Goal: Task Accomplishment & Management: Use online tool/utility

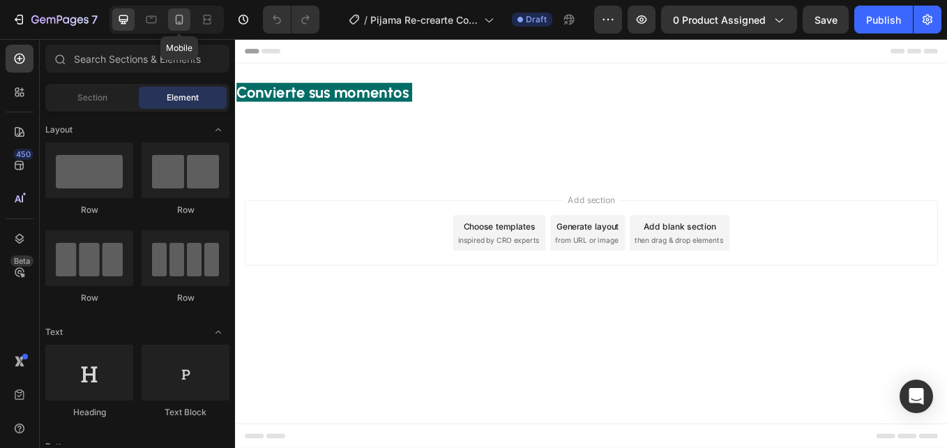
click at [174, 27] on div at bounding box center [179, 19] width 22 height 22
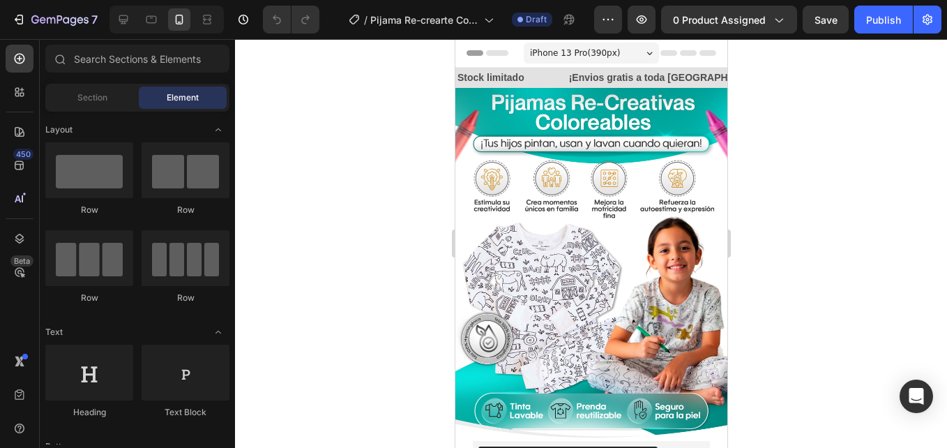
click at [601, 175] on img at bounding box center [591, 264] width 272 height 353
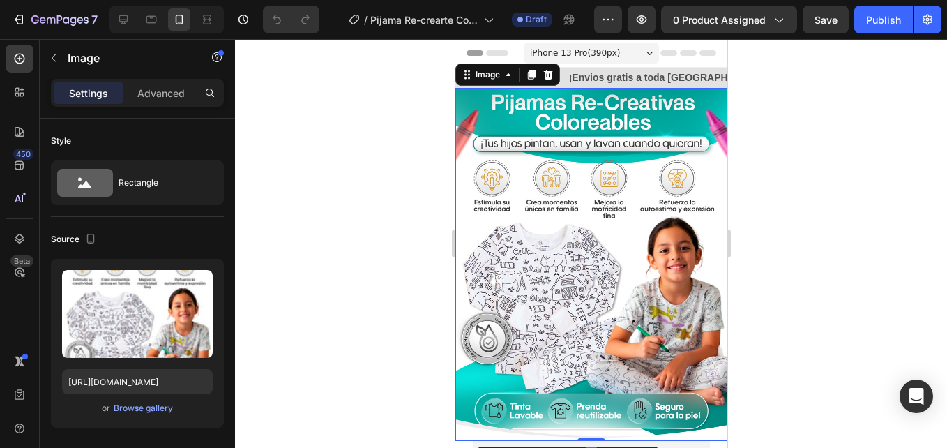
click at [152, 95] on p "Advanced" at bounding box center [160, 93] width 47 height 15
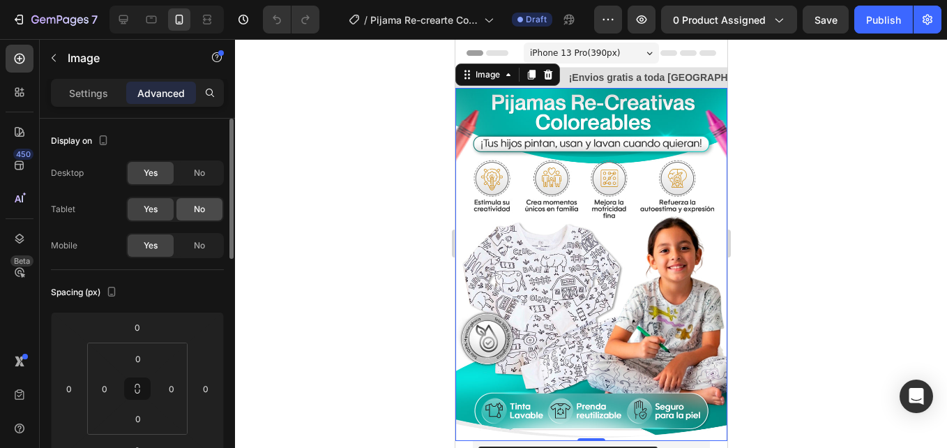
click at [193, 174] on div "No" at bounding box center [200, 173] width 46 height 22
click at [201, 220] on div "No" at bounding box center [200, 209] width 46 height 22
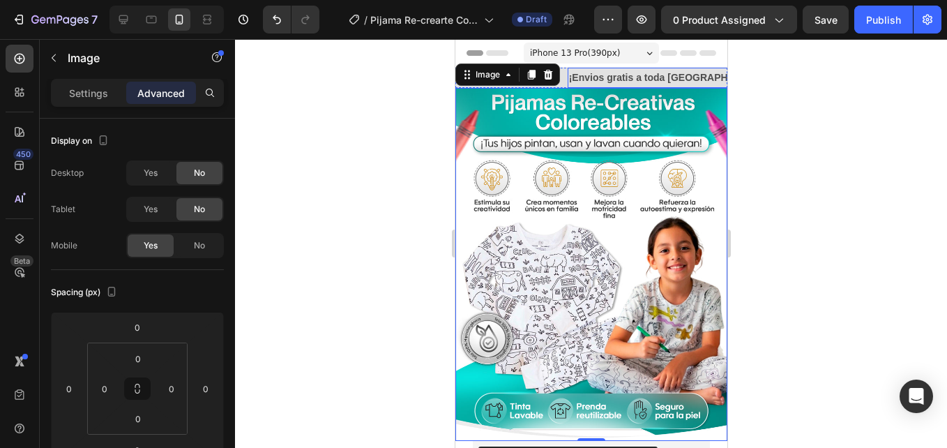
click at [662, 80] on p "¡Envios gratis a toda [GEOGRAPHIC_DATA]!" at bounding box center [672, 77] width 207 height 17
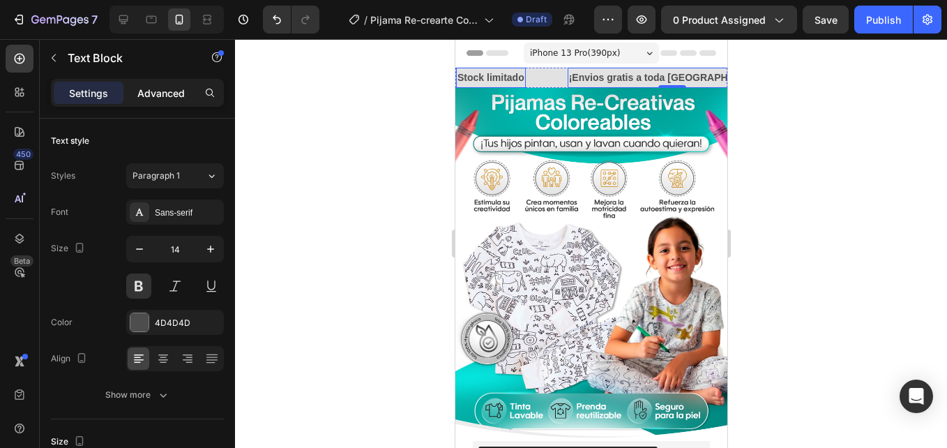
click at [186, 102] on div "Advanced" at bounding box center [161, 93] width 70 height 22
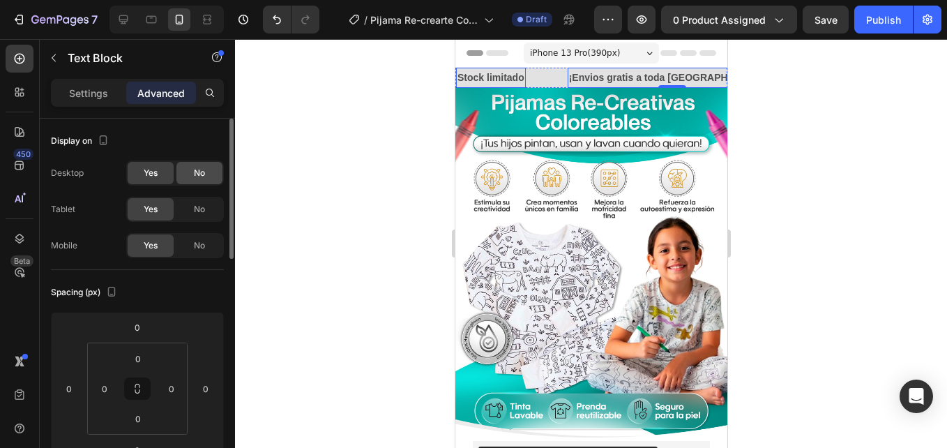
click at [195, 177] on span "No" at bounding box center [199, 173] width 11 height 13
click at [197, 205] on span "No" at bounding box center [199, 209] width 11 height 13
click at [542, 85] on div "Stock limitado Text Block" at bounding box center [512, 78] width 112 height 20
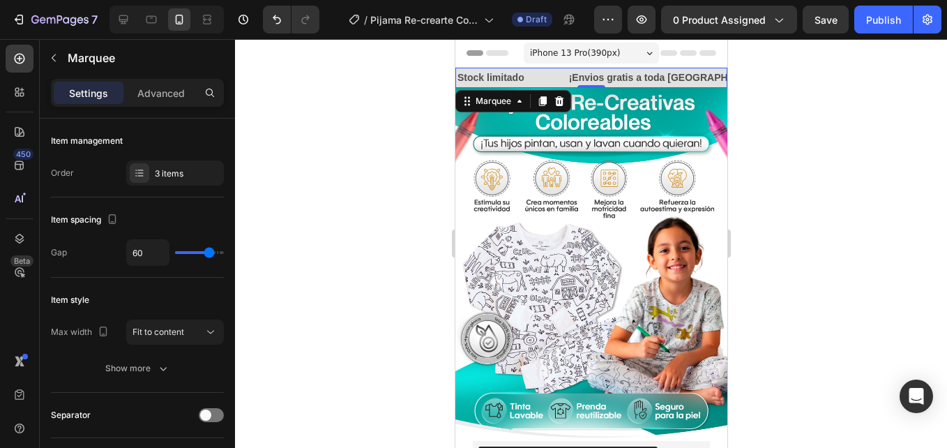
click at [175, 104] on div "Settings Advanced" at bounding box center [137, 93] width 173 height 28
click at [170, 99] on p "Advanced" at bounding box center [160, 93] width 47 height 15
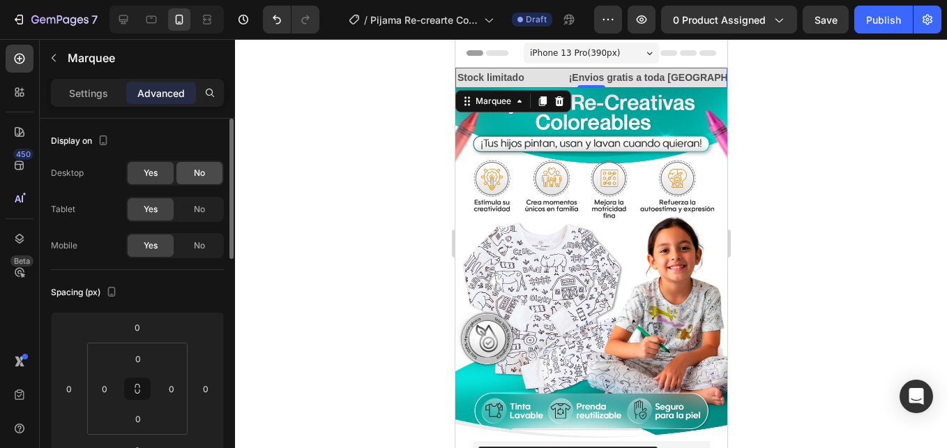
click at [203, 167] on span "No" at bounding box center [199, 173] width 11 height 13
click at [204, 210] on span "No" at bounding box center [199, 209] width 11 height 13
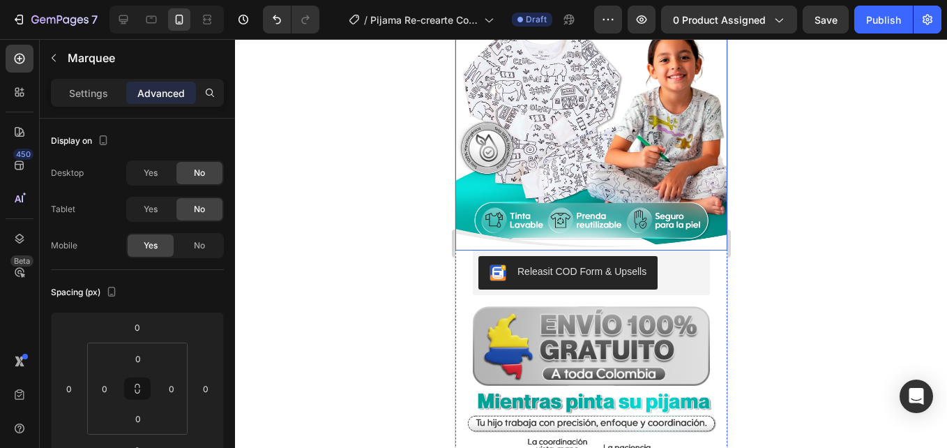
scroll to position [209, 0]
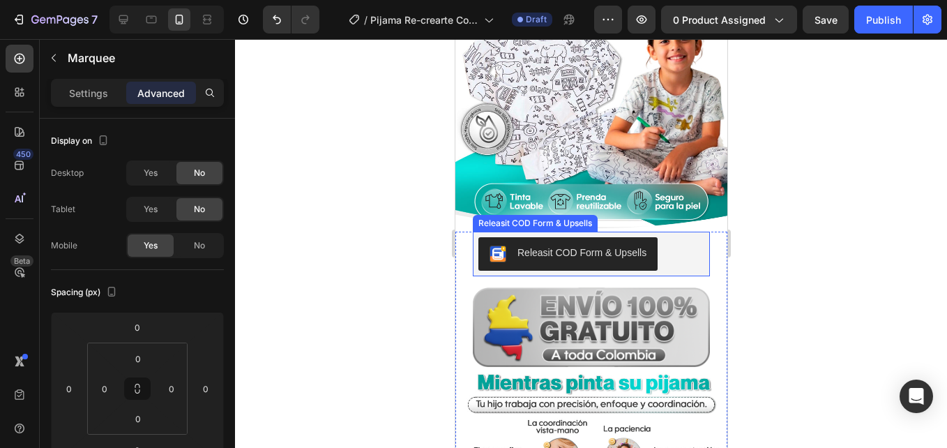
click at [661, 241] on div "Releasit COD Form & Upsells" at bounding box center [591, 253] width 226 height 33
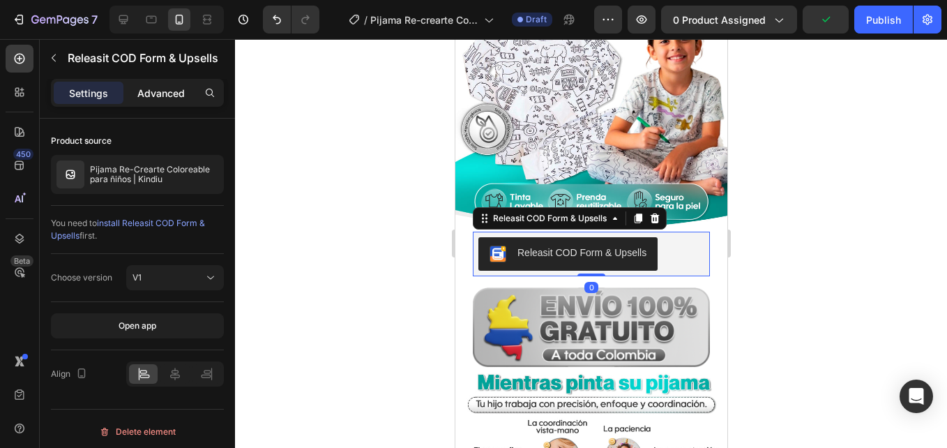
drag, startPoint x: 158, startPoint y: 85, endPoint x: 158, endPoint y: 98, distance: 13.3
click at [158, 87] on p "Advanced" at bounding box center [160, 93] width 47 height 15
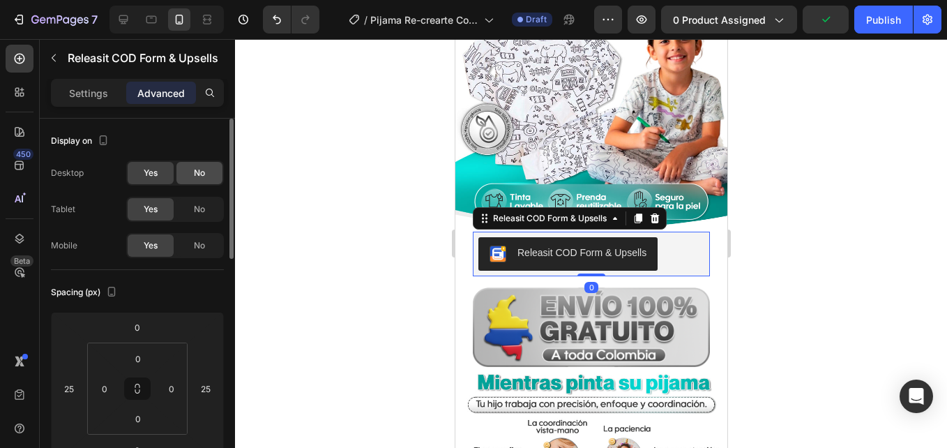
click at [195, 179] on div "No" at bounding box center [200, 173] width 46 height 22
click at [204, 201] on div "No" at bounding box center [200, 209] width 46 height 22
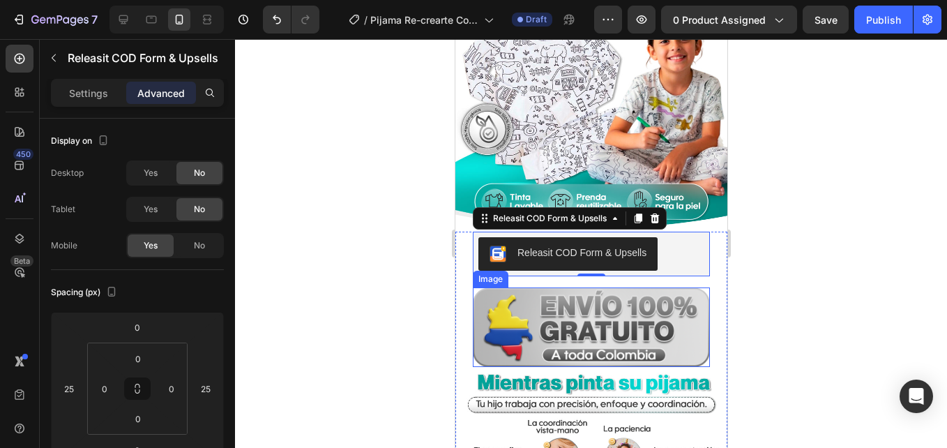
click at [612, 311] on img at bounding box center [590, 327] width 237 height 80
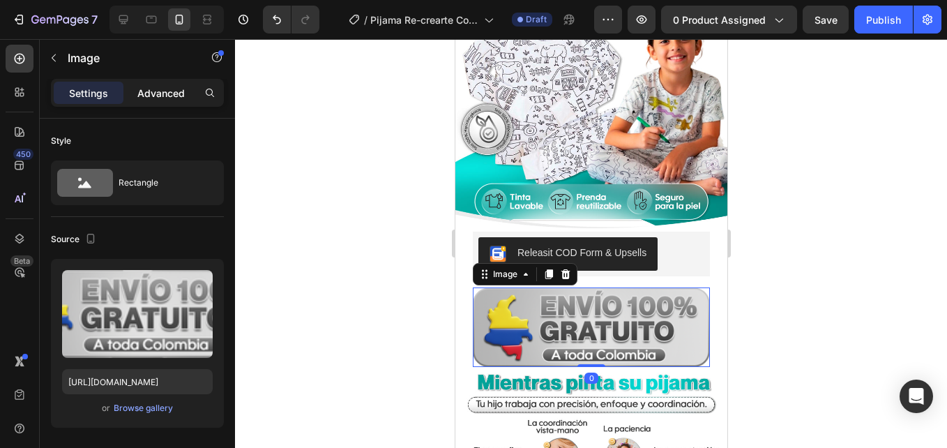
click at [160, 82] on div "Advanced" at bounding box center [161, 93] width 70 height 22
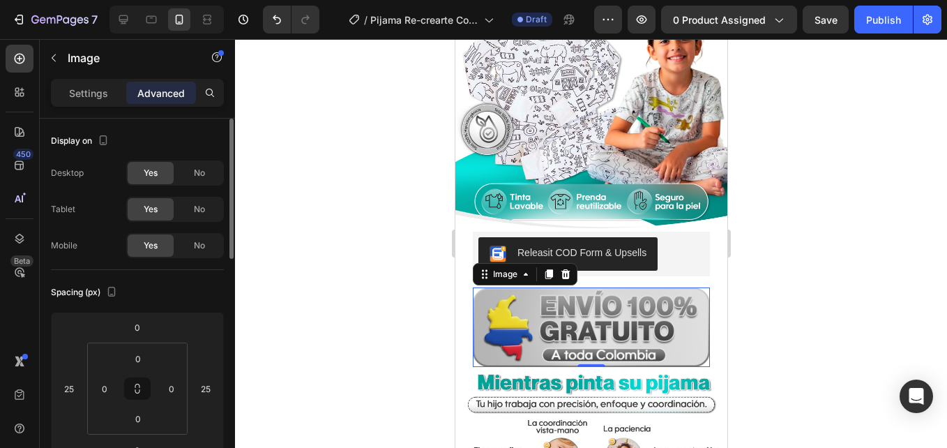
click at [202, 185] on div "Yes No" at bounding box center [175, 172] width 98 height 25
click at [210, 181] on div "No" at bounding box center [200, 173] width 46 height 22
click at [214, 212] on div "No" at bounding box center [200, 209] width 46 height 22
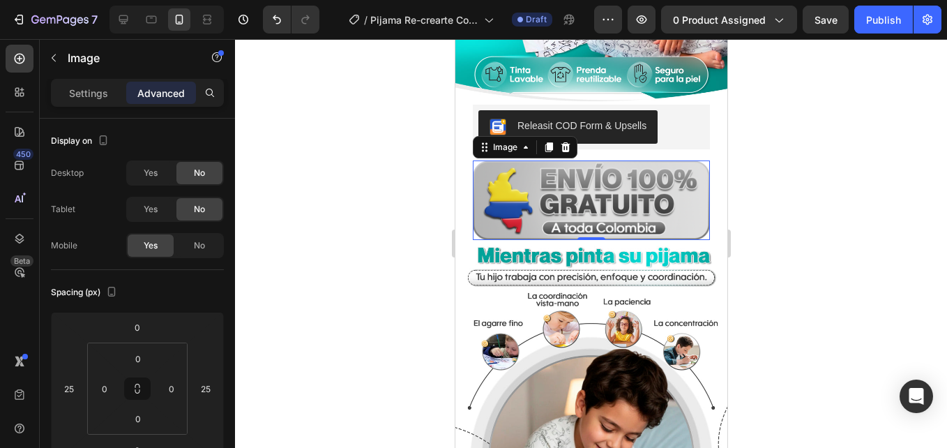
scroll to position [349, 0]
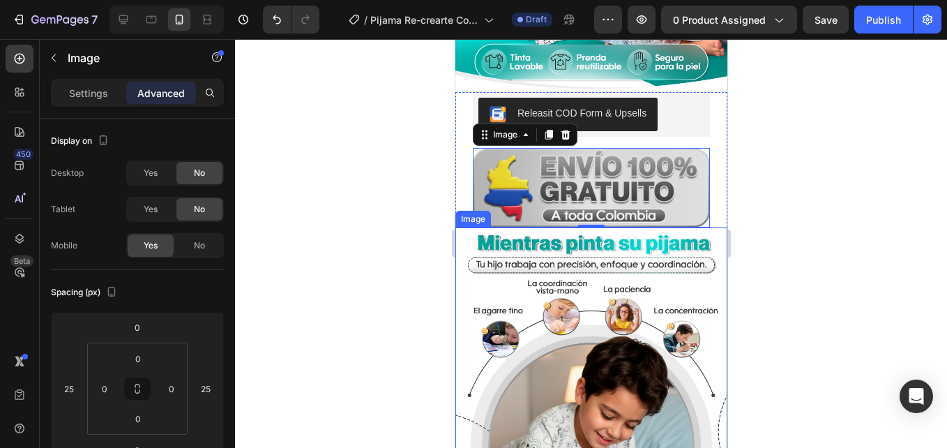
click at [553, 246] on img at bounding box center [591, 403] width 272 height 353
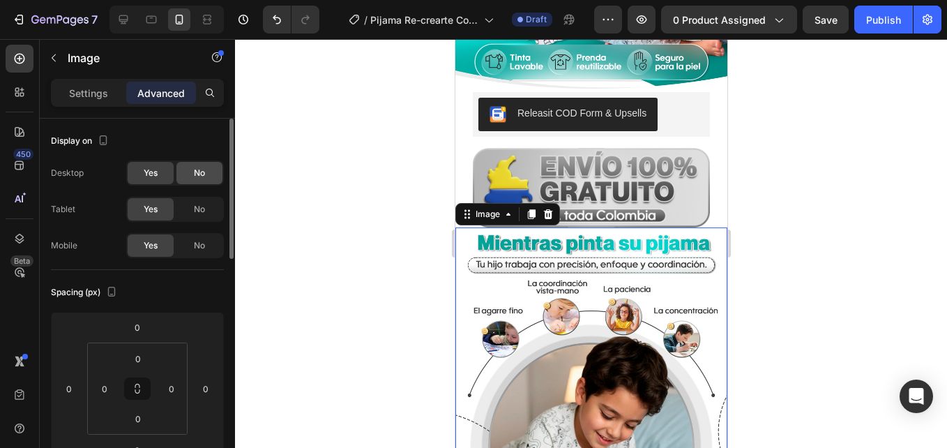
click at [222, 167] on div "No" at bounding box center [200, 173] width 46 height 22
click at [200, 216] on div "No" at bounding box center [200, 209] width 46 height 22
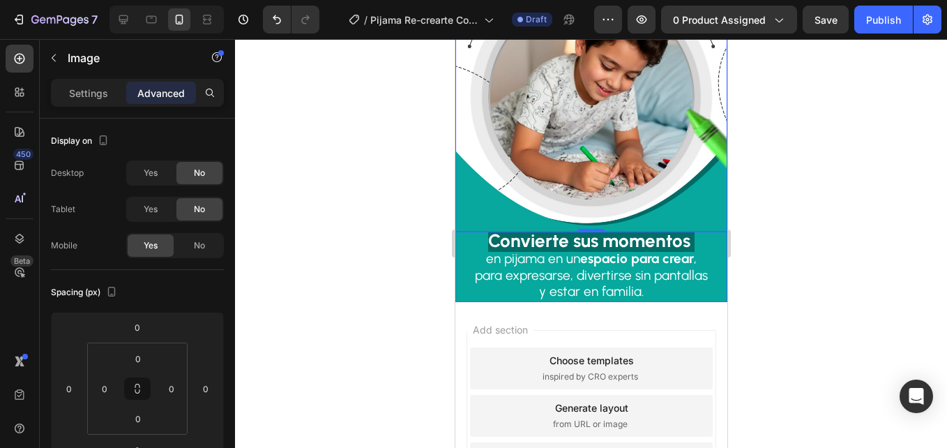
click at [491, 267] on span "para expresarse, divertirse sin pantallas" at bounding box center [590, 275] width 233 height 16
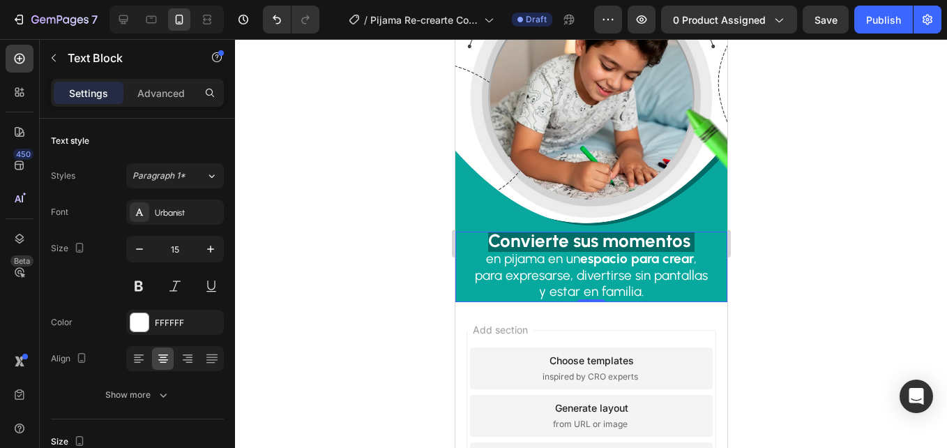
click at [488, 230] on strong "Convierte sus momentos" at bounding box center [589, 241] width 202 height 22
click at [148, 89] on p "Advanced" at bounding box center [160, 93] width 47 height 15
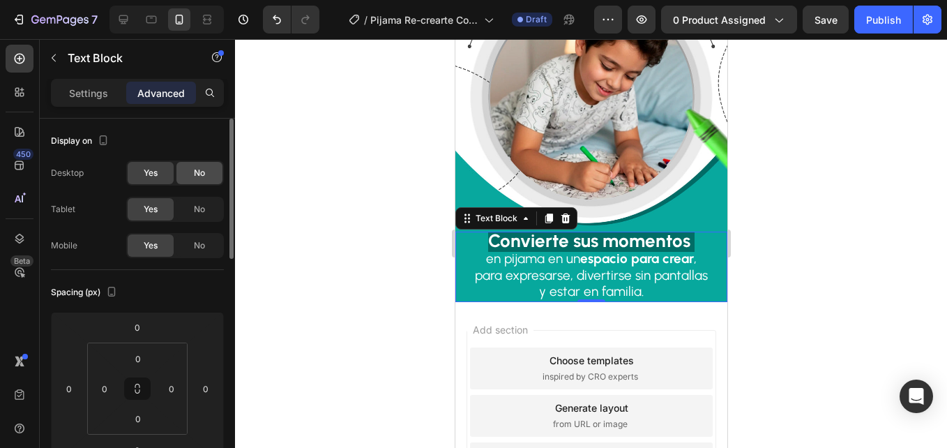
click at [215, 174] on div "No" at bounding box center [200, 173] width 46 height 22
click at [200, 211] on span "No" at bounding box center [199, 209] width 11 height 13
click at [357, 220] on div at bounding box center [591, 243] width 712 height 409
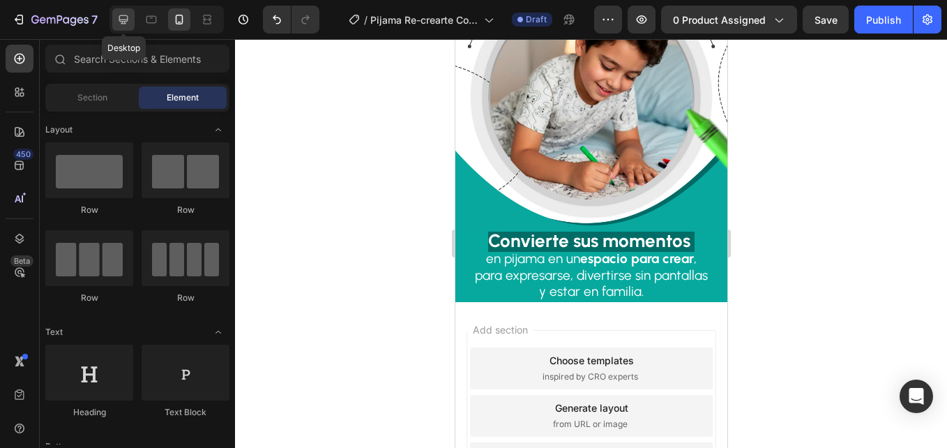
click at [128, 27] on div at bounding box center [123, 19] width 22 height 22
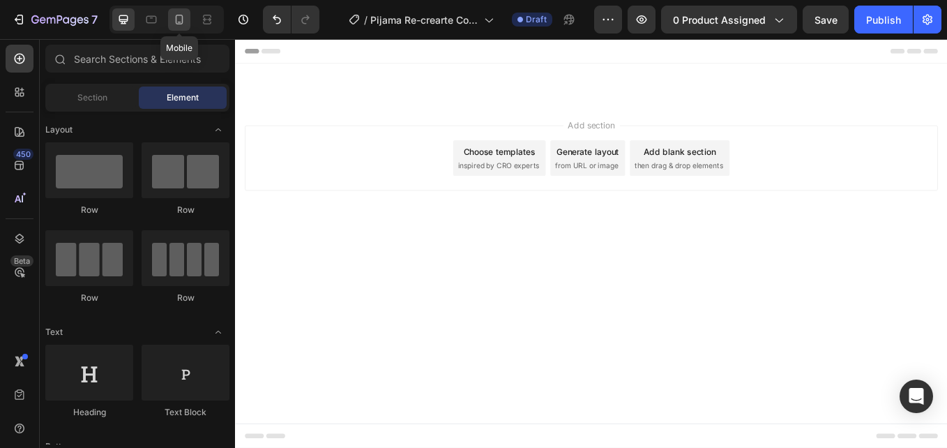
click at [181, 17] on icon at bounding box center [179, 20] width 14 height 14
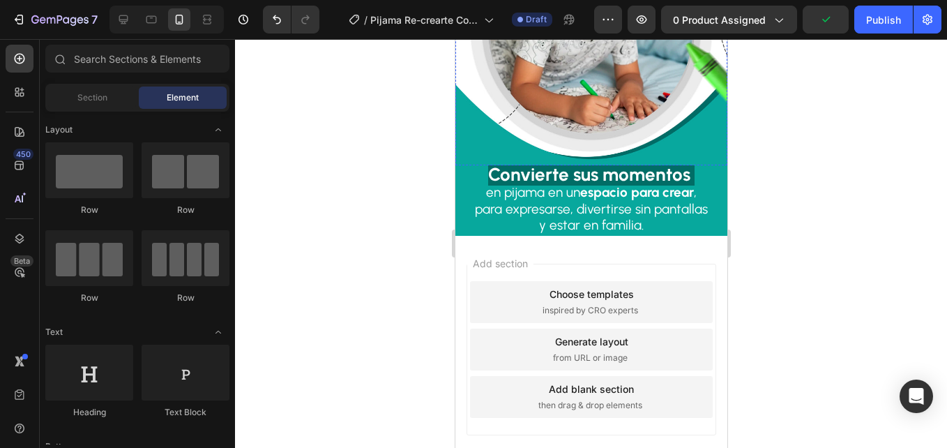
scroll to position [767, 0]
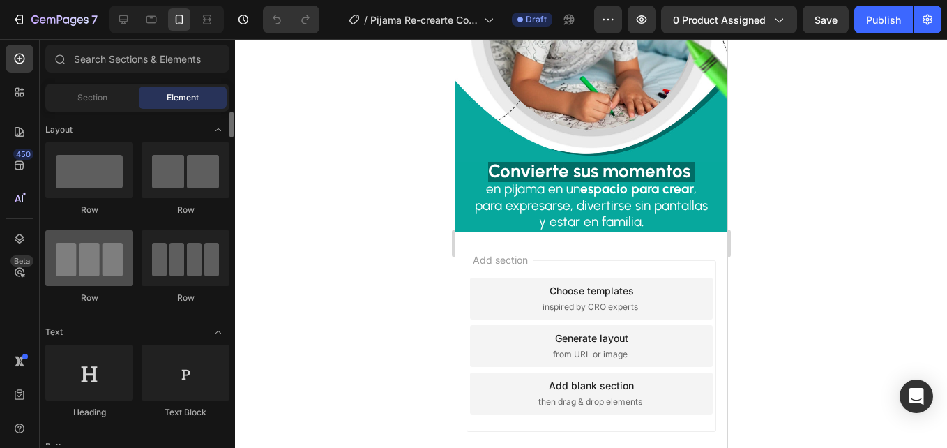
scroll to position [279, 0]
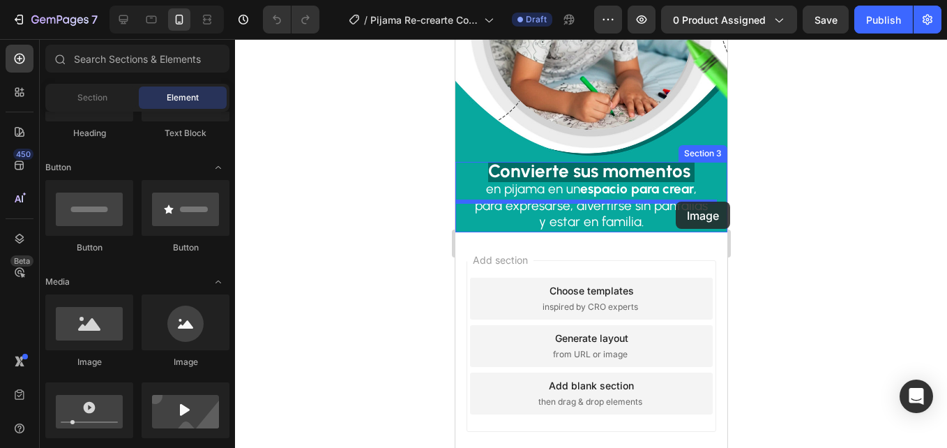
drag, startPoint x: 553, startPoint y: 366, endPoint x: 675, endPoint y: 204, distance: 202.9
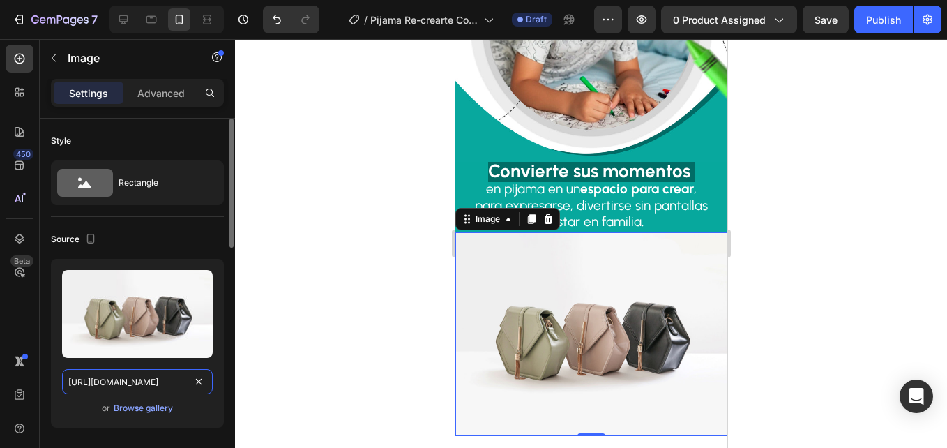
click at [107, 379] on input "[URL][DOMAIN_NAME]" at bounding box center [137, 381] width 151 height 25
paste input "0668/7414/6893/files/VideodeWhatsApp2025-09-27alas14.35.52_10458887-ezgif.com-v…"
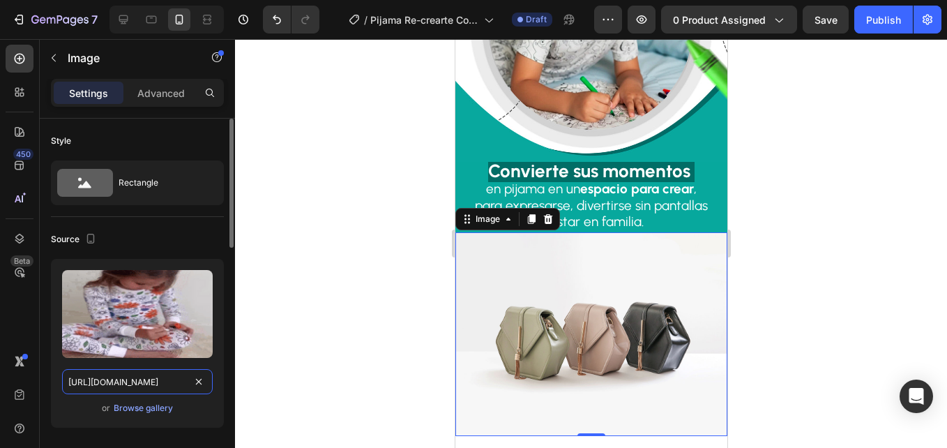
scroll to position [0, 549]
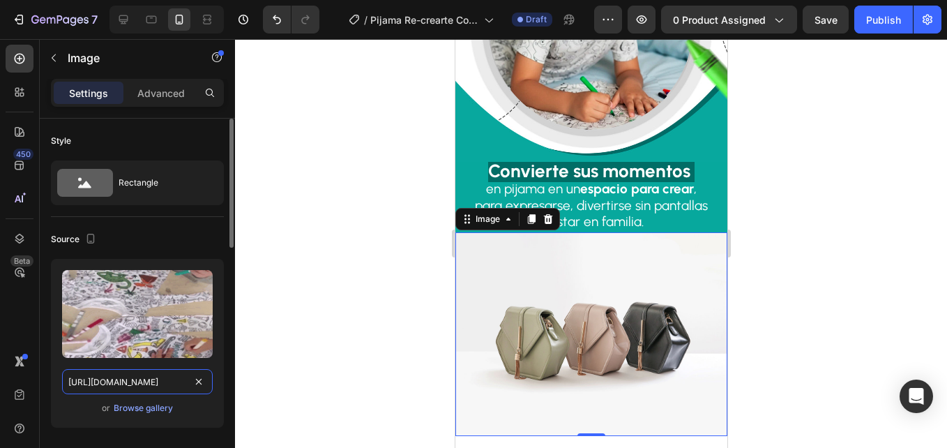
type input "[URL][DOMAIN_NAME]"
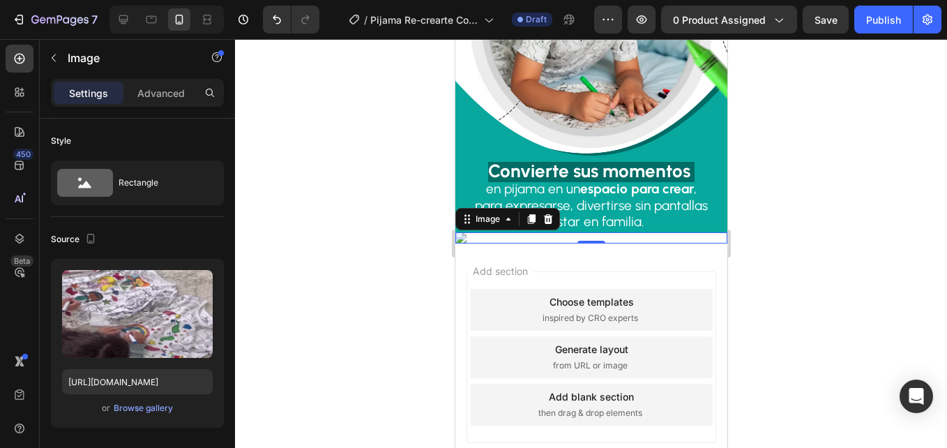
scroll to position [0, 0]
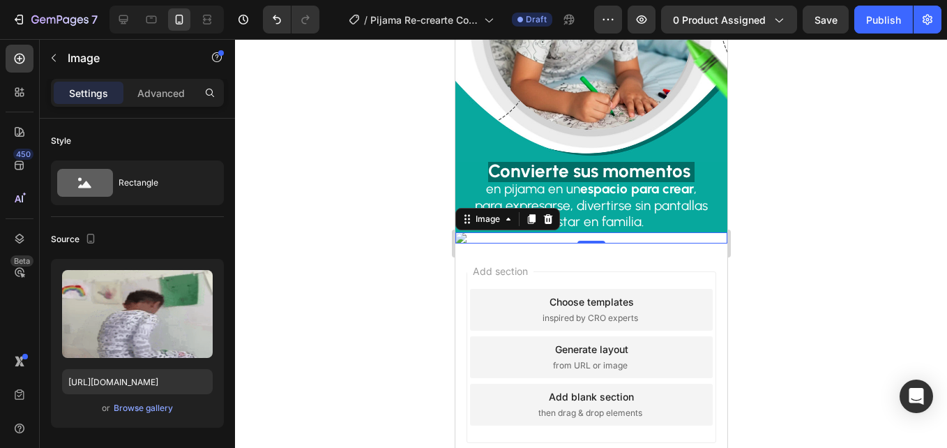
click at [371, 243] on div at bounding box center [591, 243] width 712 height 409
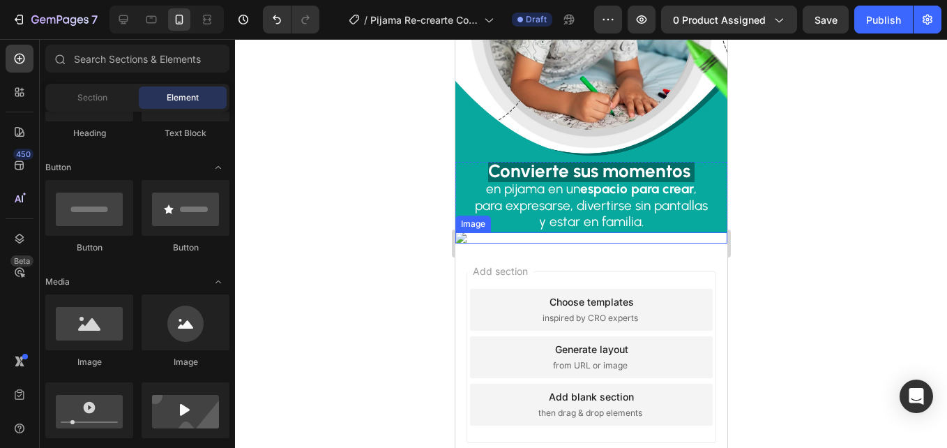
click at [574, 243] on img at bounding box center [591, 237] width 272 height 11
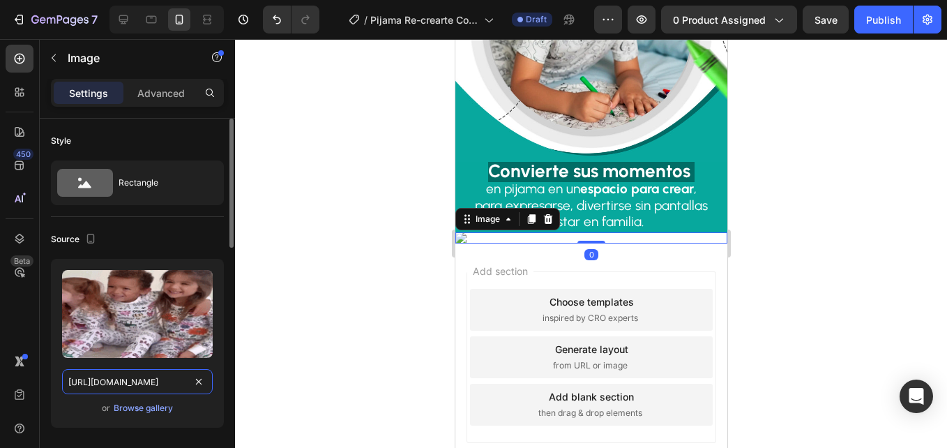
click at [158, 389] on input "[URL][DOMAIN_NAME]" at bounding box center [137, 381] width 151 height 25
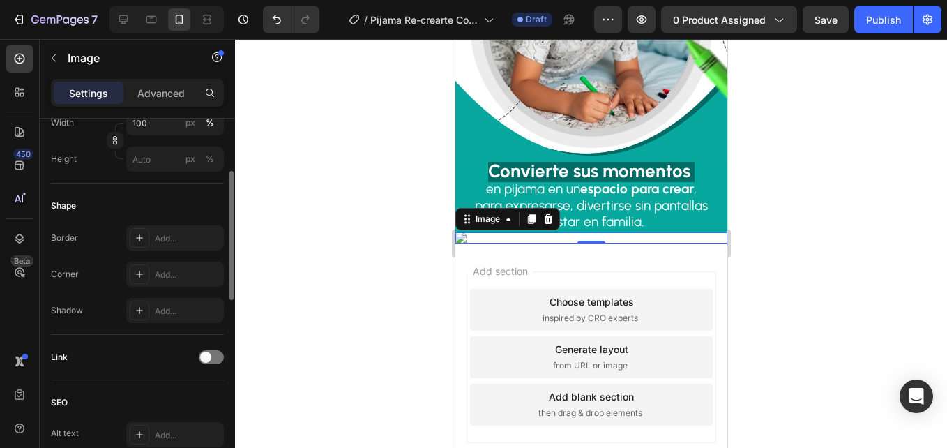
scroll to position [349, 0]
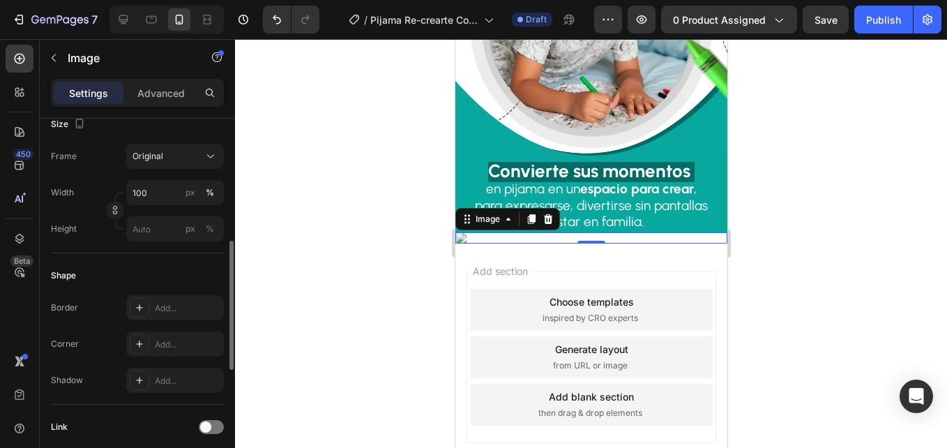
click at [195, 169] on div "Frame Original Width 100 px % Height px %" at bounding box center [137, 193] width 173 height 98
click at [200, 163] on div "Original" at bounding box center [175, 156] width 85 height 14
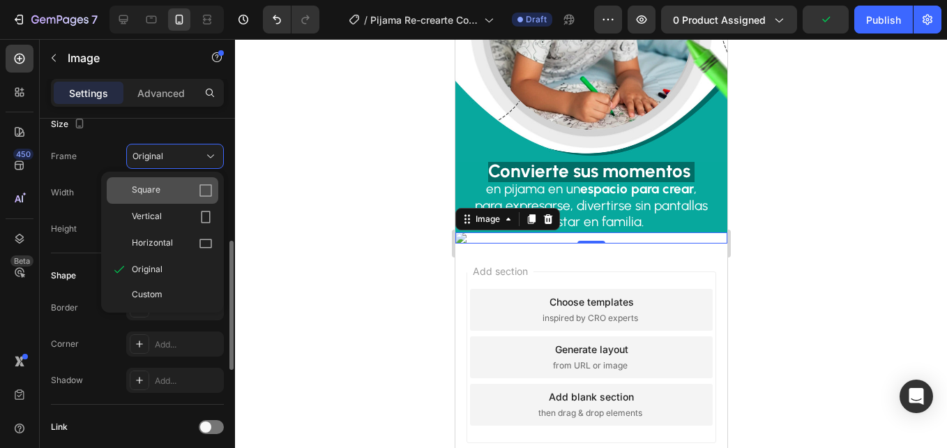
click at [209, 193] on icon at bounding box center [206, 190] width 14 height 14
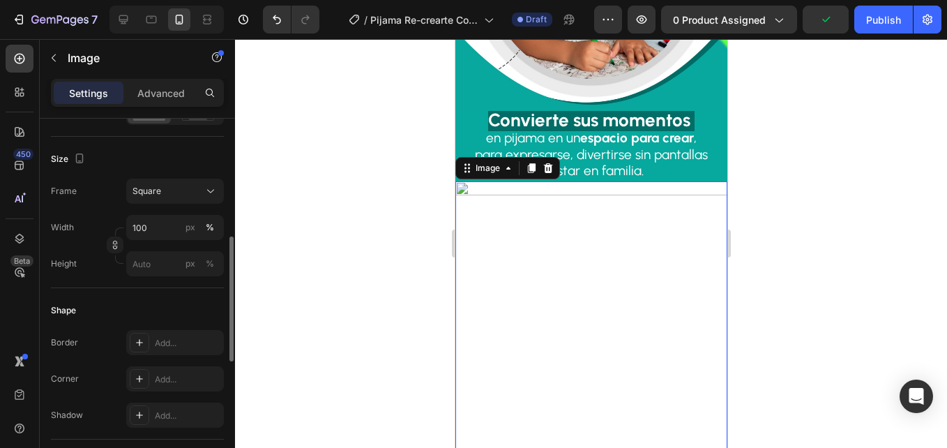
scroll to position [837, 0]
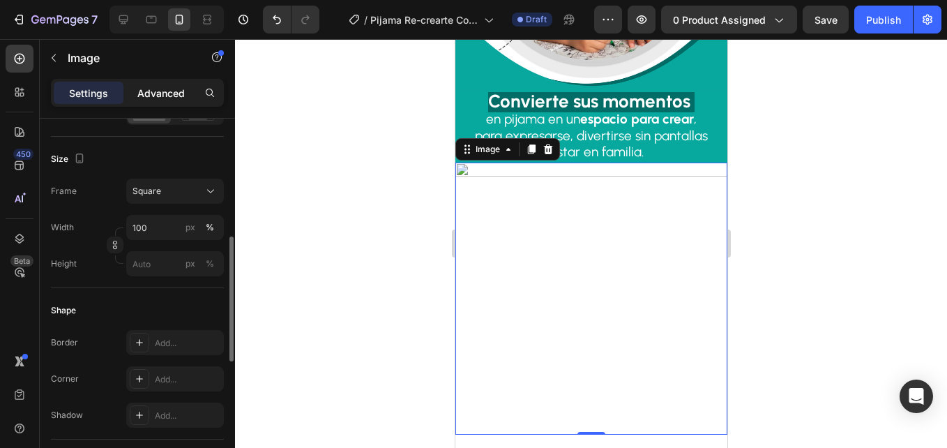
click at [160, 97] on p "Advanced" at bounding box center [160, 93] width 47 height 15
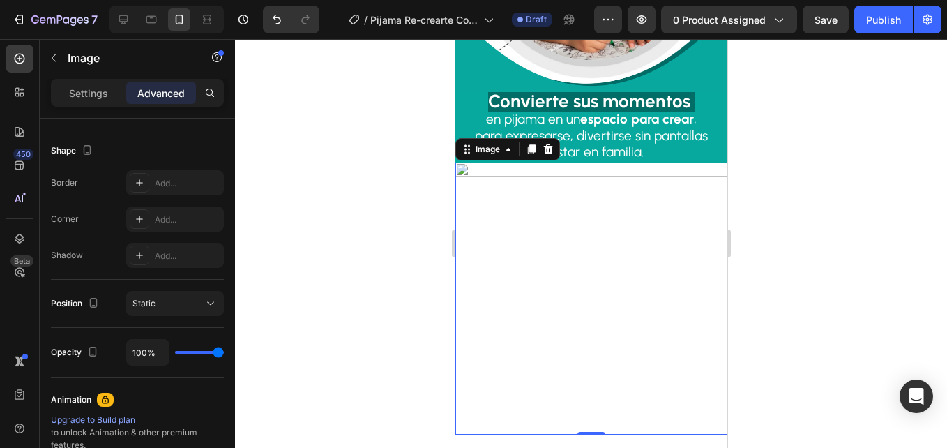
scroll to position [0, 0]
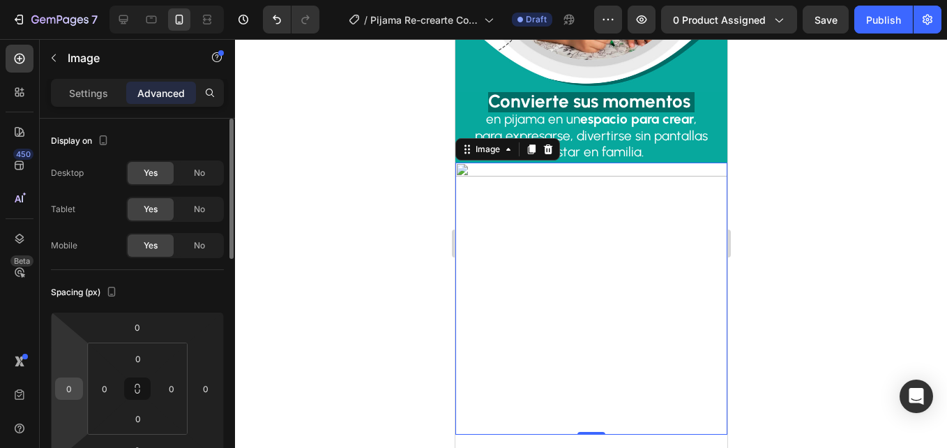
click at [69, 391] on input "0" at bounding box center [69, 388] width 21 height 21
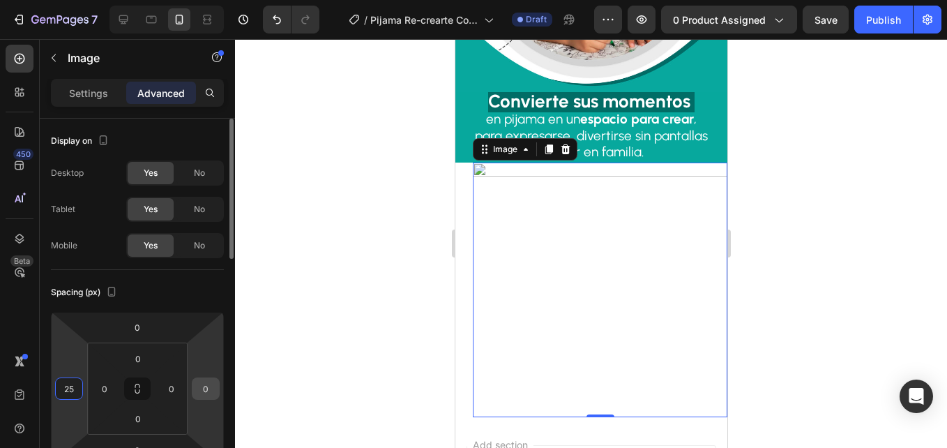
type input "25"
click at [212, 390] on input "0" at bounding box center [205, 388] width 21 height 21
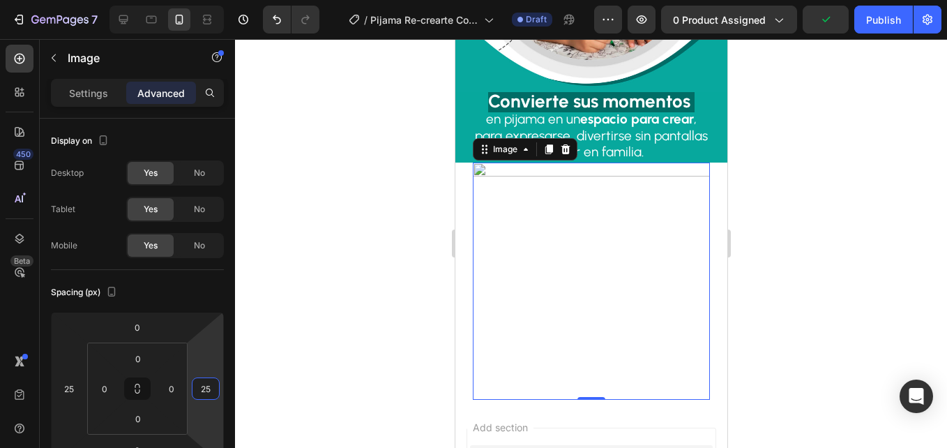
type input "25"
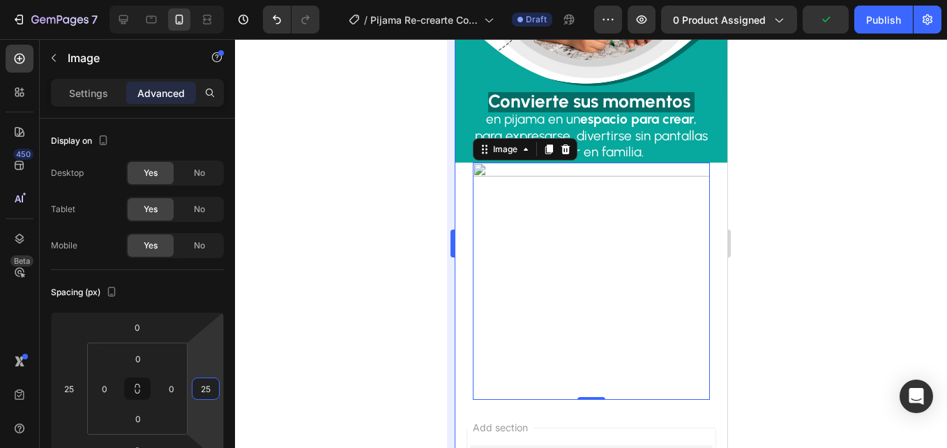
drag, startPoint x: 3, startPoint y: 82, endPoint x: 454, endPoint y: 123, distance: 451.8
click at [333, 172] on div at bounding box center [591, 243] width 712 height 409
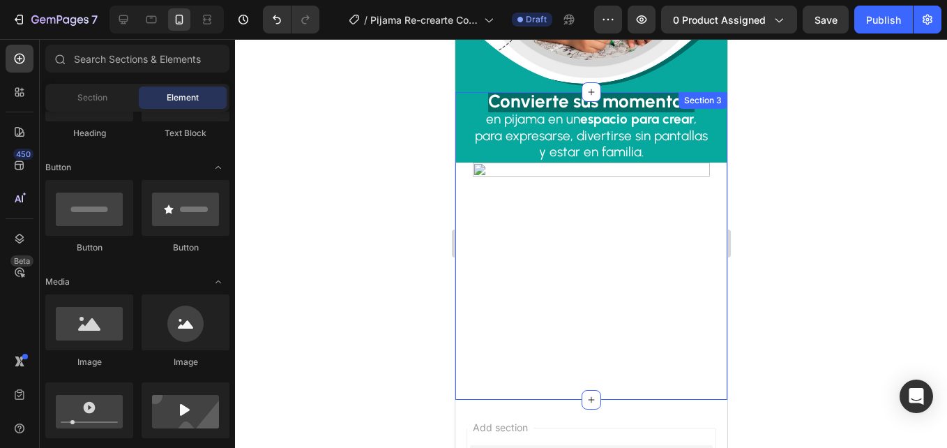
click at [459, 170] on div "Convierte sus momentos en pijama en un espacio para crear , para expresarse, di…" at bounding box center [591, 246] width 272 height 308
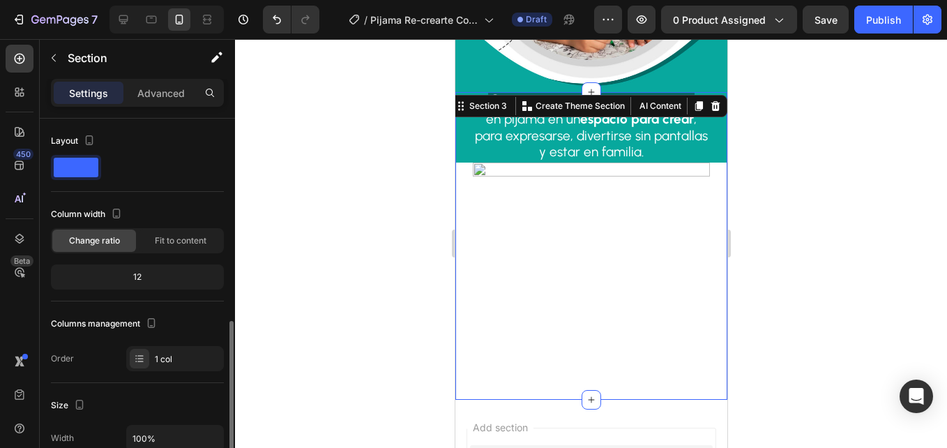
scroll to position [209, 0]
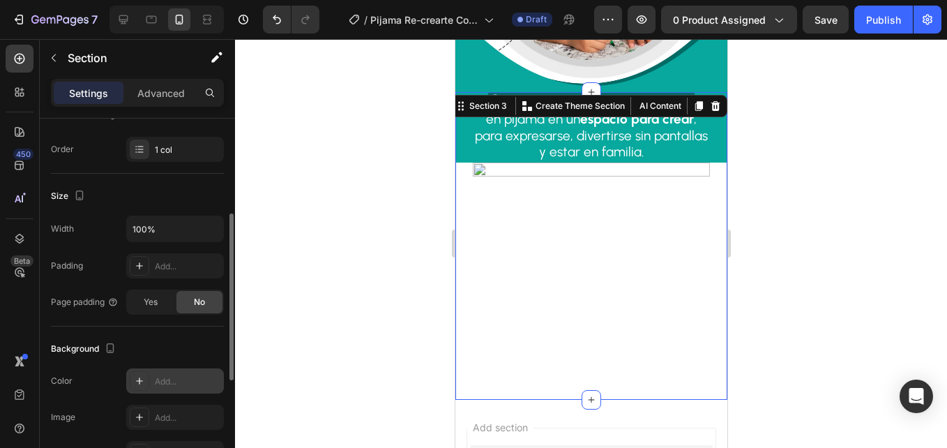
click at [142, 391] on div "Add..." at bounding box center [175, 380] width 98 height 25
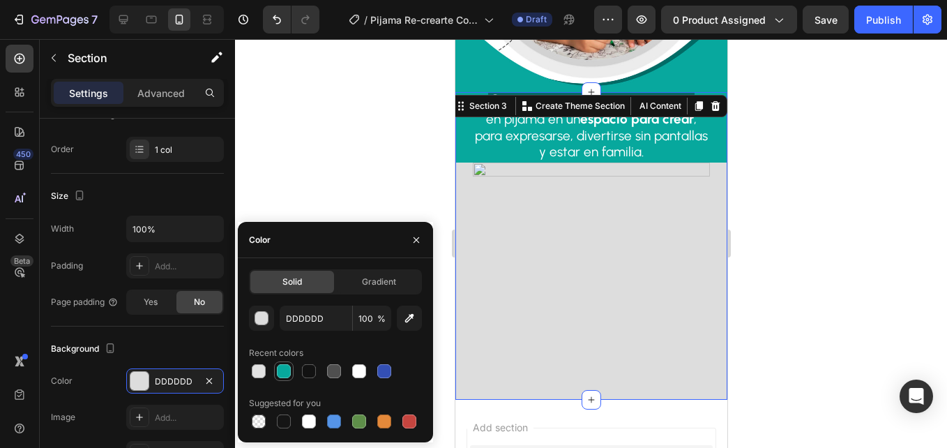
click at [278, 373] on div at bounding box center [284, 371] width 14 height 14
type input "07A89D"
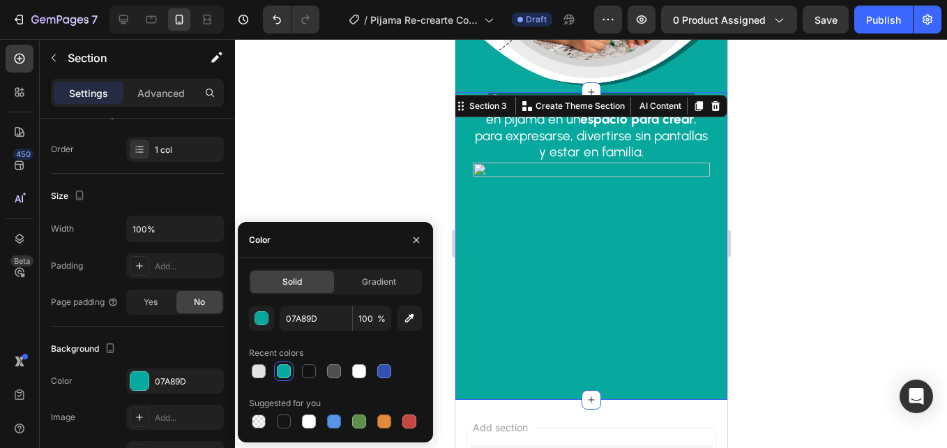
click at [346, 153] on div at bounding box center [591, 243] width 712 height 409
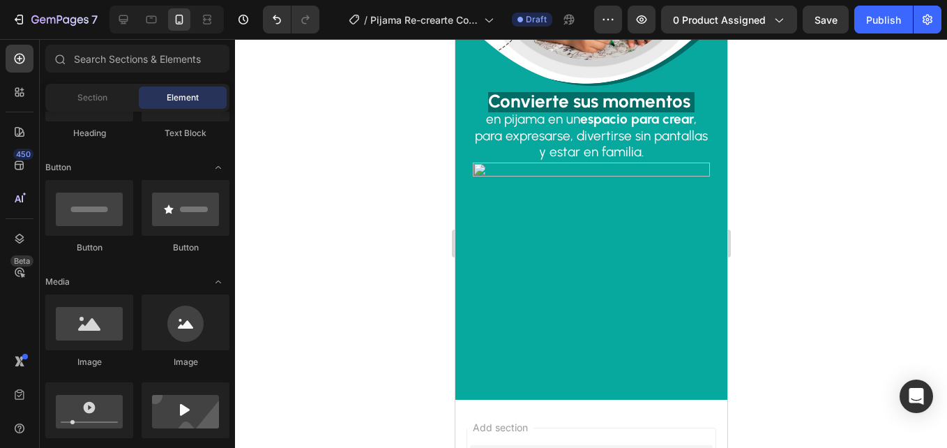
drag, startPoint x: 346, startPoint y: 153, endPoint x: 43, endPoint y: 128, distance: 304.6
click at [346, 153] on div at bounding box center [591, 243] width 712 height 409
click at [575, 183] on img at bounding box center [590, 281] width 237 height 237
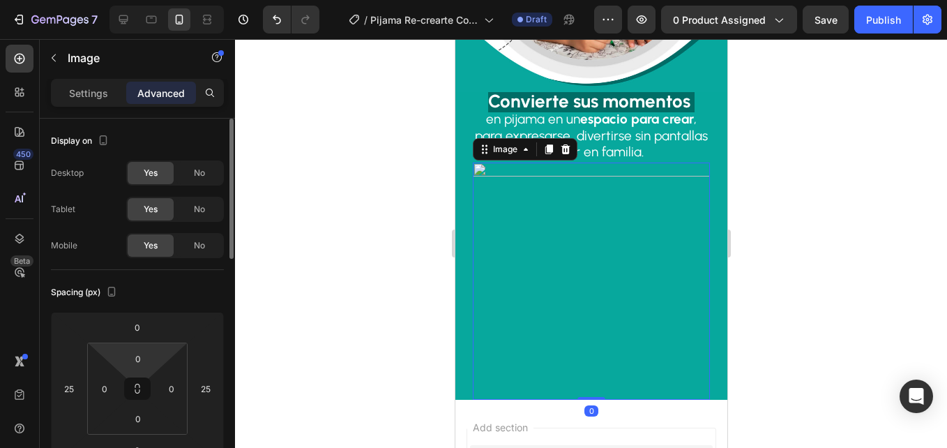
scroll to position [279, 0]
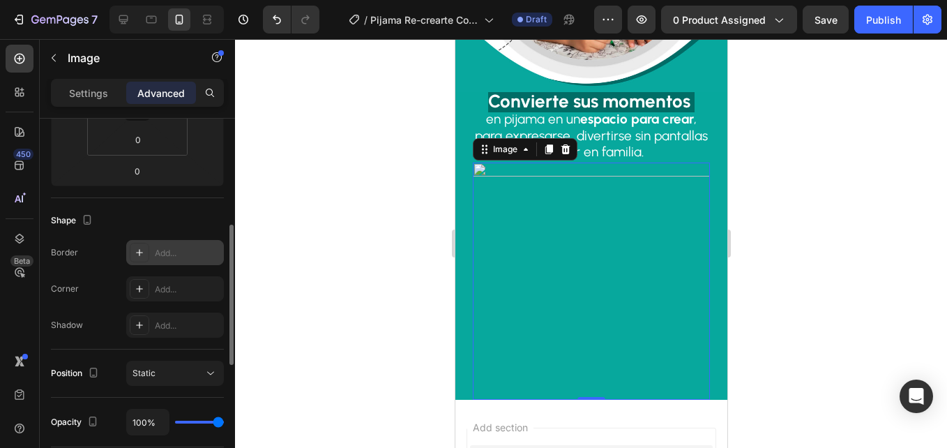
click at [176, 245] on div "Add..." at bounding box center [175, 252] width 98 height 25
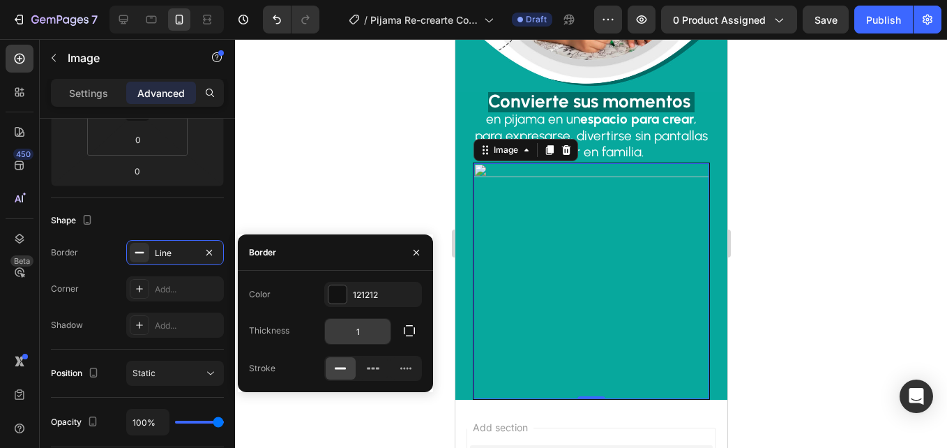
click at [363, 327] on input "1" at bounding box center [358, 331] width 66 height 25
type input "3"
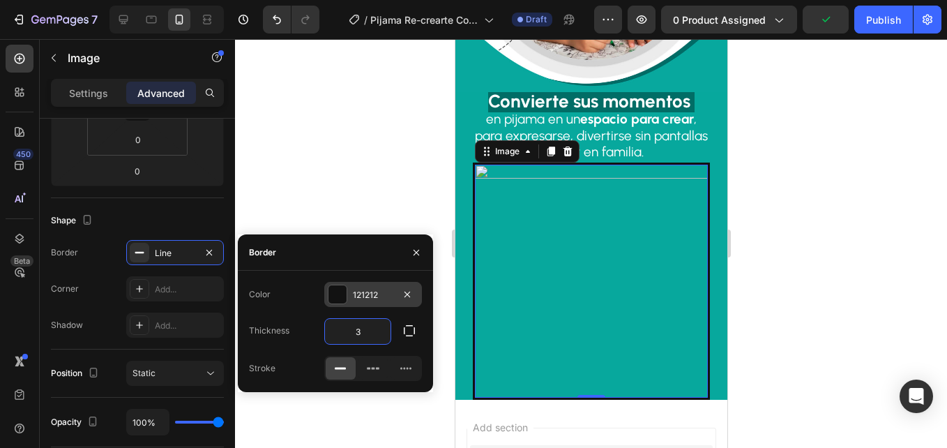
click at [340, 291] on div at bounding box center [338, 294] width 18 height 18
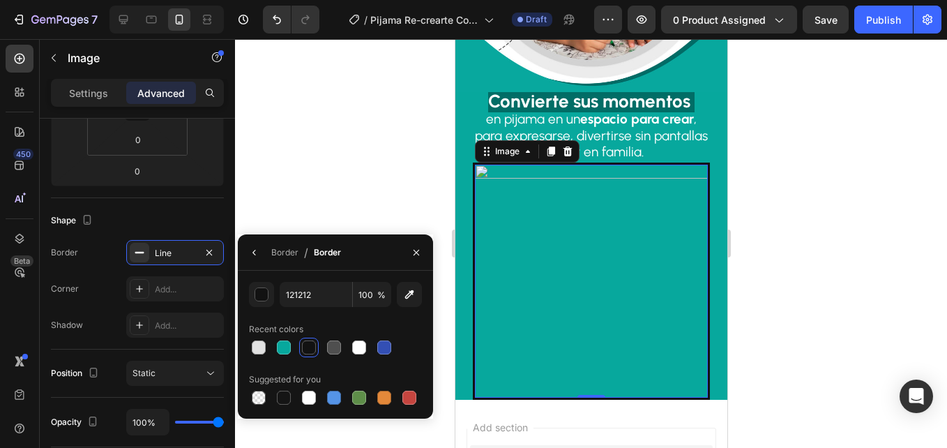
click at [374, 347] on div at bounding box center [335, 348] width 173 height 20
click at [357, 347] on div at bounding box center [359, 347] width 14 height 14
type input "FFFFFF"
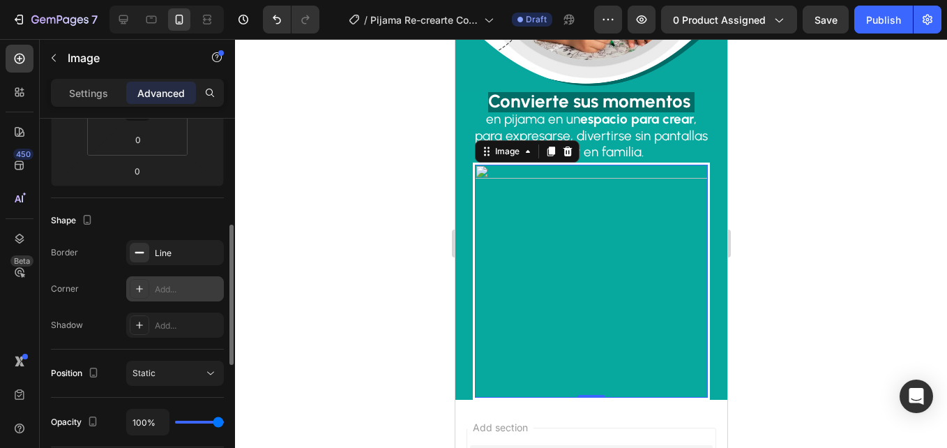
click at [170, 287] on div "Add..." at bounding box center [188, 289] width 66 height 13
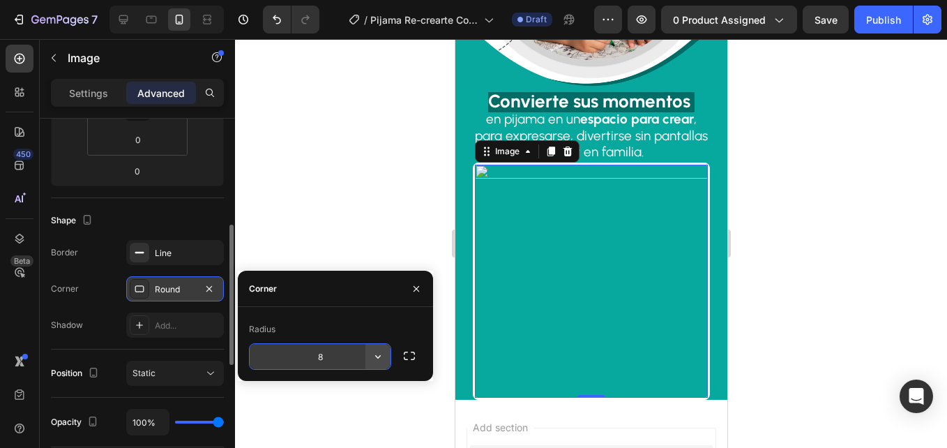
click at [380, 357] on icon "button" at bounding box center [378, 356] width 6 height 3
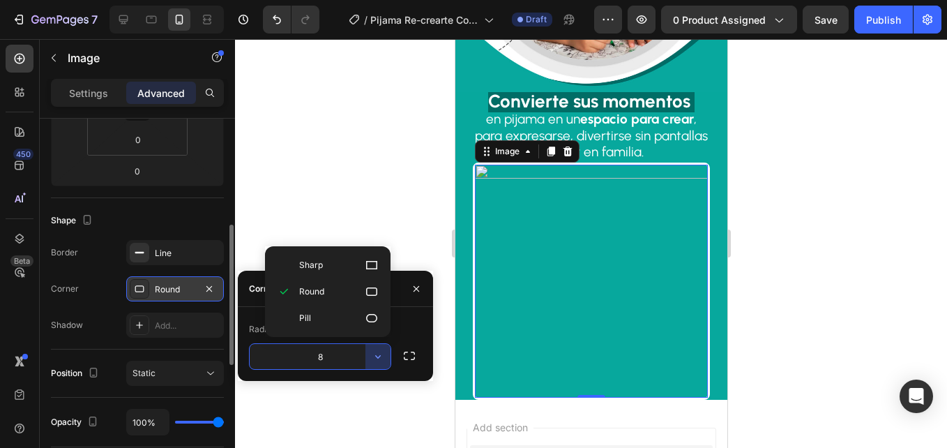
click at [373, 286] on icon at bounding box center [372, 292] width 14 height 14
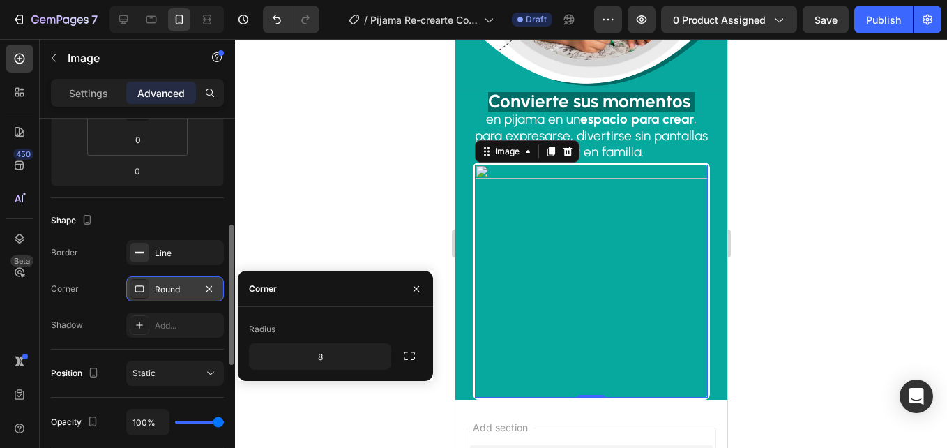
click at [401, 157] on div at bounding box center [591, 243] width 712 height 409
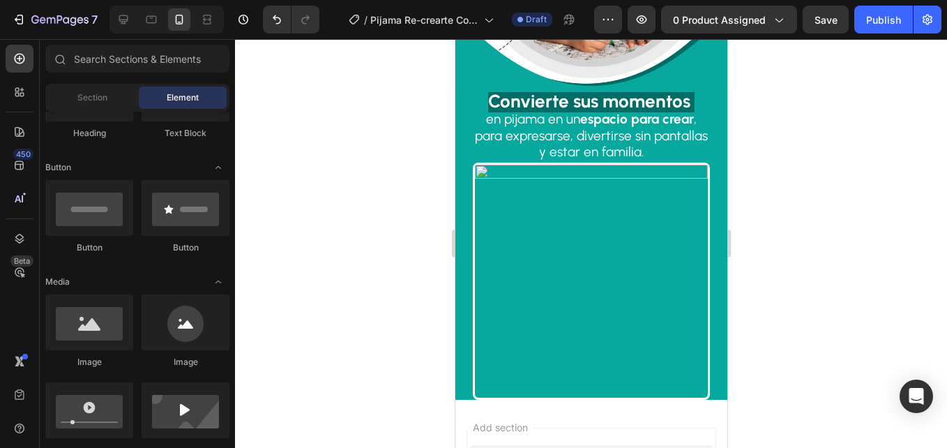
click at [401, 158] on div at bounding box center [591, 243] width 712 height 409
click at [555, 171] on img at bounding box center [590, 281] width 233 height 233
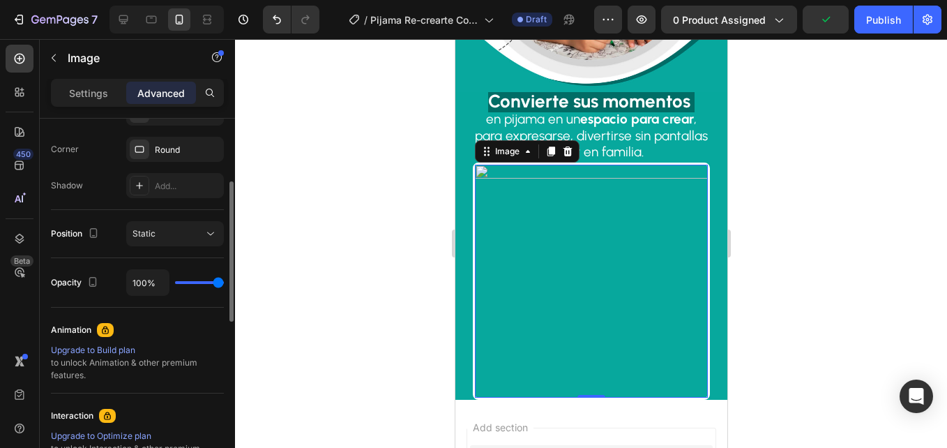
scroll to position [349, 0]
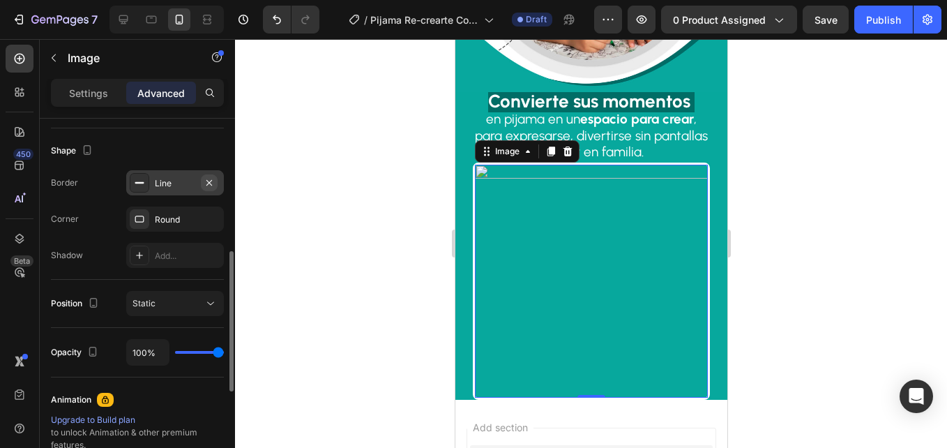
click at [213, 181] on icon "button" at bounding box center [209, 182] width 11 height 11
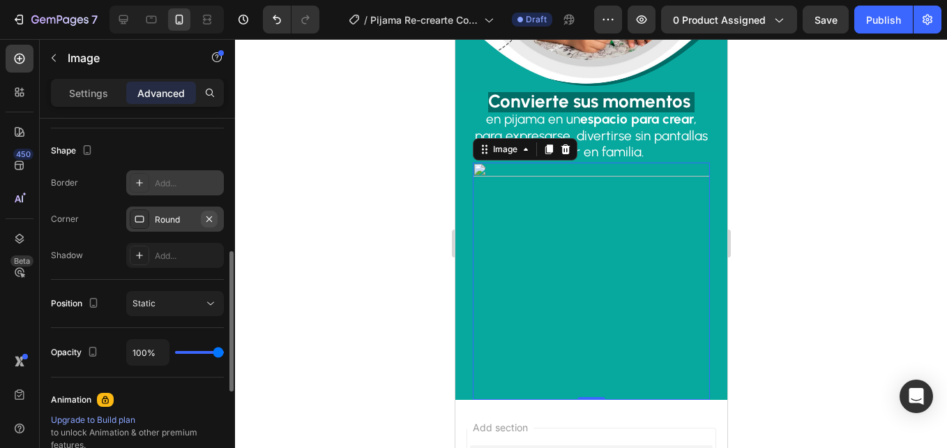
click at [211, 221] on icon "button" at bounding box center [210, 219] width 6 height 6
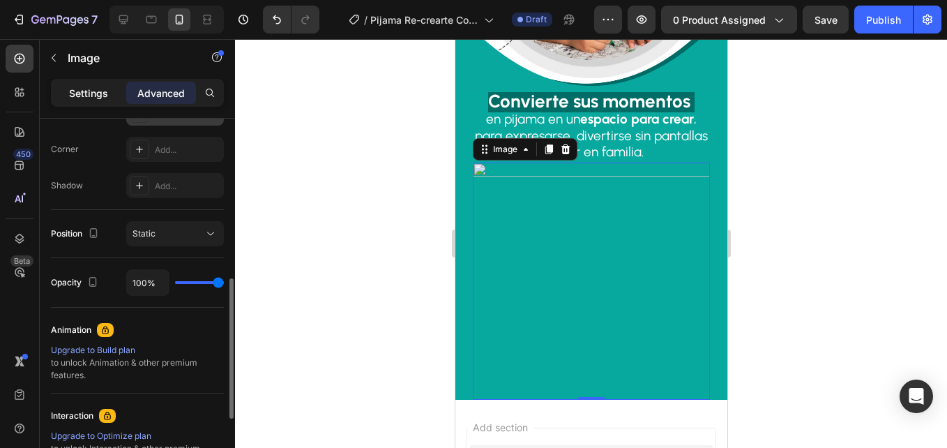
click at [96, 95] on p "Settings" at bounding box center [88, 93] width 39 height 15
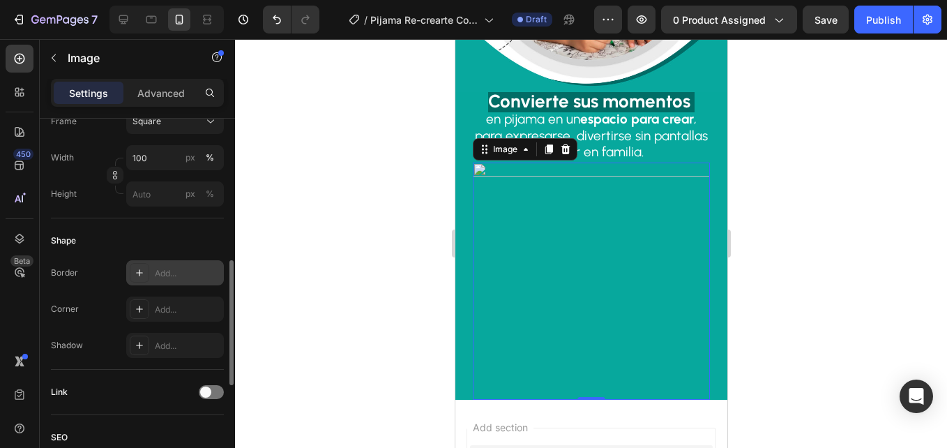
click at [152, 275] on div "Add..." at bounding box center [175, 272] width 98 height 25
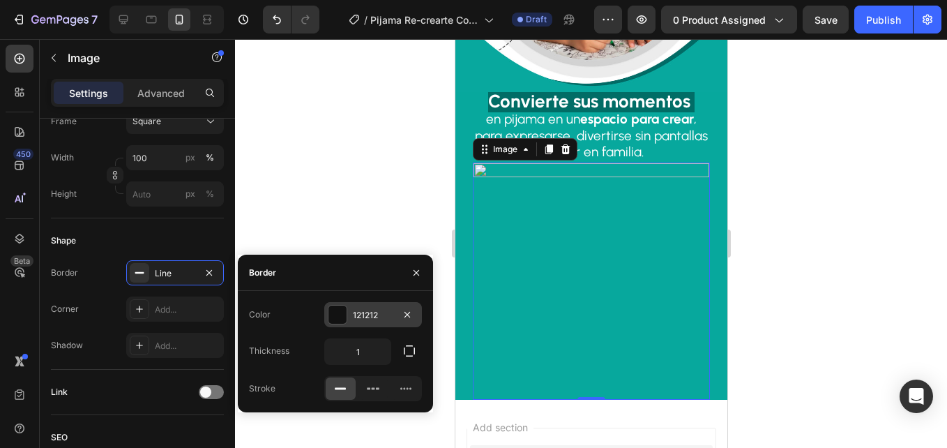
click at [347, 308] on div "121212" at bounding box center [373, 314] width 98 height 25
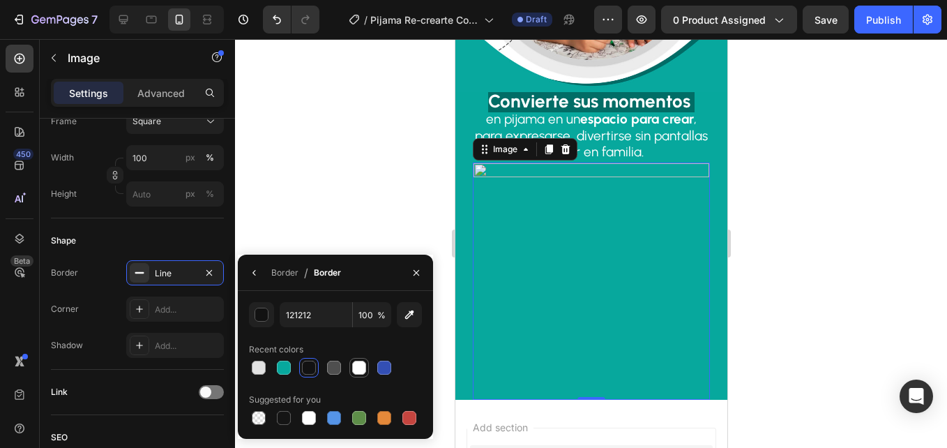
click at [350, 359] on div at bounding box center [360, 368] width 20 height 20
type input "FFFFFF"
click at [165, 273] on div "Line" at bounding box center [175, 273] width 40 height 13
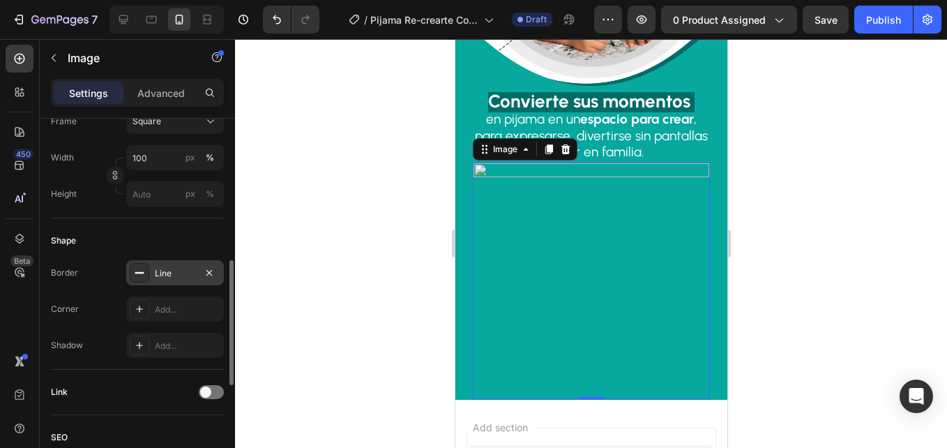
click at [185, 273] on div "Line" at bounding box center [175, 273] width 40 height 13
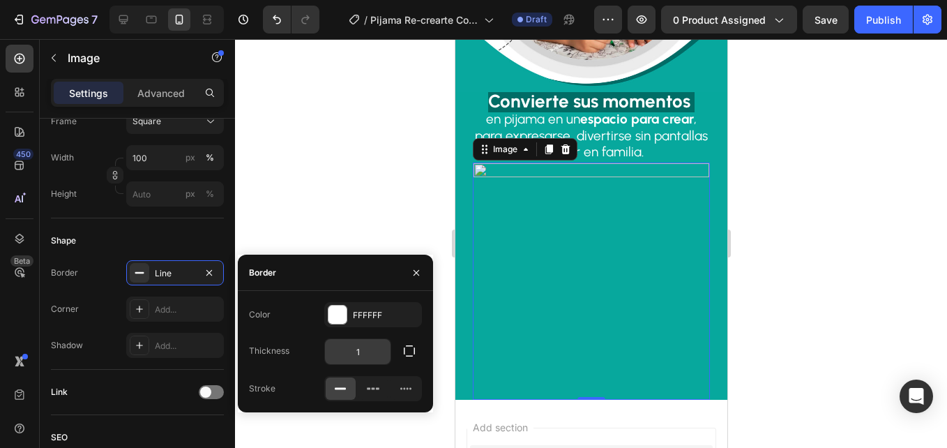
click at [374, 354] on input "1" at bounding box center [358, 351] width 66 height 25
type input "3"
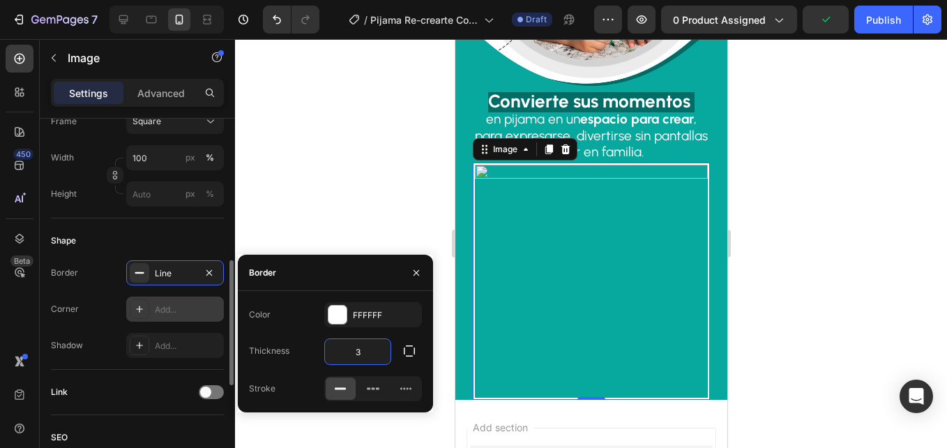
click at [156, 314] on div "Add..." at bounding box center [188, 309] width 66 height 13
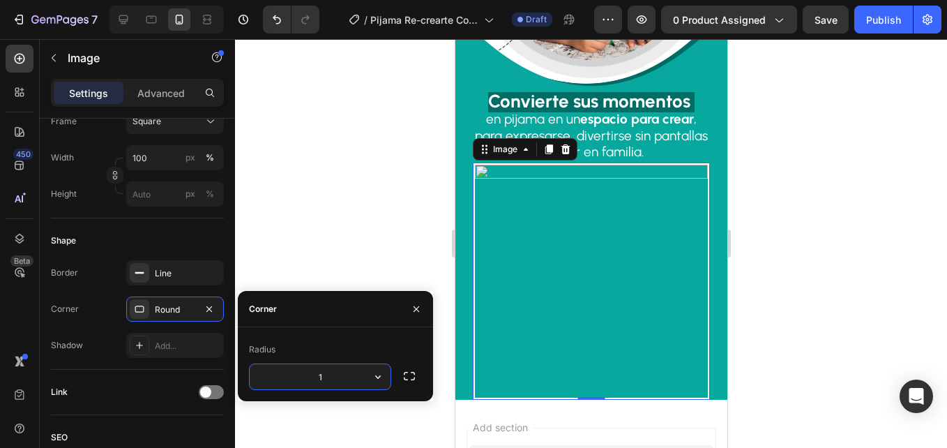
type input "12"
click at [340, 174] on div at bounding box center [591, 243] width 712 height 409
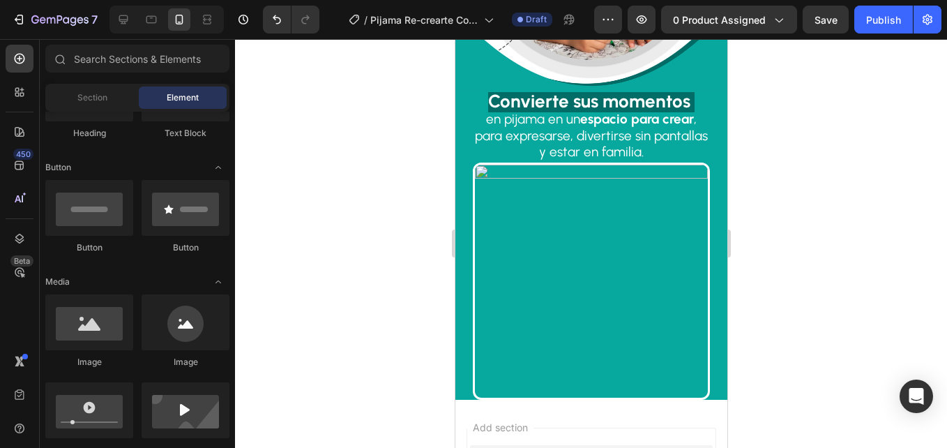
click at [634, 197] on img at bounding box center [590, 281] width 237 height 237
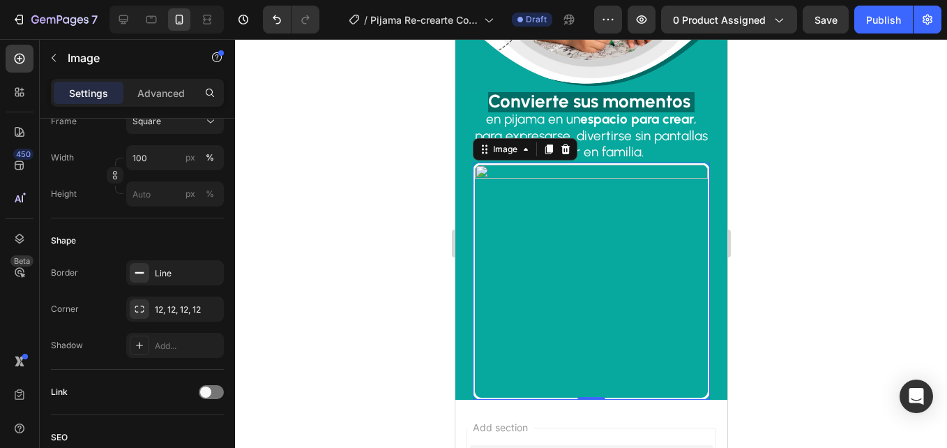
click at [297, 278] on div at bounding box center [591, 243] width 712 height 409
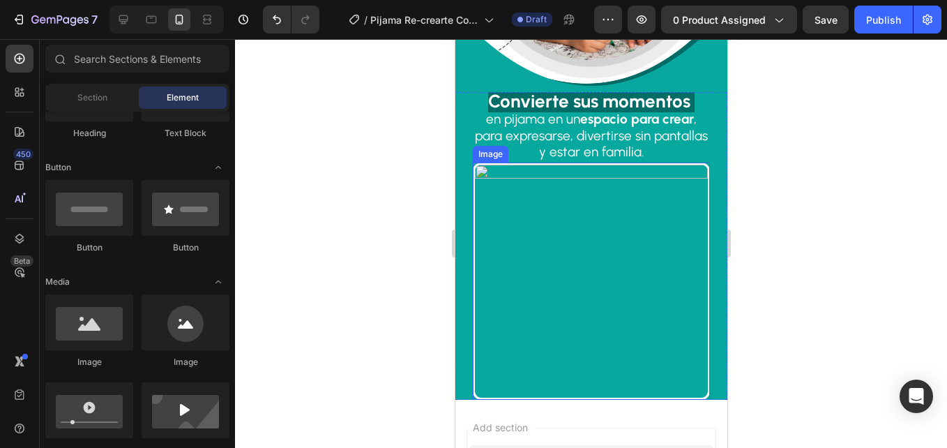
click at [507, 345] on img at bounding box center [590, 281] width 237 height 237
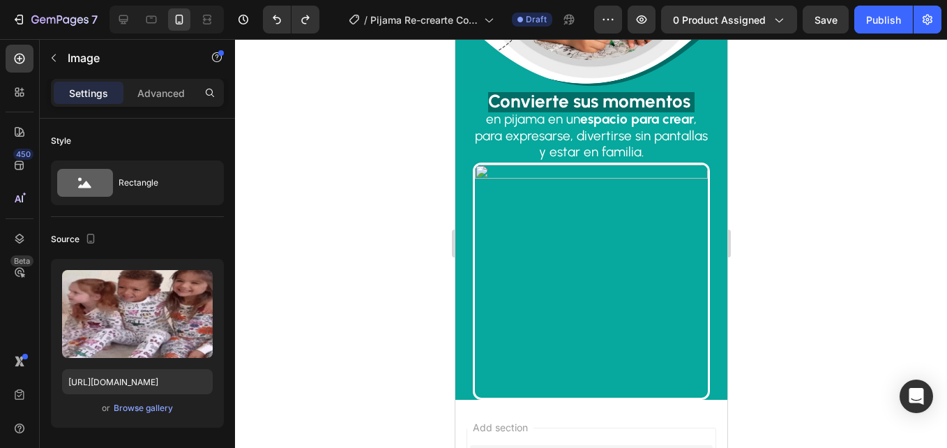
click at [591, 329] on img at bounding box center [590, 281] width 237 height 237
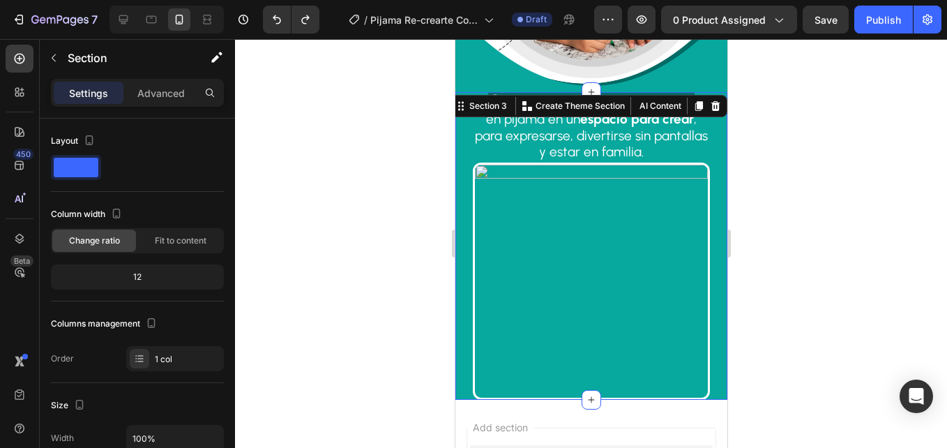
click at [467, 354] on div "Convierte sus momentos en pijama en un espacio para crear , para expresarse, di…" at bounding box center [591, 246] width 272 height 308
click at [478, 354] on img at bounding box center [590, 281] width 237 height 237
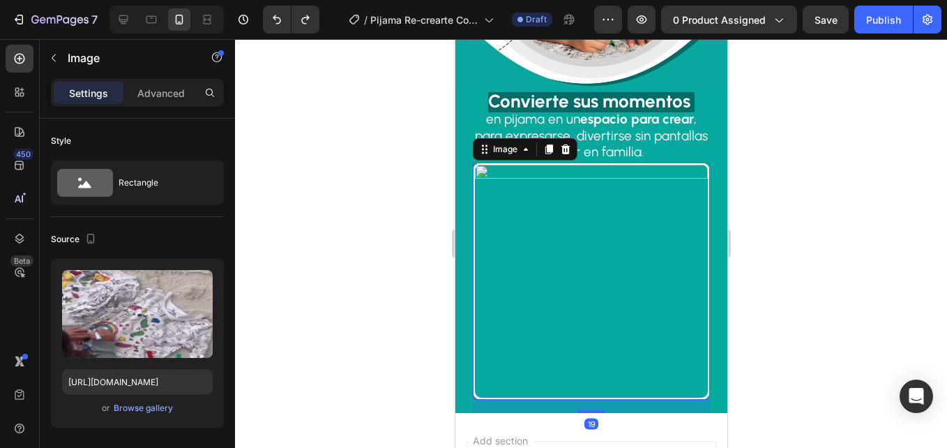
drag, startPoint x: 587, startPoint y: 358, endPoint x: 603, endPoint y: 371, distance: 20.8
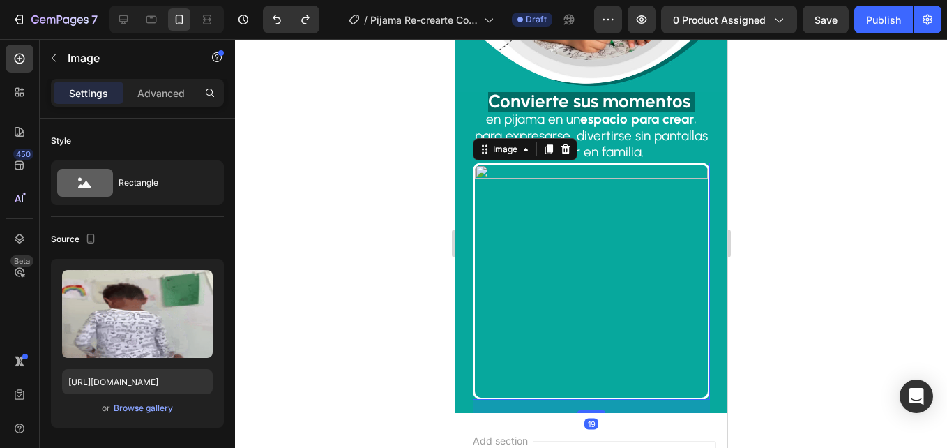
click at [603, 400] on div "19" at bounding box center [590, 400] width 237 height 0
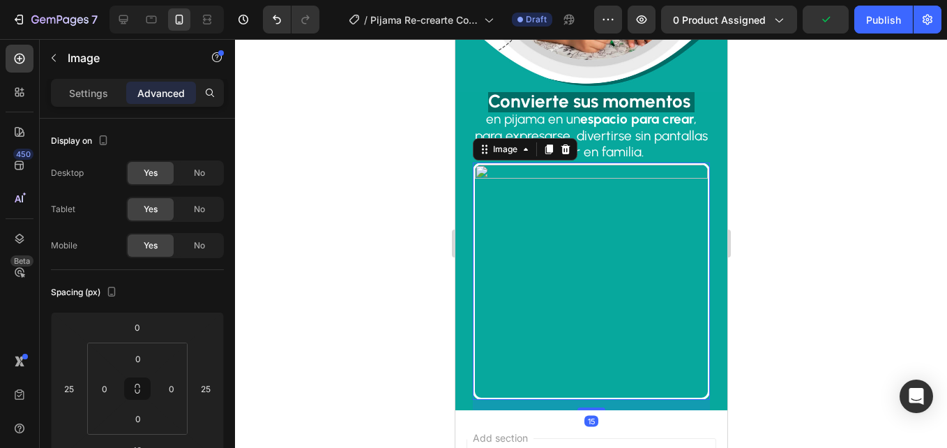
drag, startPoint x: 587, startPoint y: 370, endPoint x: 603, endPoint y: 368, distance: 15.6
click at [603, 400] on div "15" at bounding box center [590, 400] width 237 height 0
type input "15"
click at [343, 241] on div at bounding box center [591, 243] width 712 height 409
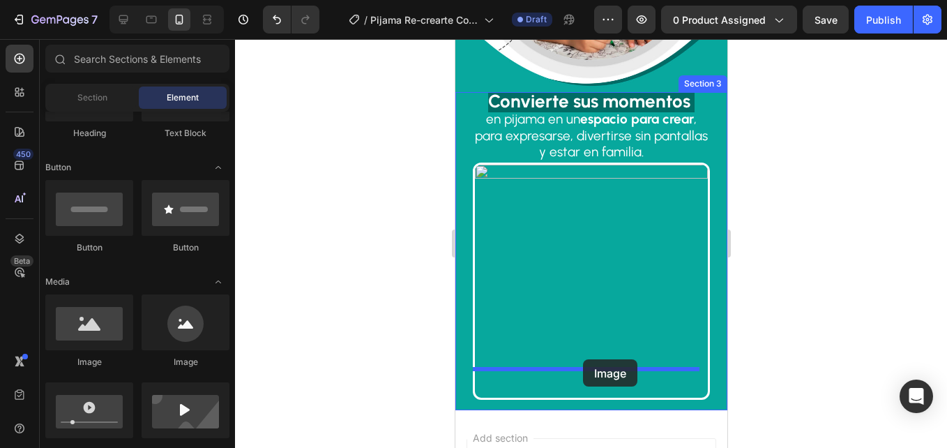
drag, startPoint x: 561, startPoint y: 393, endPoint x: 583, endPoint y: 359, distance: 39.9
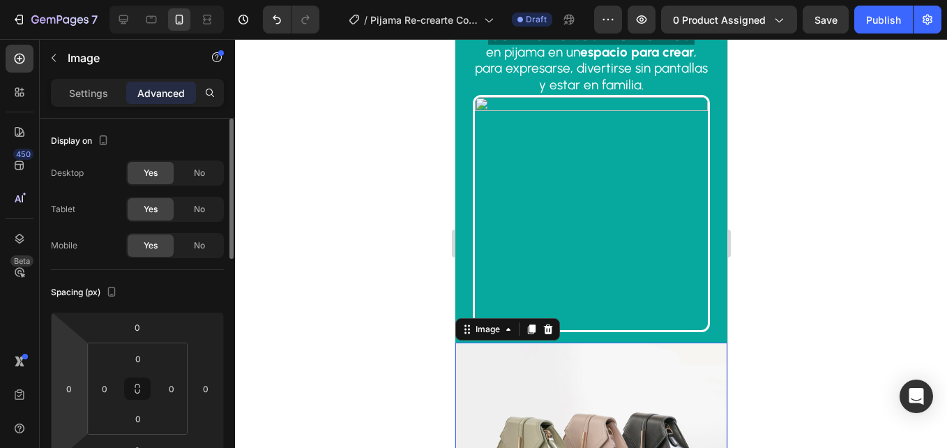
scroll to position [907, 0]
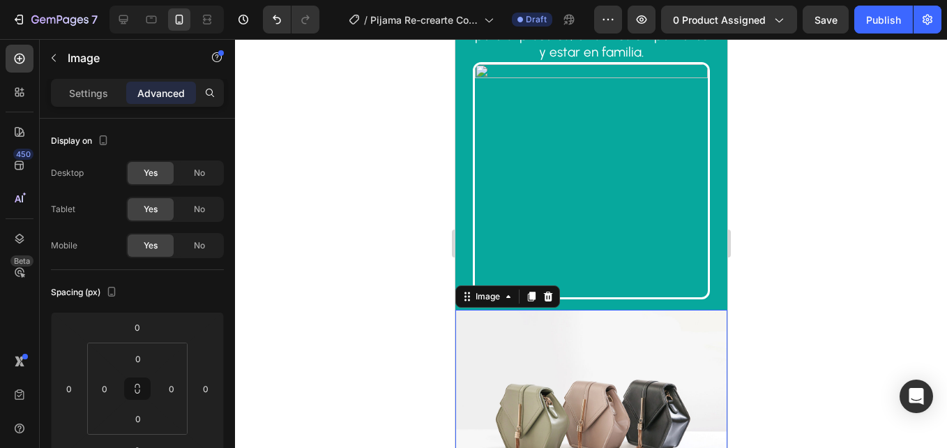
click at [523, 335] on img at bounding box center [591, 412] width 272 height 204
click at [292, 318] on div at bounding box center [591, 243] width 712 height 409
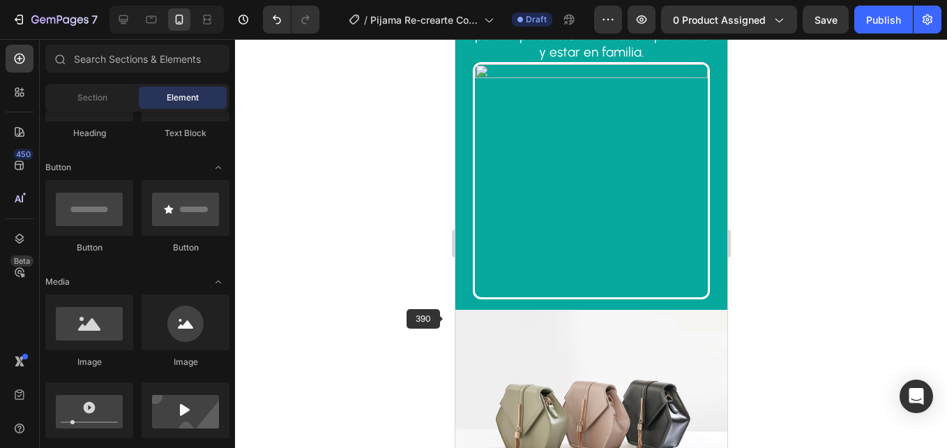
click at [541, 327] on img at bounding box center [591, 412] width 272 height 204
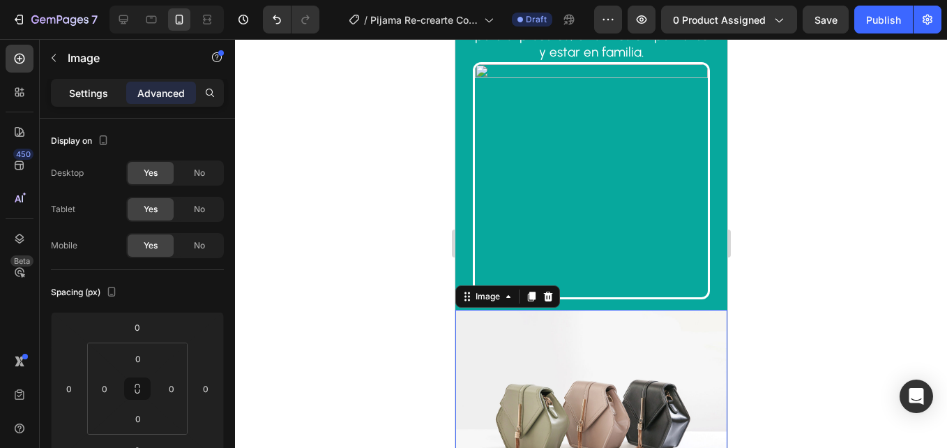
click at [100, 86] on p "Settings" at bounding box center [88, 93] width 39 height 15
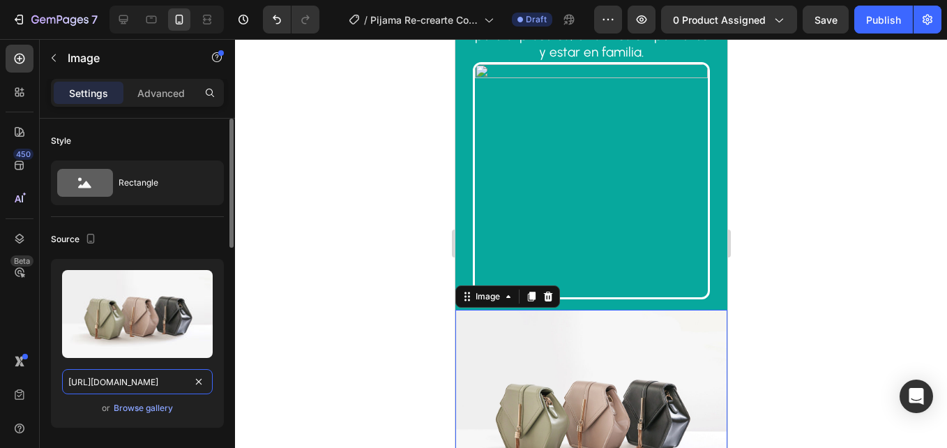
click at [165, 387] on input "[URL][DOMAIN_NAME]" at bounding box center [137, 381] width 151 height 25
paste input "0668/7414/6893/files/Grupo_3.jpg?v=1758929814"
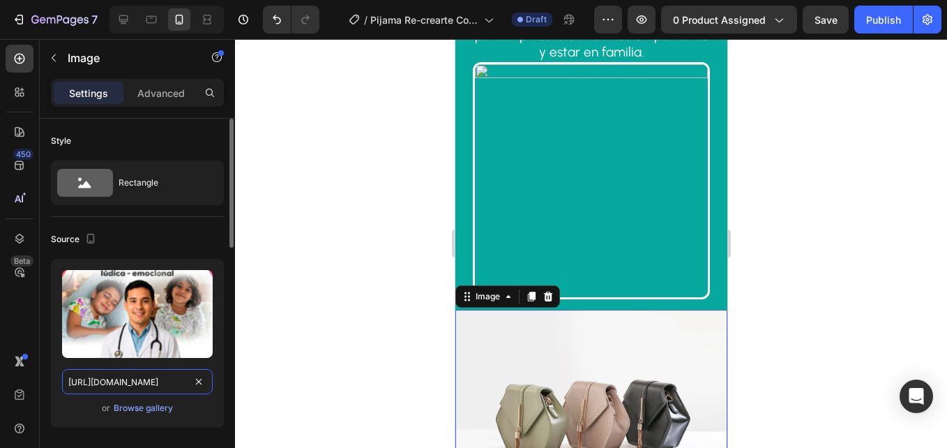
scroll to position [0, 212]
type input "[URL][DOMAIN_NAME]"
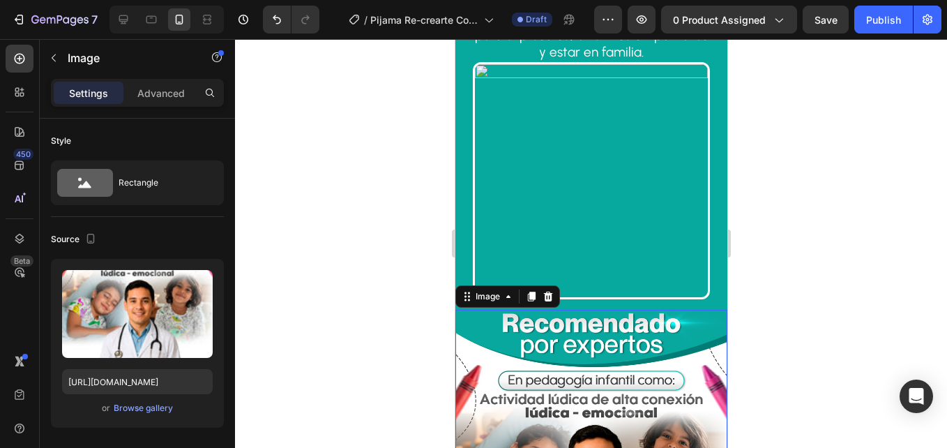
click at [409, 231] on div at bounding box center [591, 243] width 712 height 409
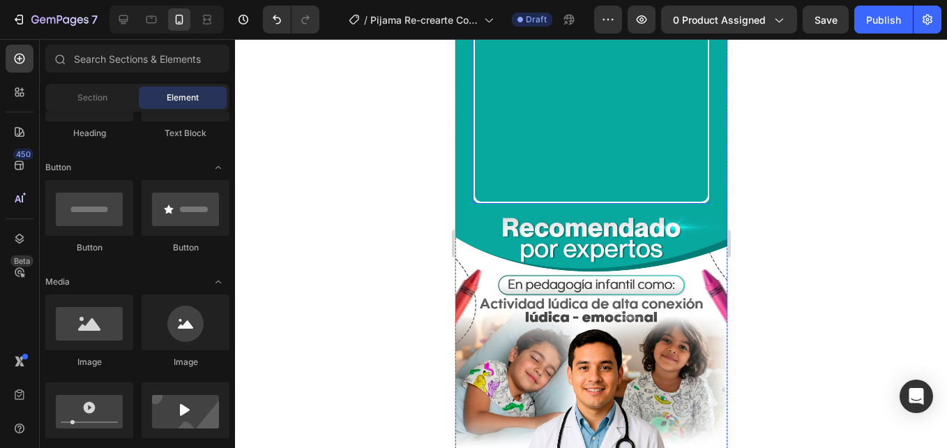
scroll to position [1116, 0]
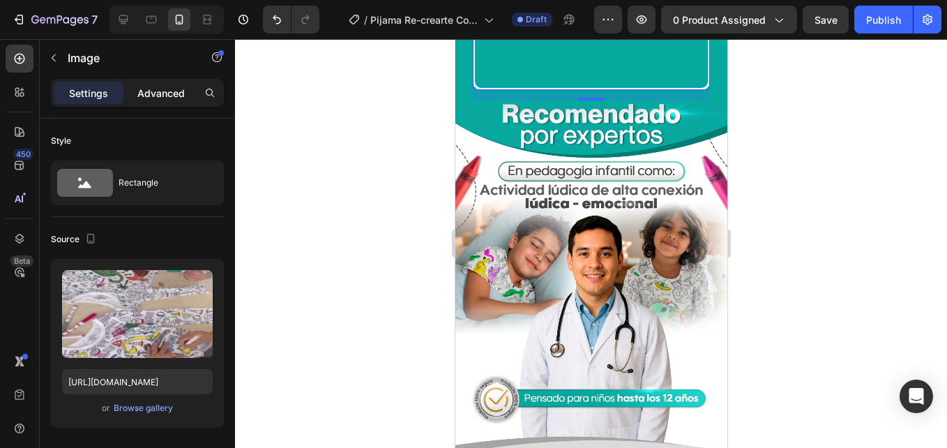
click at [172, 89] on p "Advanced" at bounding box center [160, 93] width 47 height 15
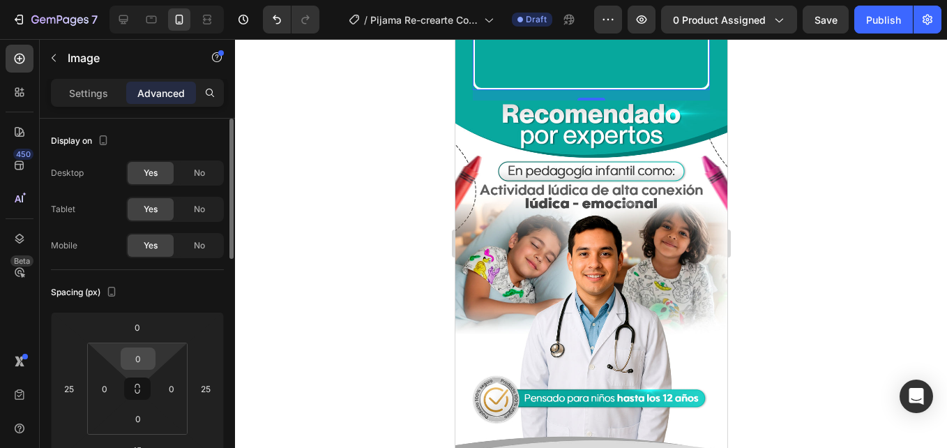
scroll to position [70, 0]
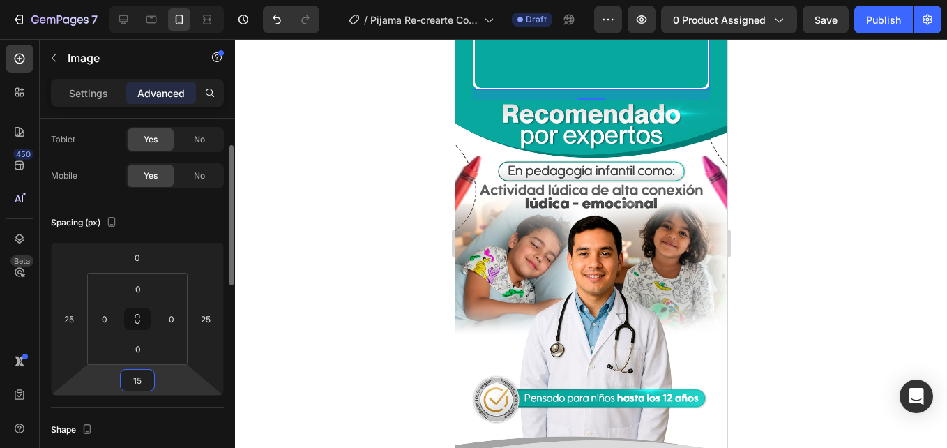
click at [137, 384] on input "15" at bounding box center [137, 380] width 28 height 21
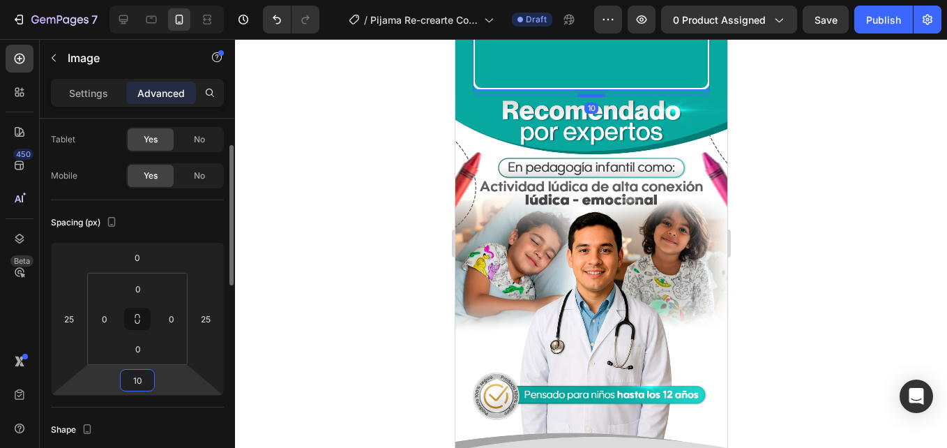
type input "10"
click at [363, 234] on div at bounding box center [591, 243] width 712 height 409
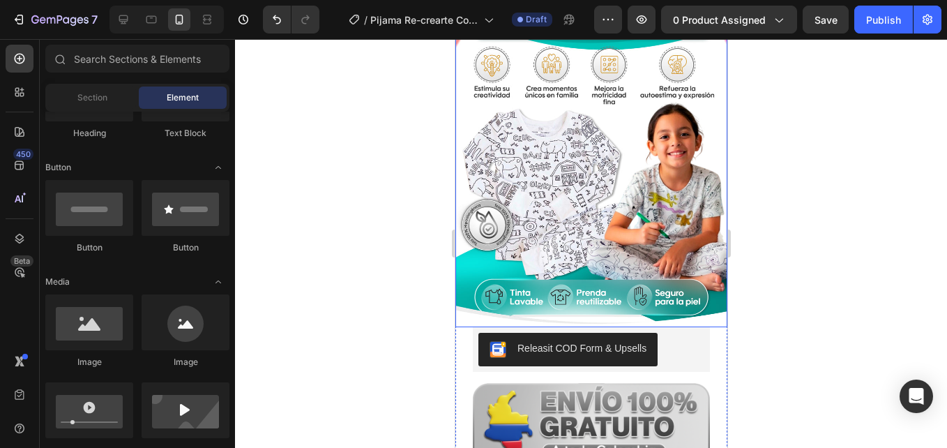
scroll to position [209, 0]
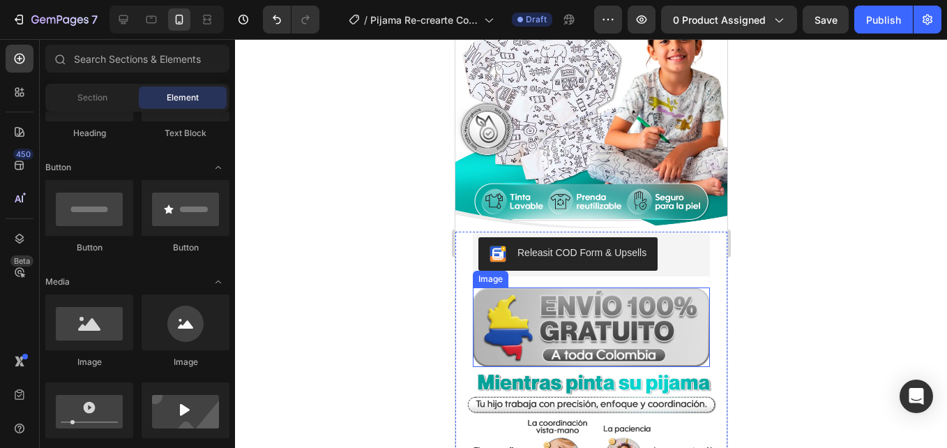
click at [687, 297] on img at bounding box center [590, 327] width 237 height 80
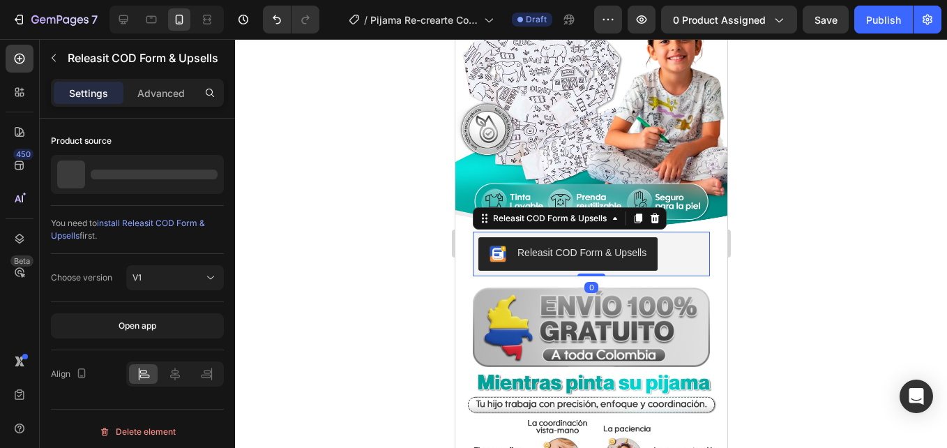
click at [608, 249] on button "Releasit COD Form & Upsells" at bounding box center [567, 253] width 179 height 33
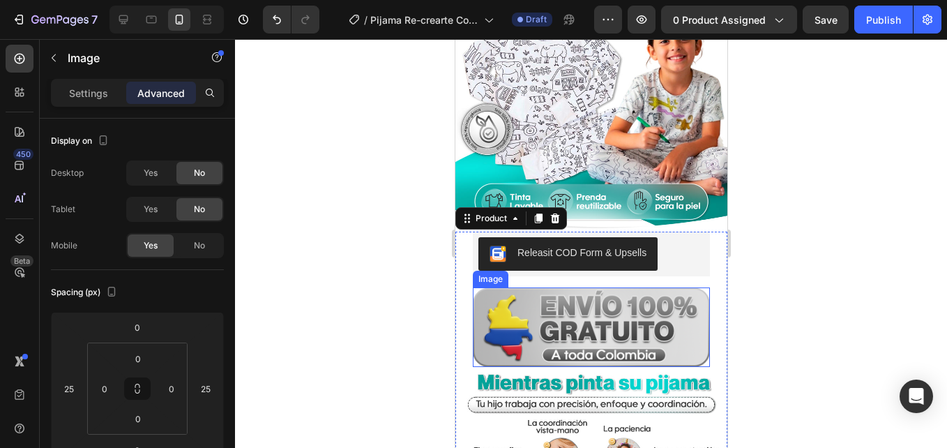
click at [686, 287] on img at bounding box center [590, 327] width 237 height 80
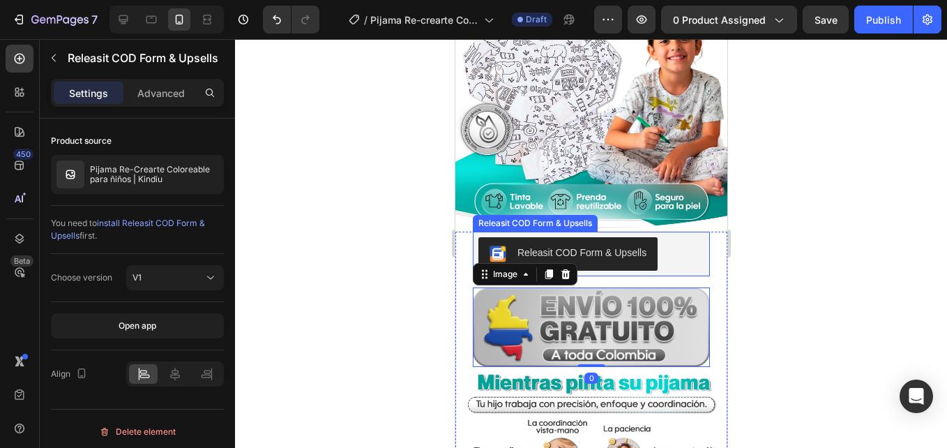
click at [640, 246] on div "Releasit COD Form & Upsells" at bounding box center [581, 253] width 129 height 15
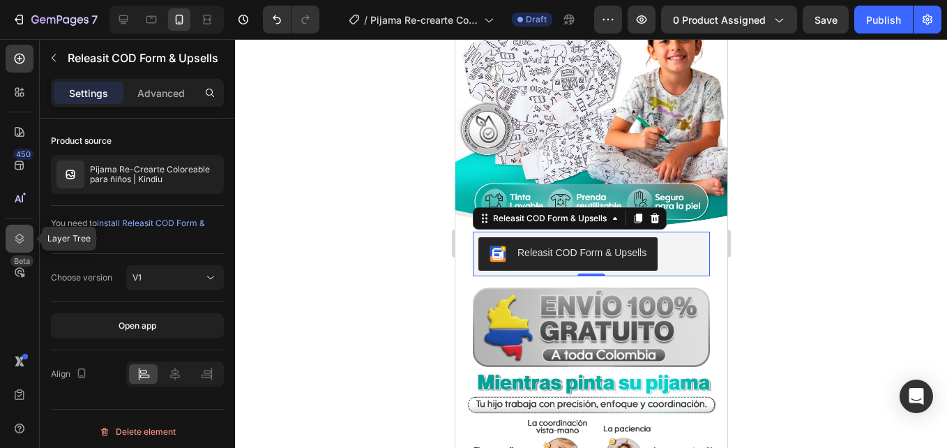
click at [20, 234] on icon at bounding box center [20, 239] width 14 height 14
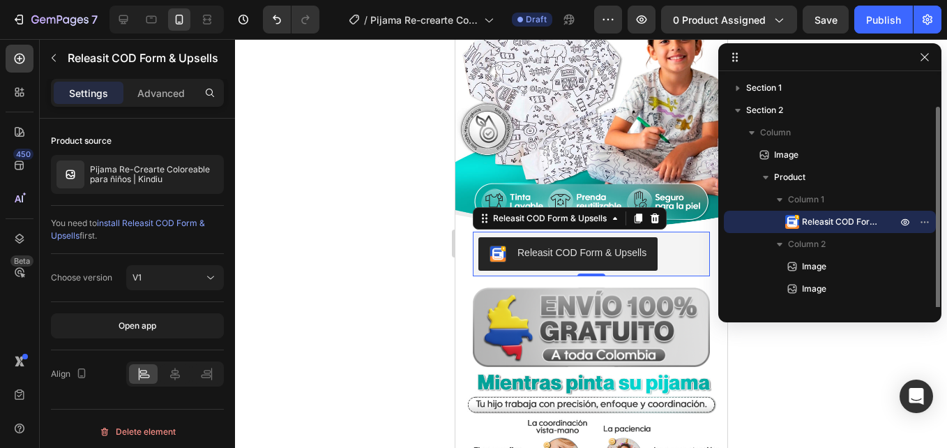
scroll to position [15, 0]
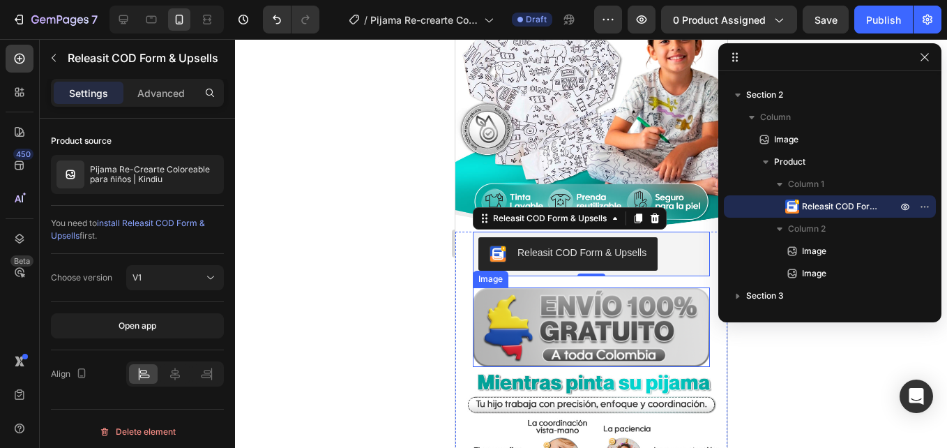
click at [600, 287] on img at bounding box center [590, 327] width 237 height 80
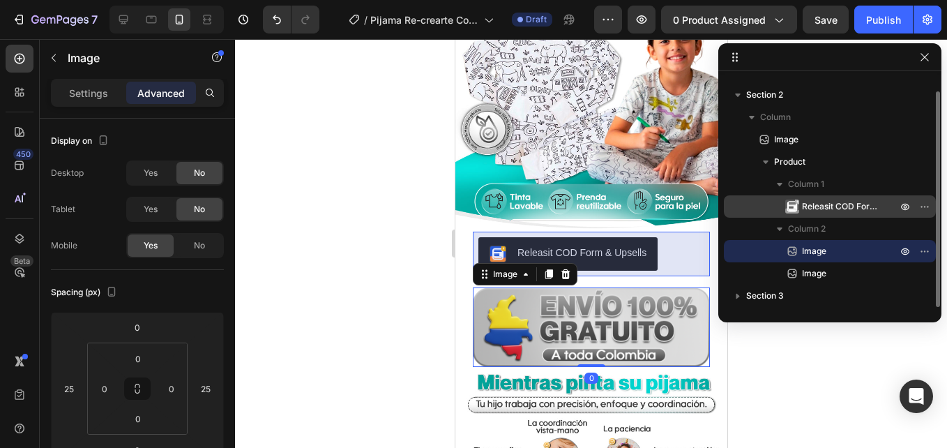
click at [834, 210] on span "Releasit COD Form & Upsells" at bounding box center [842, 207] width 81 height 14
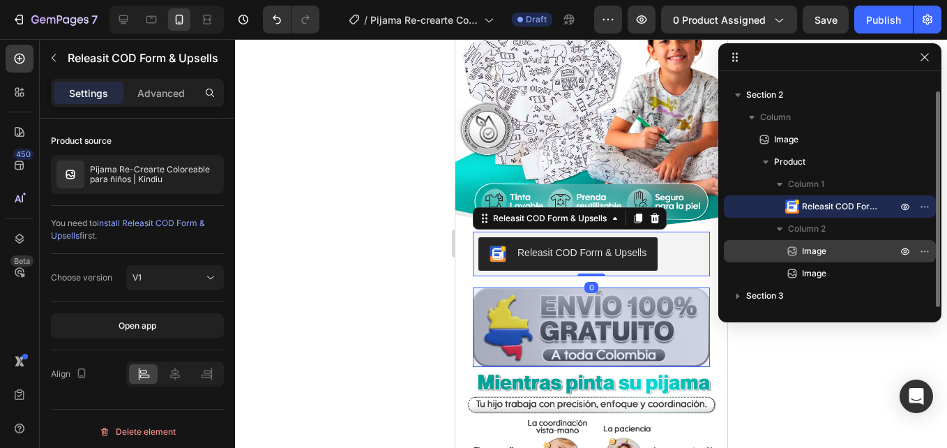
click at [874, 246] on p "Image" at bounding box center [835, 251] width 98 height 14
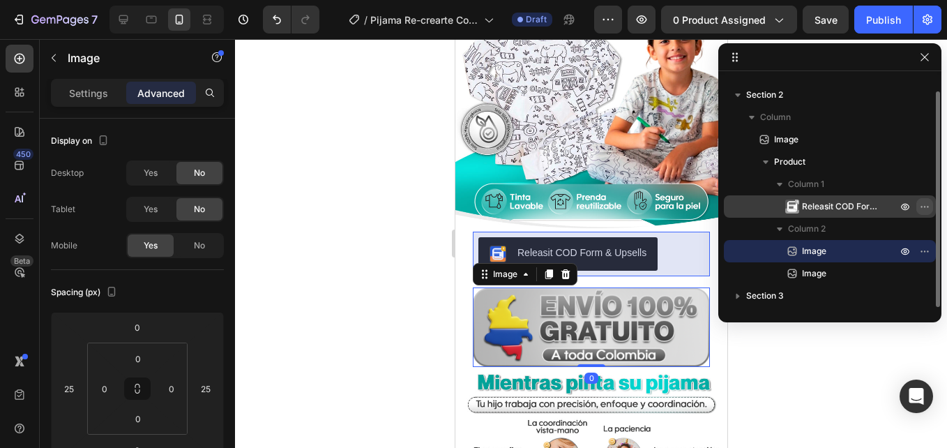
click at [927, 204] on icon "button" at bounding box center [925, 206] width 11 height 11
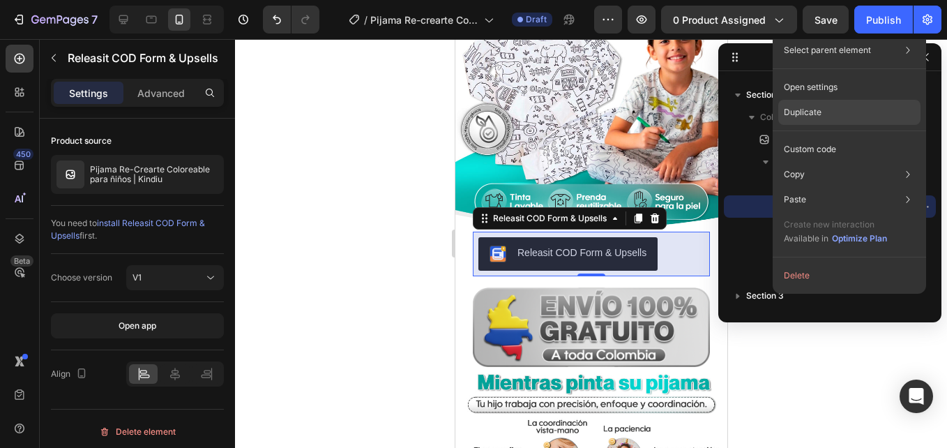
click at [892, 114] on div "Duplicate" at bounding box center [850, 112] width 142 height 25
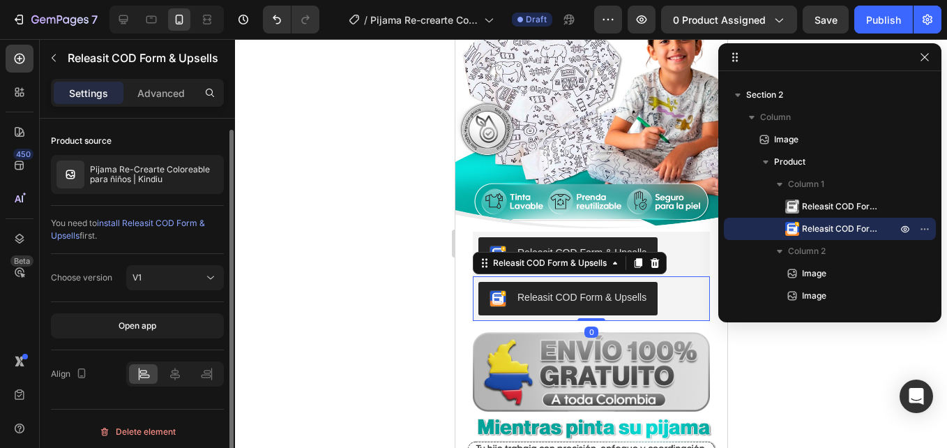
scroll to position [6, 0]
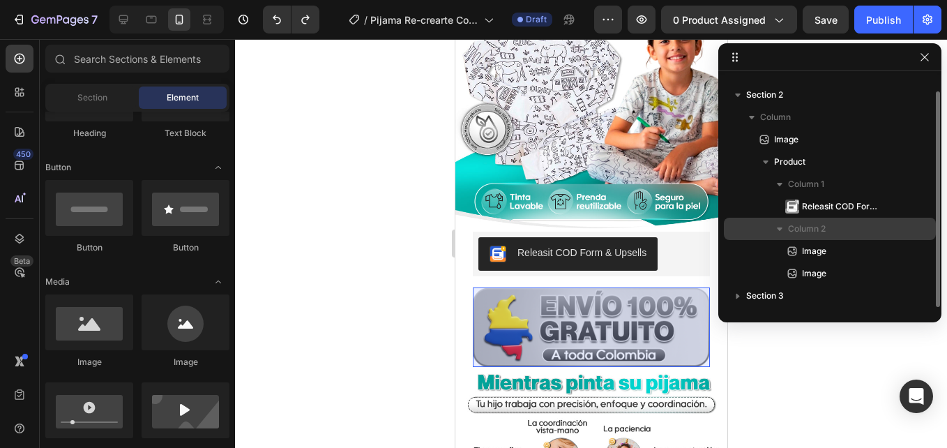
drag, startPoint x: 824, startPoint y: 253, endPoint x: 841, endPoint y: 230, distance: 29.4
click at [822, 255] on span "Image" at bounding box center [814, 251] width 24 height 14
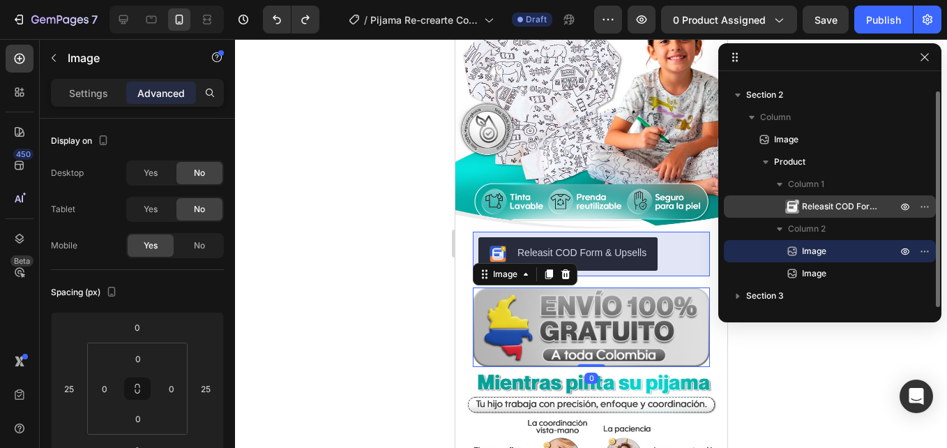
click at [855, 206] on span "Releasit COD Form & Upsells" at bounding box center [842, 207] width 81 height 14
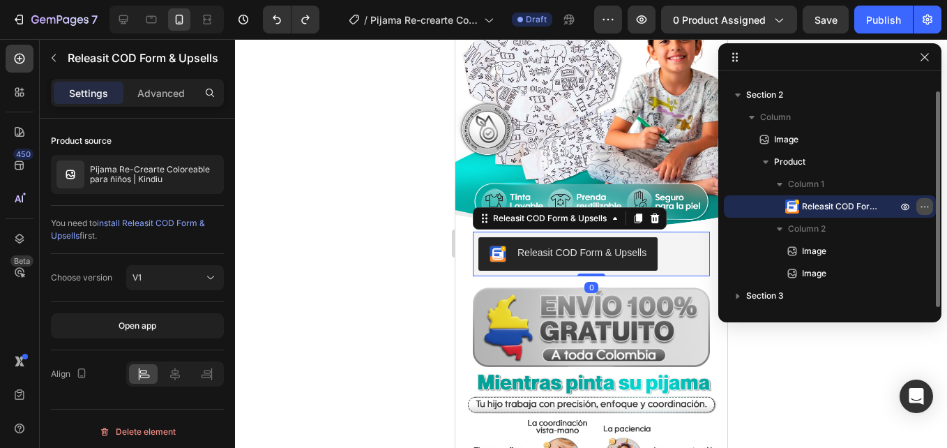
click at [924, 204] on icon "button" at bounding box center [925, 206] width 11 height 11
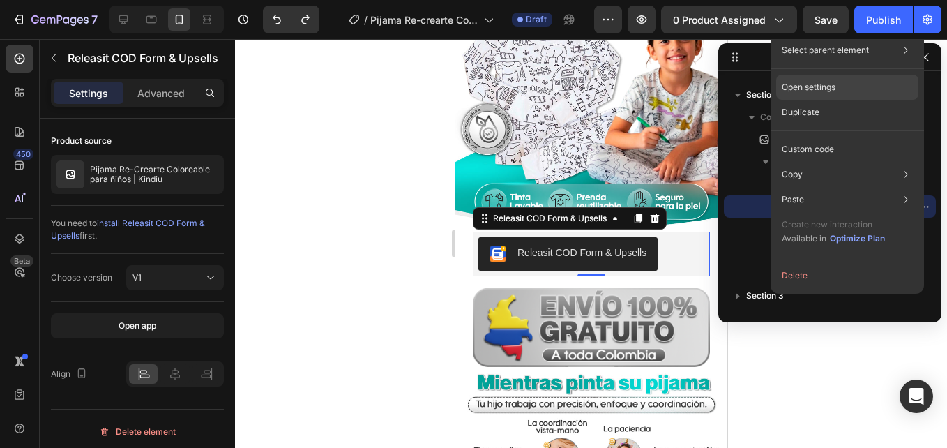
click at [883, 95] on div "Open settings" at bounding box center [848, 87] width 142 height 25
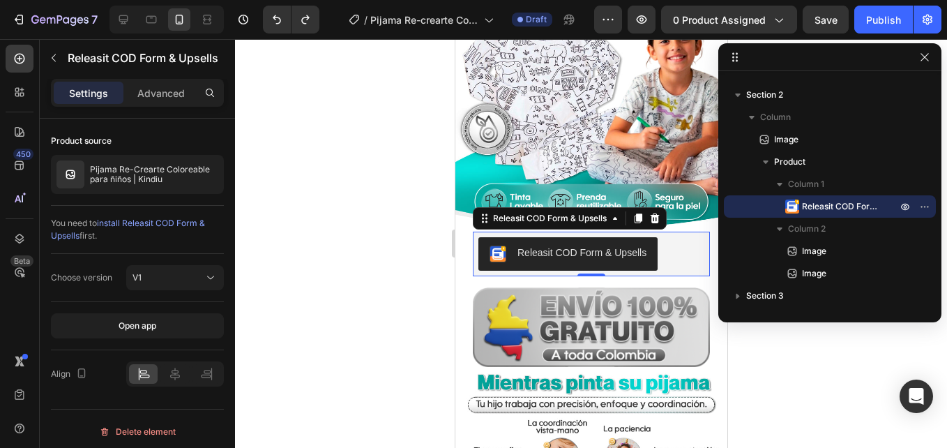
click at [827, 400] on div at bounding box center [591, 243] width 712 height 409
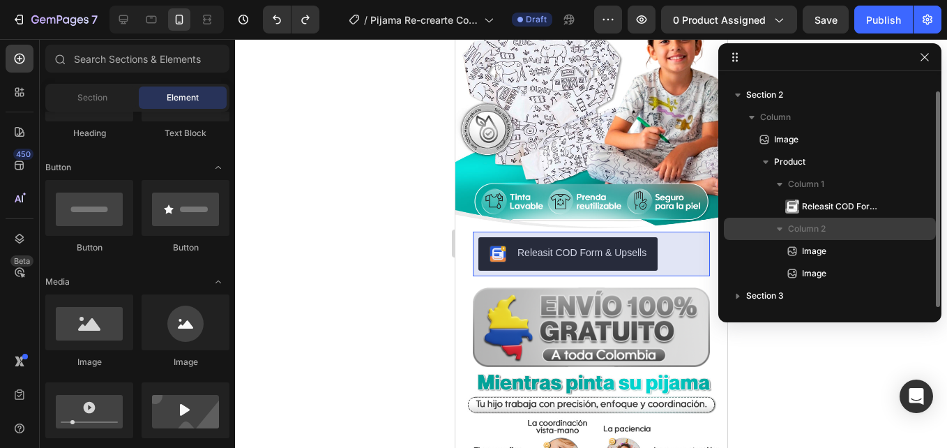
click at [864, 219] on div "Column 2" at bounding box center [830, 229] width 201 height 22
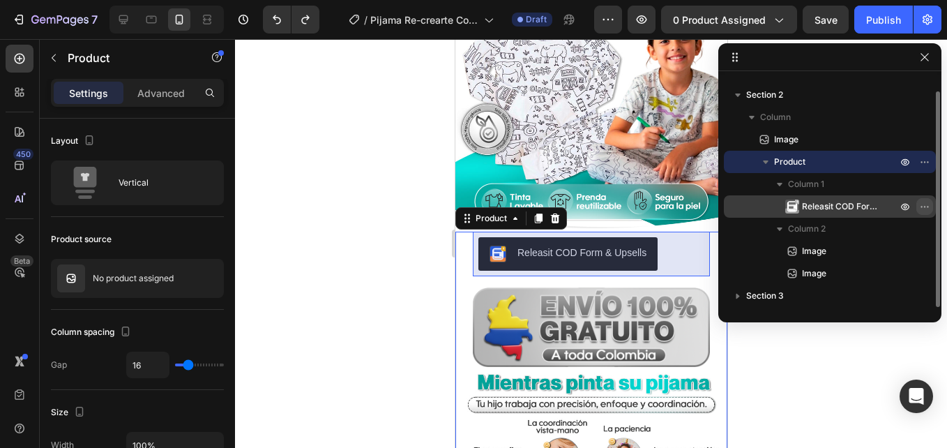
click at [932, 203] on button "button" at bounding box center [925, 206] width 17 height 17
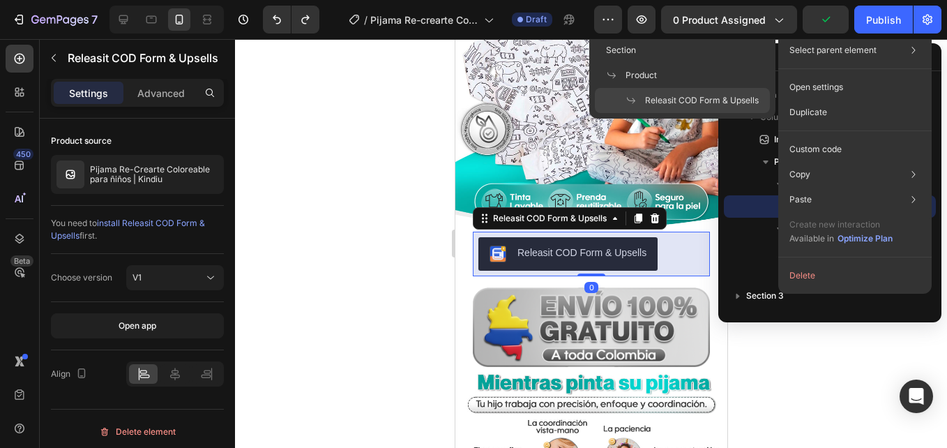
click at [890, 53] on div "Select parent element Section Product Releasit COD Form & Upsells" at bounding box center [855, 50] width 142 height 25
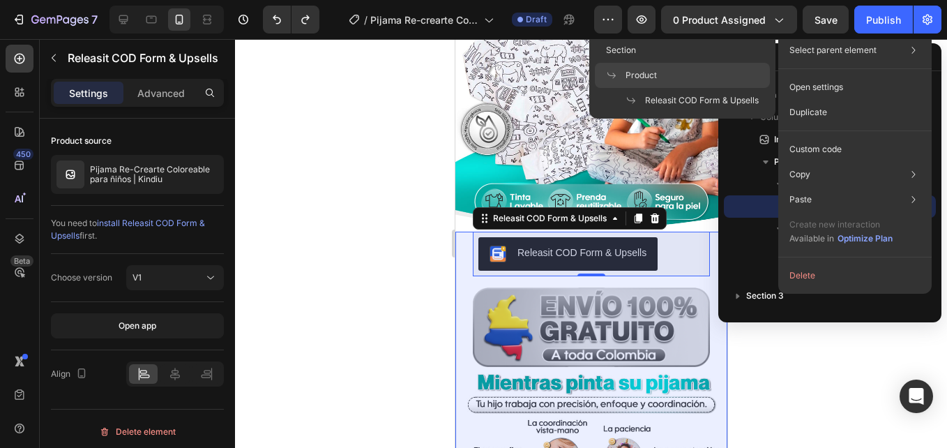
click at [684, 76] on div "Product" at bounding box center [682, 75] width 175 height 25
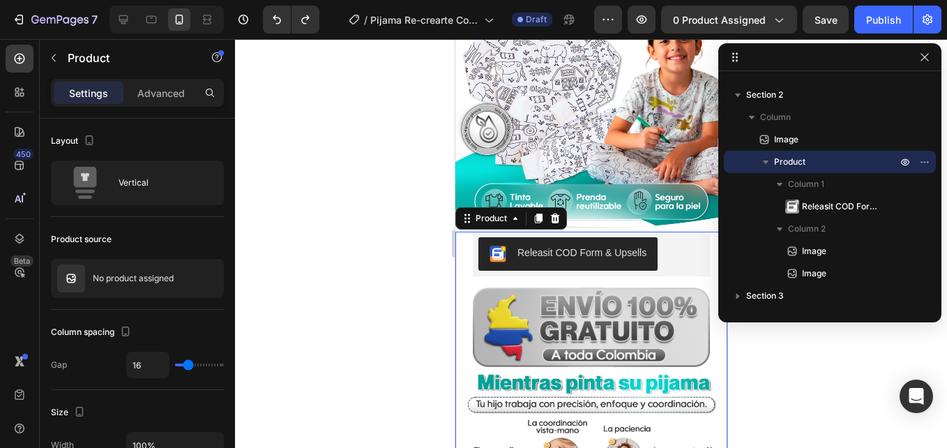
click at [341, 240] on div at bounding box center [591, 243] width 712 height 409
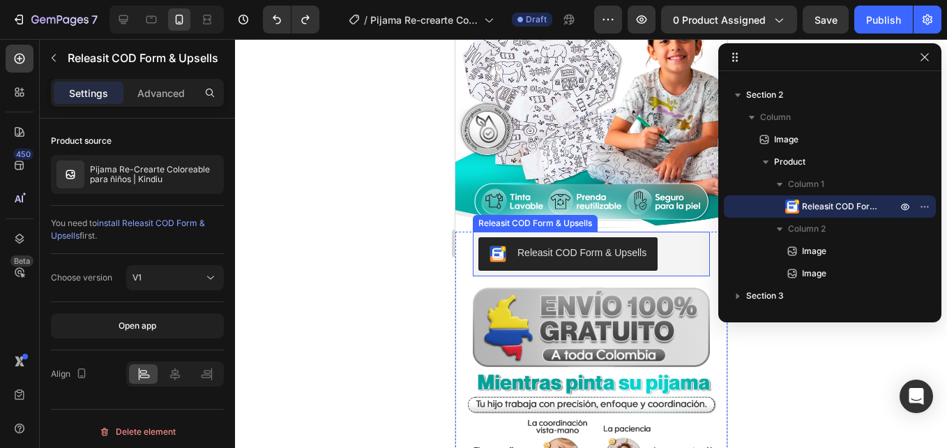
click at [523, 249] on button "Releasit COD Form & Upsells" at bounding box center [567, 253] width 179 height 33
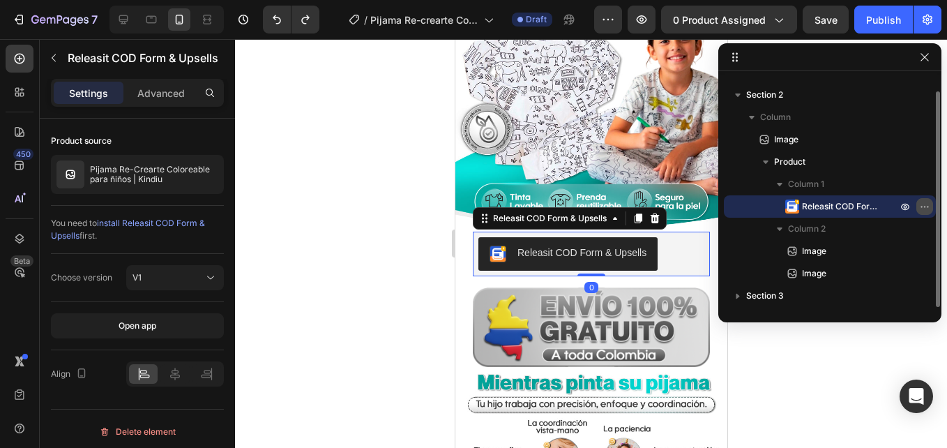
click at [925, 207] on icon "button" at bounding box center [924, 206] width 1 height 1
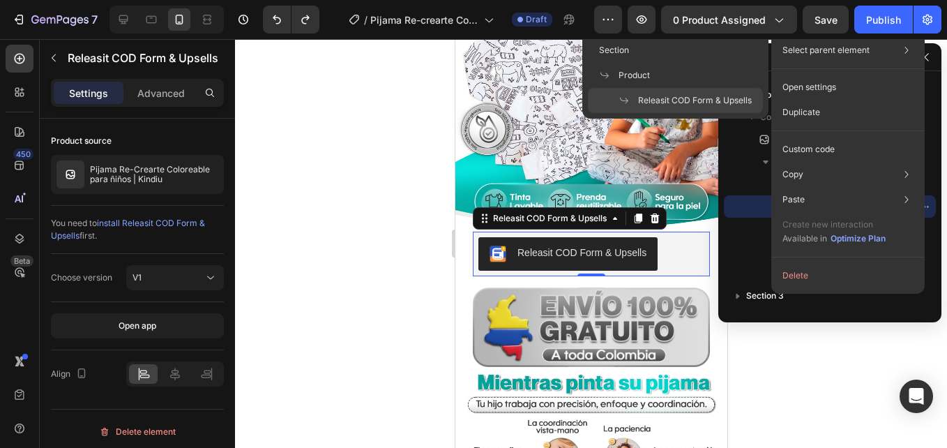
click at [882, 59] on div "Select parent element Section Product Releasit COD Form & Upsells" at bounding box center [848, 50] width 142 height 25
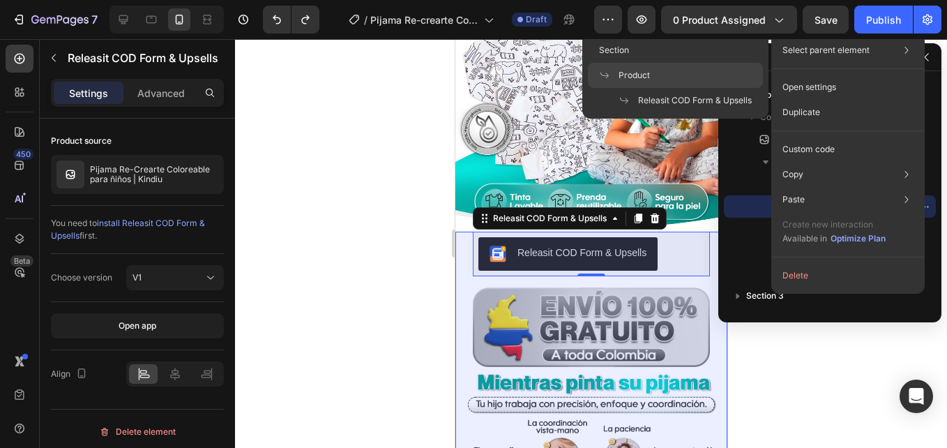
click at [646, 82] on div "Product" at bounding box center [675, 75] width 175 height 25
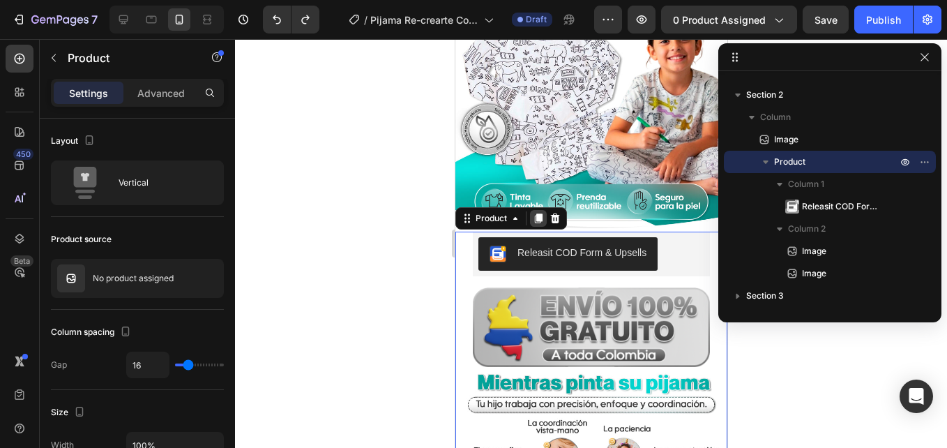
click at [543, 213] on icon at bounding box center [537, 218] width 11 height 11
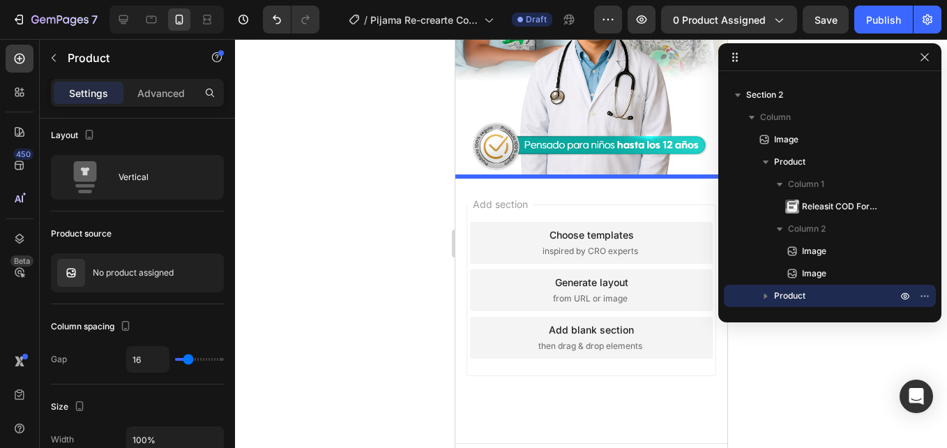
scroll to position [1861, 0]
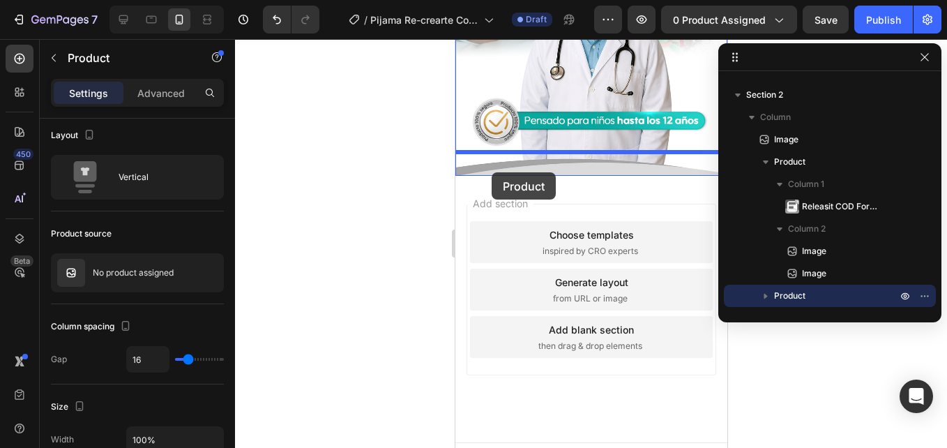
drag, startPoint x: 468, startPoint y: 145, endPoint x: 491, endPoint y: 172, distance: 35.6
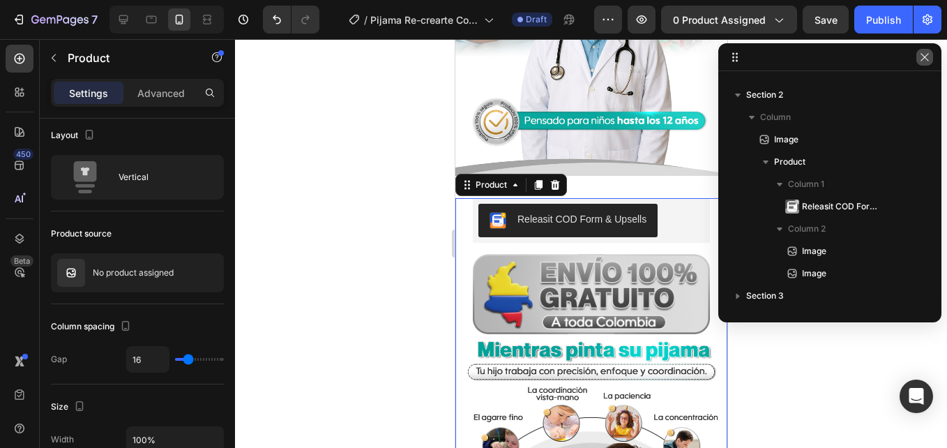
click at [920, 52] on icon "button" at bounding box center [925, 57] width 11 height 11
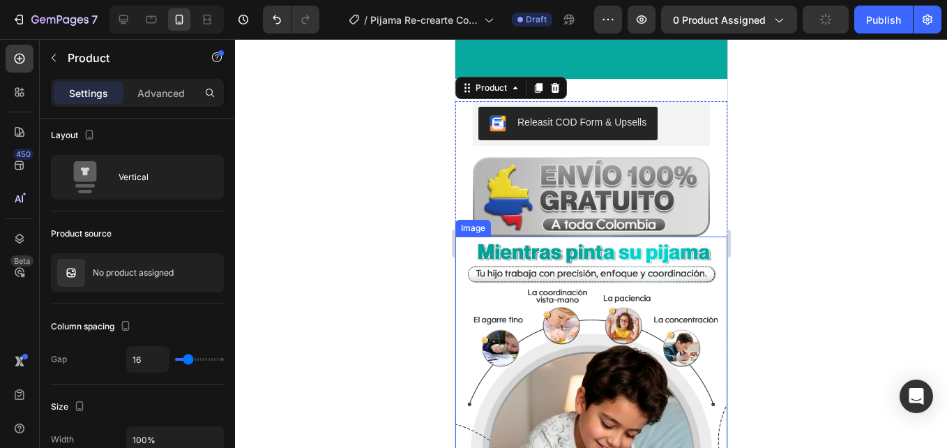
scroll to position [1889, 0]
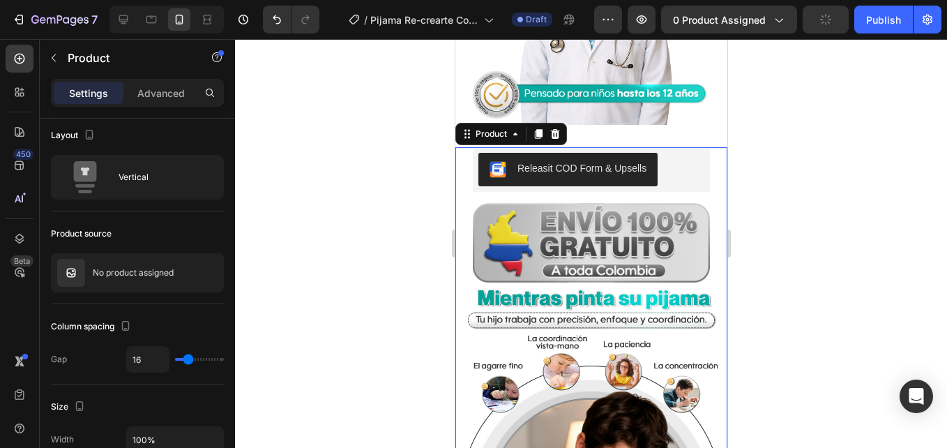
click at [947, 0] on html "7 / Pijama Re-crearte Coloreable - IC Draft Preview 0 product assigned Publish …" at bounding box center [473, 0] width 947 height 0
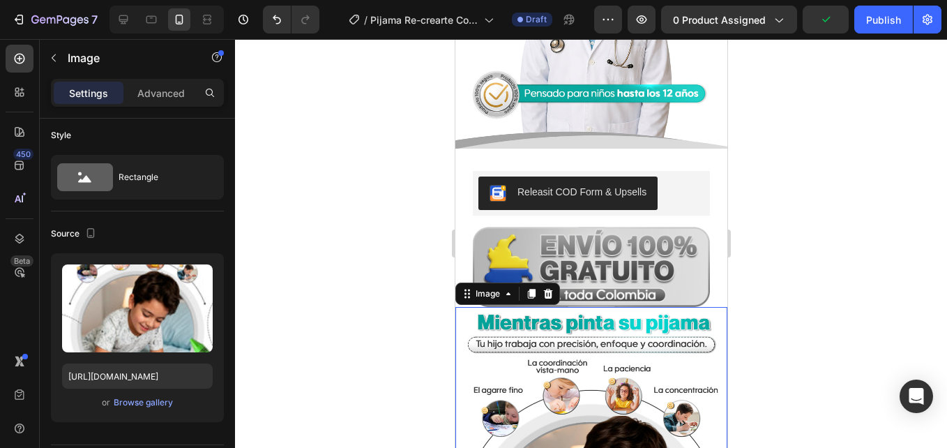
scroll to position [0, 0]
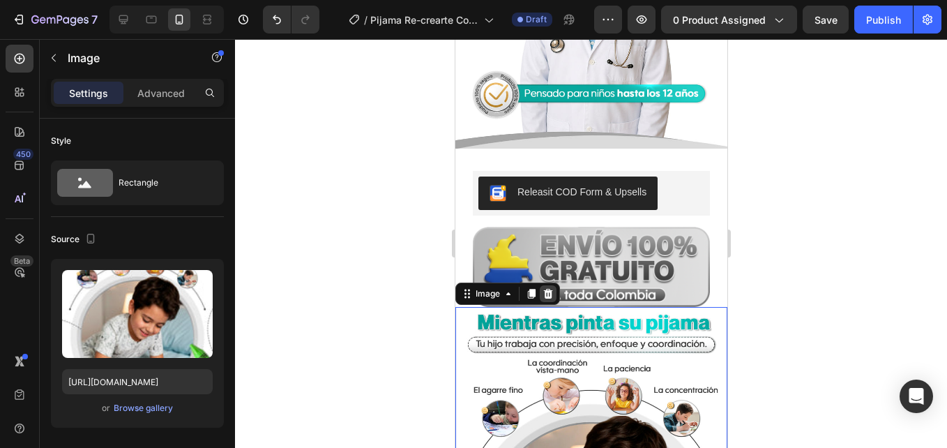
click at [549, 288] on icon at bounding box center [547, 293] width 11 height 11
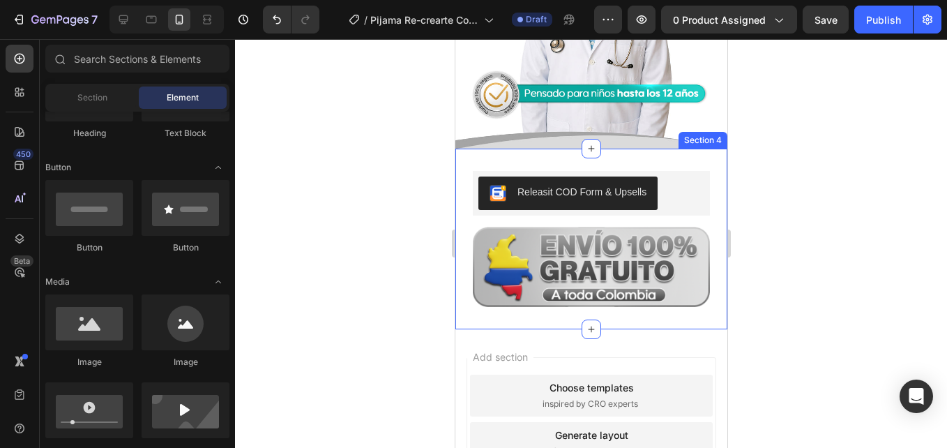
click at [612, 149] on div "Releasit COD Form & Upsells Releasit COD Form & Upsells Image Product Section 4" at bounding box center [591, 239] width 272 height 180
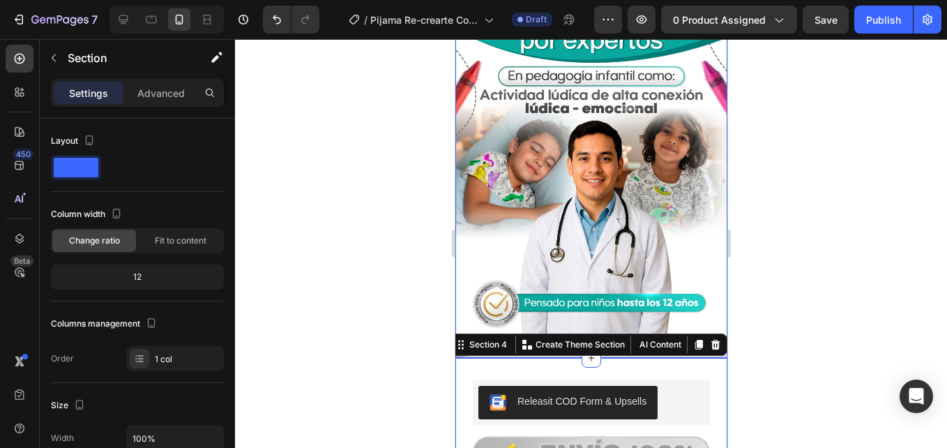
click at [620, 200] on img at bounding box center [591, 182] width 272 height 353
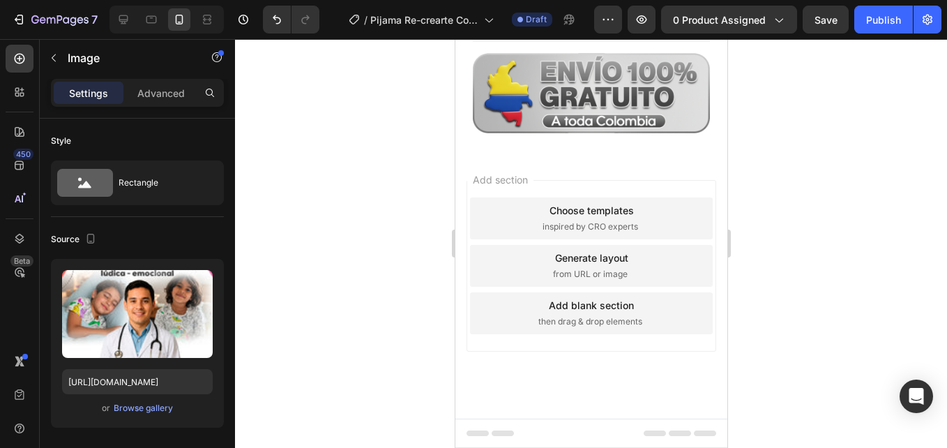
scroll to position [1427, 0]
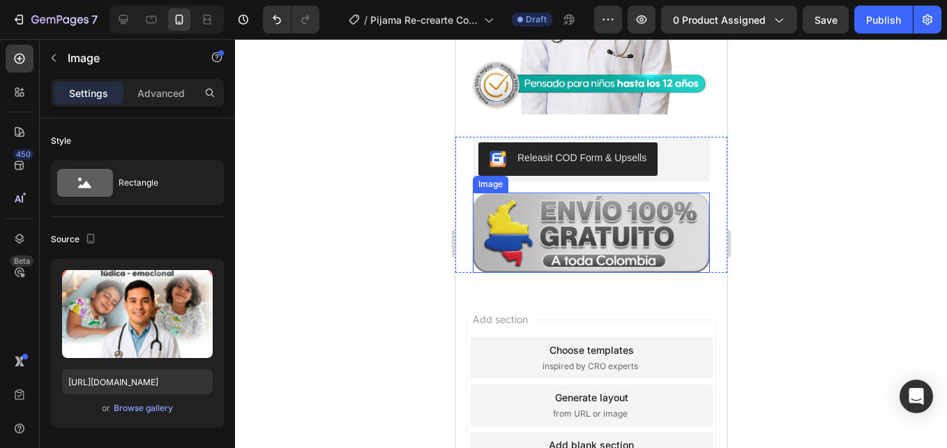
click at [609, 220] on img at bounding box center [590, 233] width 237 height 80
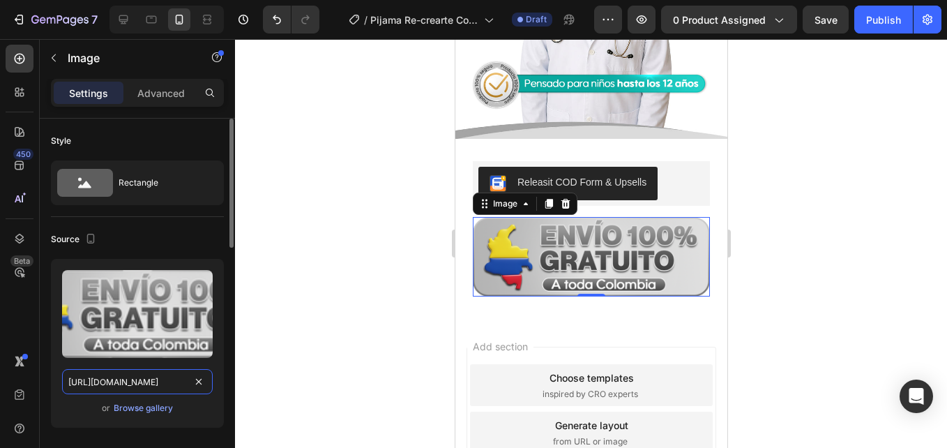
click at [117, 383] on input "[URL][DOMAIN_NAME]" at bounding box center [137, 381] width 151 height 25
paste input "released_1.png?v=1758998813"
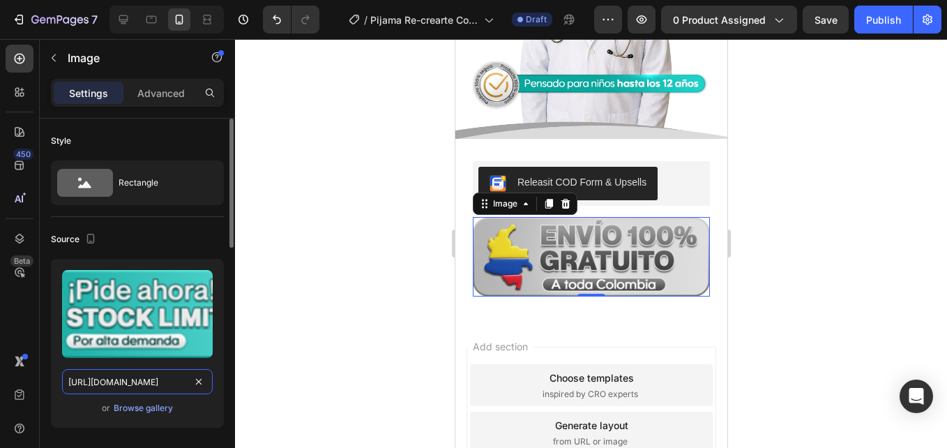
type input "[URL][DOMAIN_NAME]"
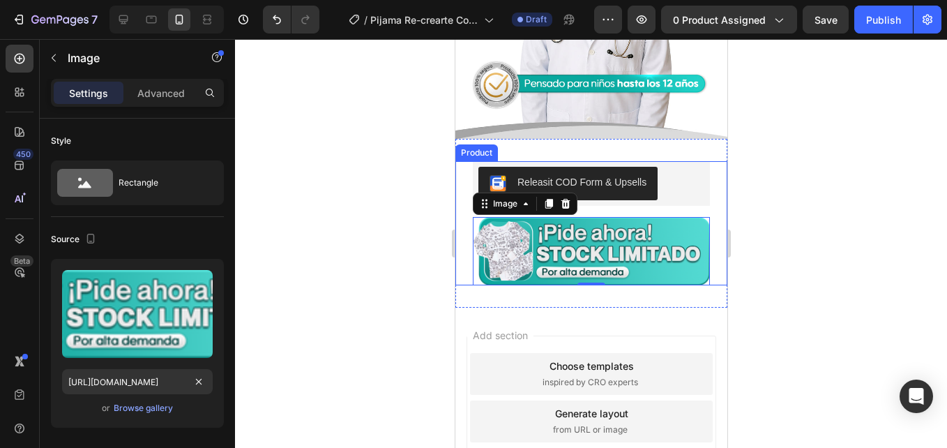
click at [462, 174] on div "Releasit COD Form & Upsells Releasit COD Form & Upsells" at bounding box center [591, 183] width 272 height 45
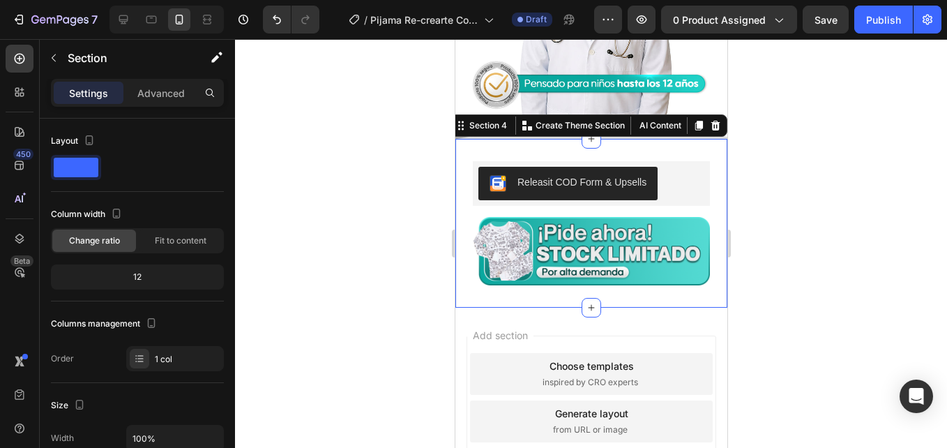
click at [612, 139] on div "Releasit COD Form & Upsells Releasit COD Form & Upsells Image Product Section 4…" at bounding box center [591, 223] width 272 height 169
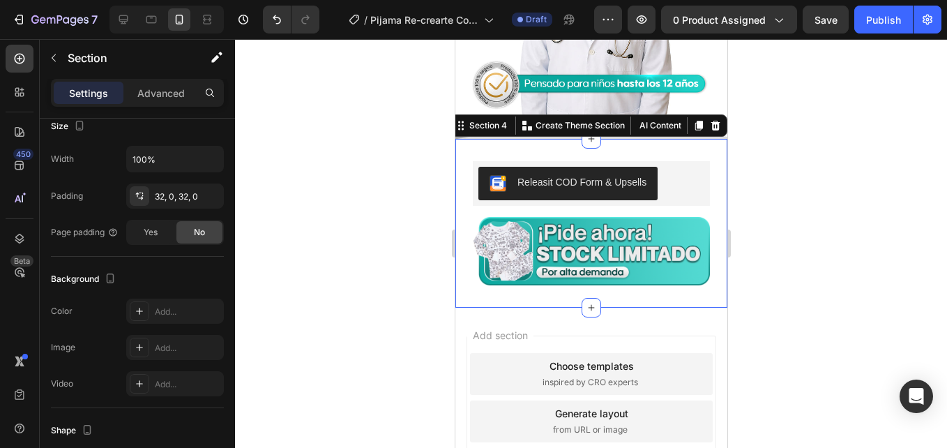
scroll to position [419, 0]
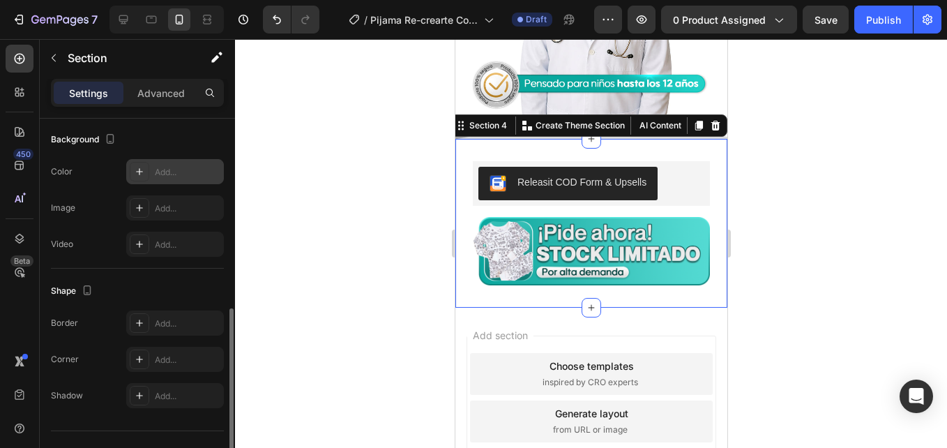
click at [179, 179] on div "Add..." at bounding box center [175, 171] width 98 height 25
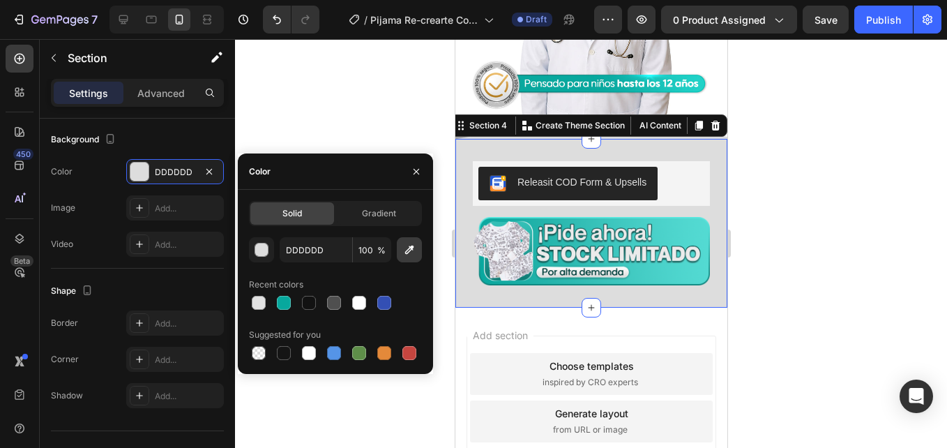
click at [398, 253] on button "button" at bounding box center [409, 249] width 25 height 25
type input "FFFFFF"
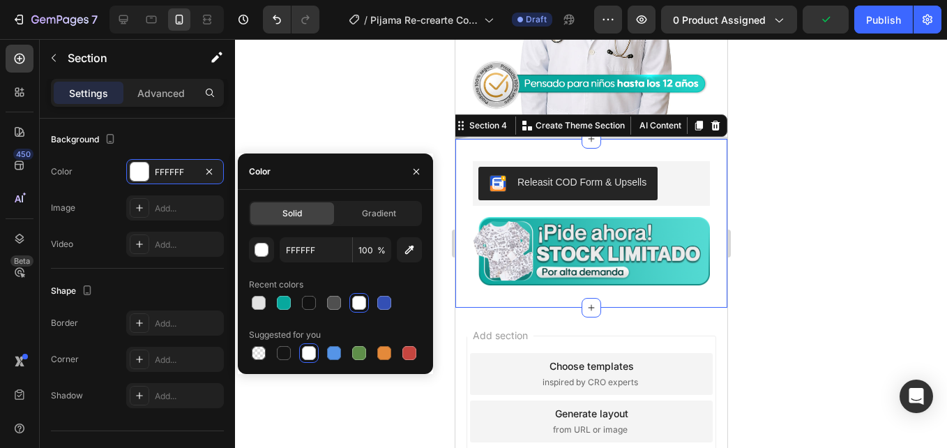
click at [761, 114] on div at bounding box center [591, 243] width 712 height 409
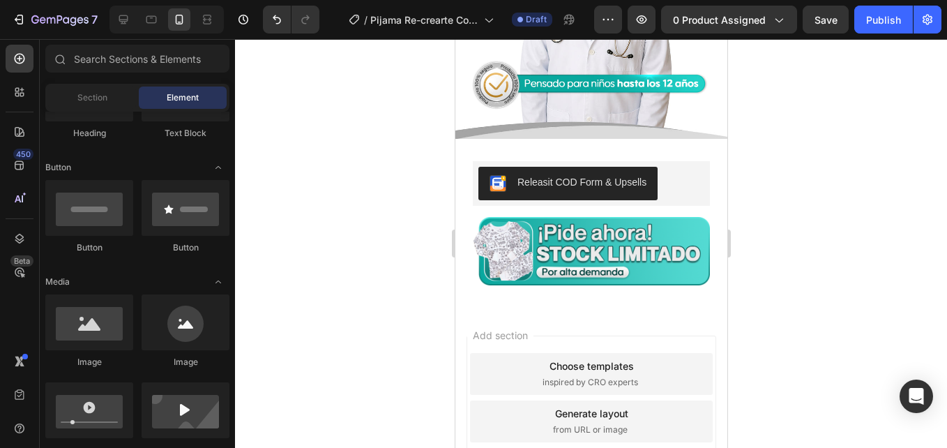
click at [761, 114] on div at bounding box center [591, 243] width 712 height 409
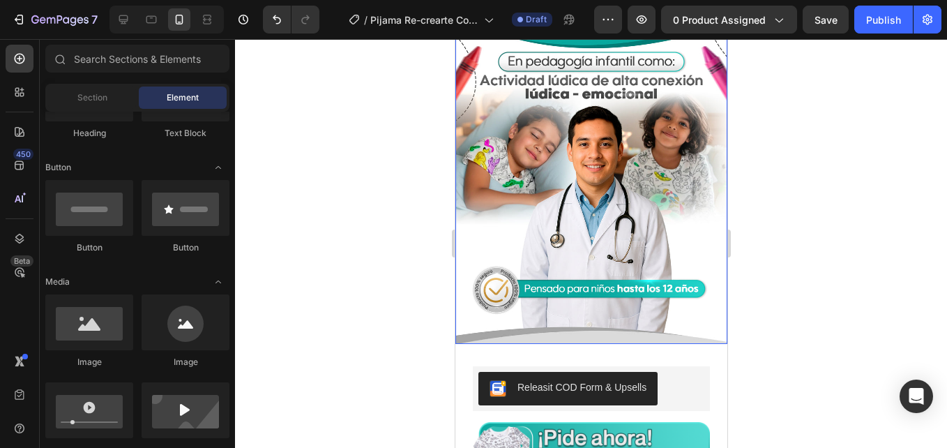
scroll to position [1218, 0]
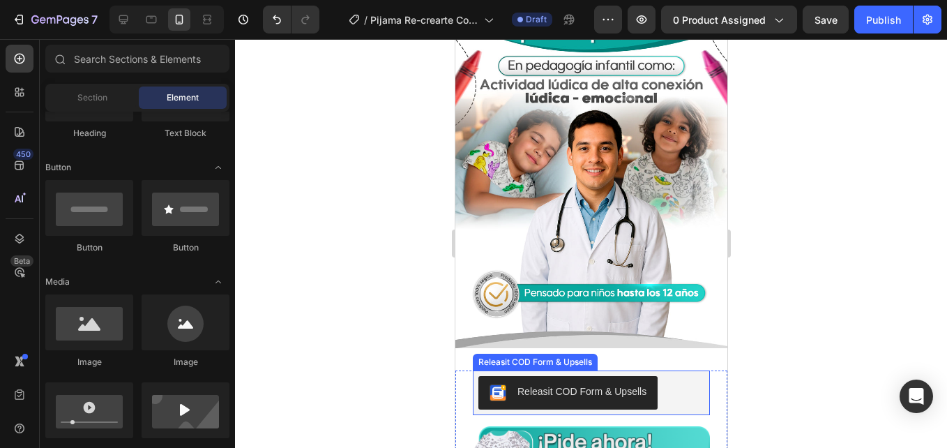
click at [691, 376] on div "Releasit COD Form & Upsells" at bounding box center [591, 392] width 226 height 33
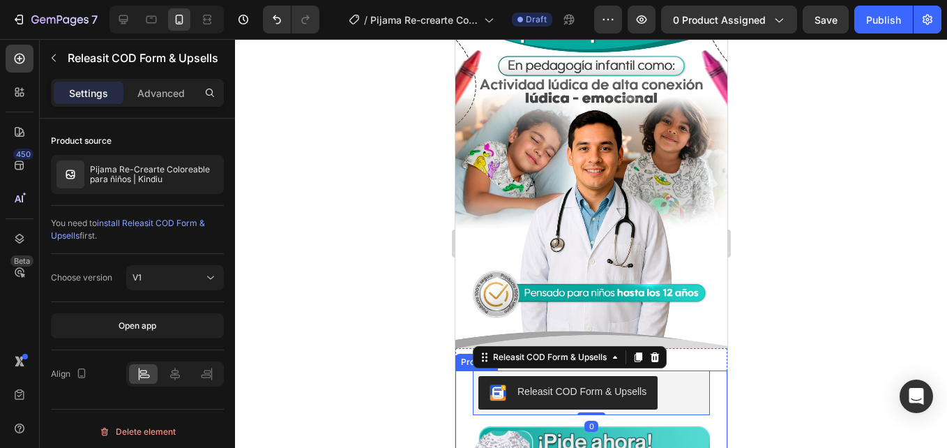
click at [705, 390] on div "Releasit COD Form & Upsells Releasit COD Form & Upsells 0" at bounding box center [591, 392] width 272 height 45
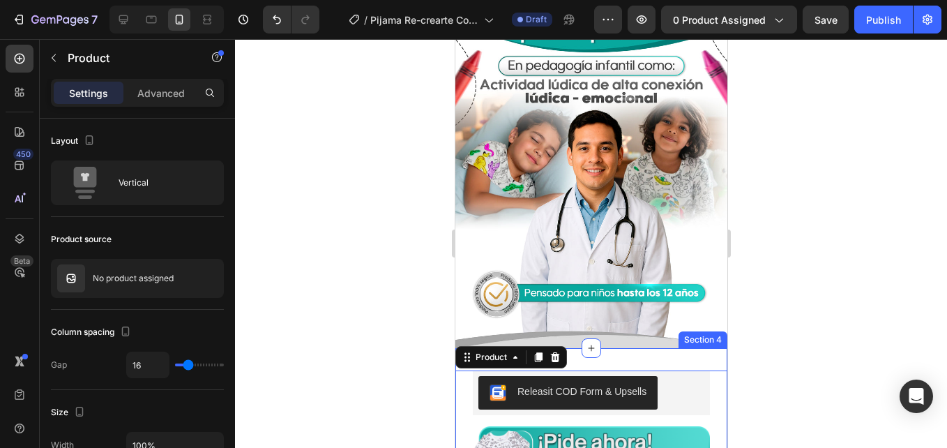
click at [708, 348] on div "Releasit COD Form & Upsells Releasit COD Form & Upsells Image Product 0 Section…" at bounding box center [591, 432] width 272 height 169
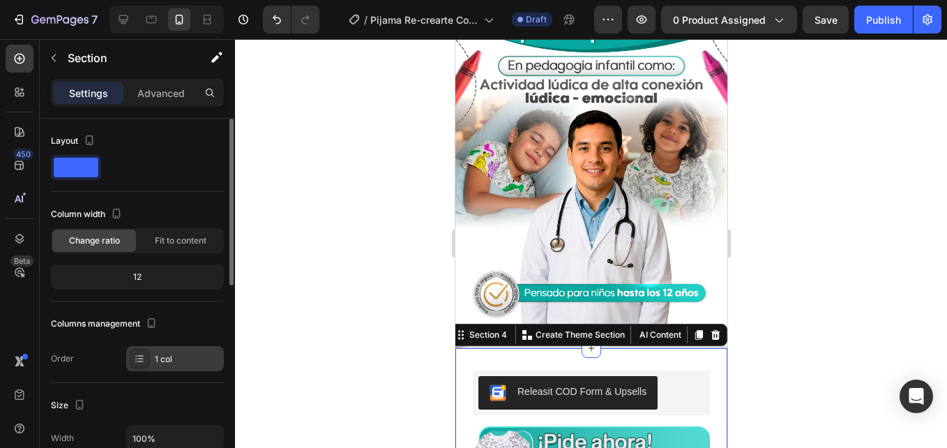
scroll to position [140, 0]
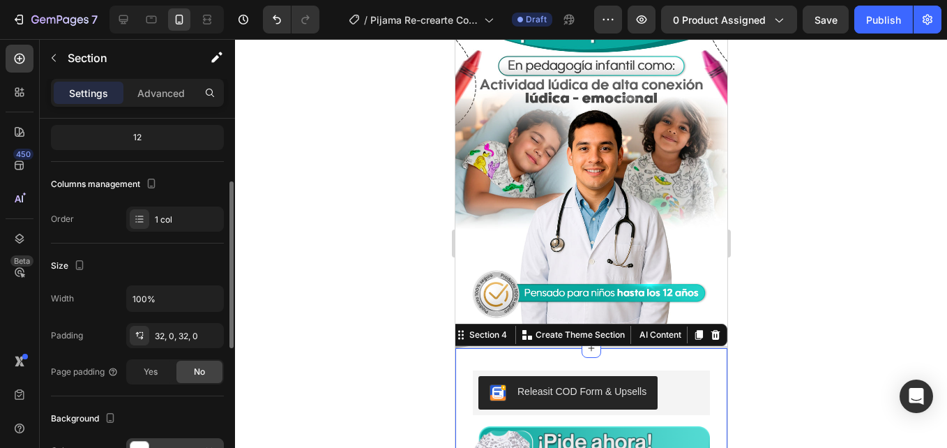
click at [137, 442] on div at bounding box center [139, 451] width 18 height 18
click at [402, 172] on div at bounding box center [591, 243] width 712 height 409
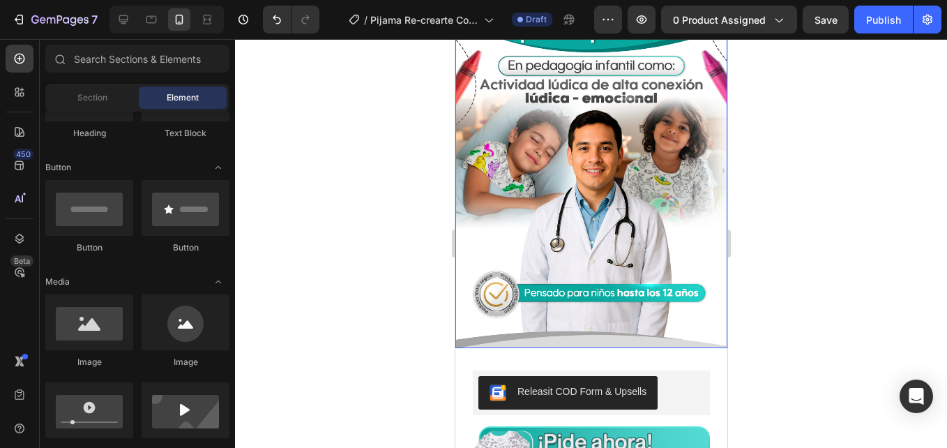
click at [608, 320] on img at bounding box center [591, 171] width 272 height 353
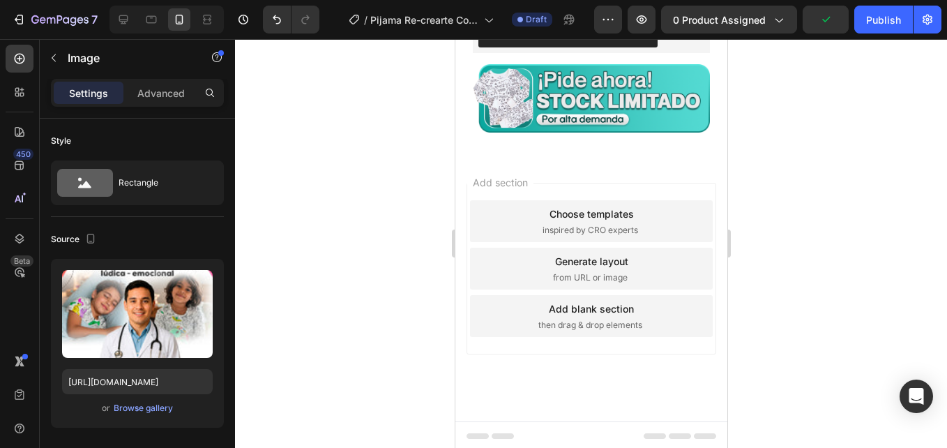
scroll to position [1486, 0]
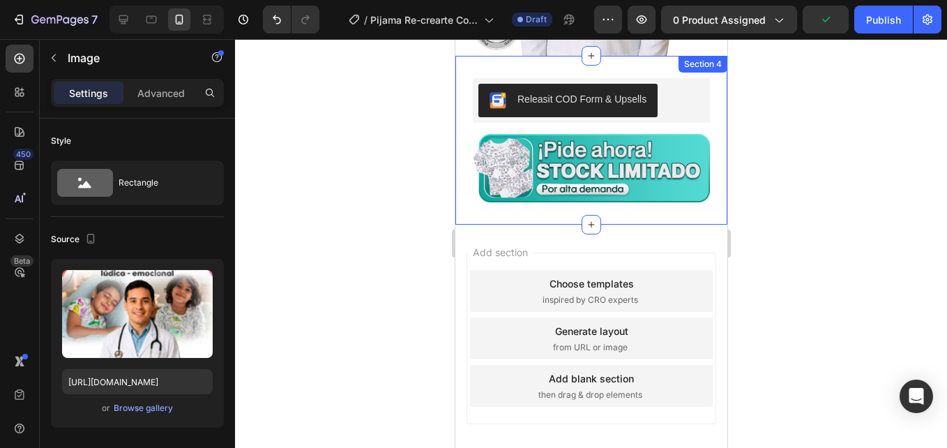
click at [631, 206] on div "Releasit COD Form & Upsells Releasit COD Form & Upsells Image Product Section 4" at bounding box center [591, 140] width 272 height 169
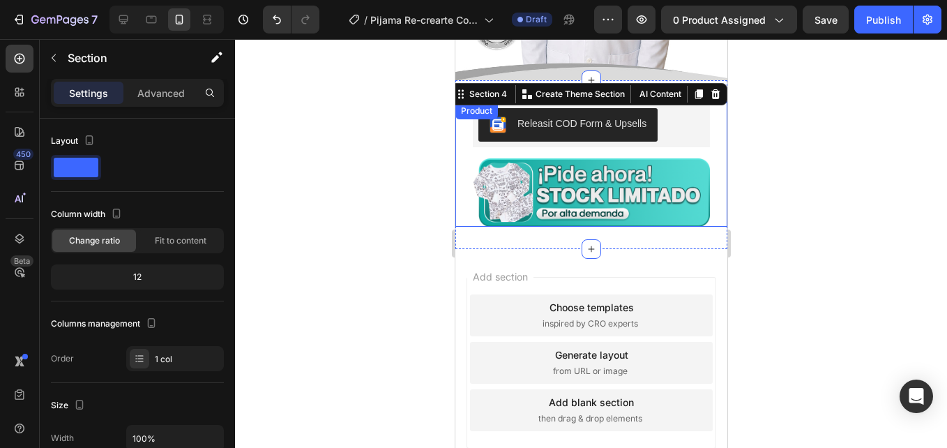
click at [701, 158] on div "Image" at bounding box center [591, 192] width 272 height 68
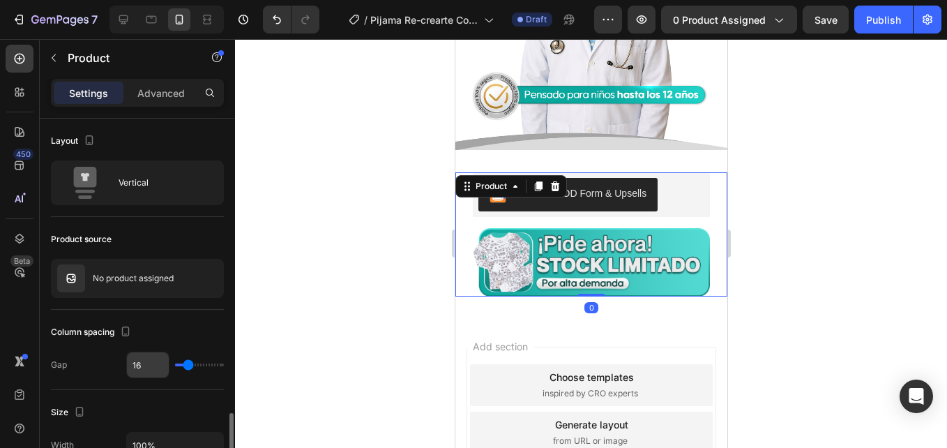
scroll to position [209, 0]
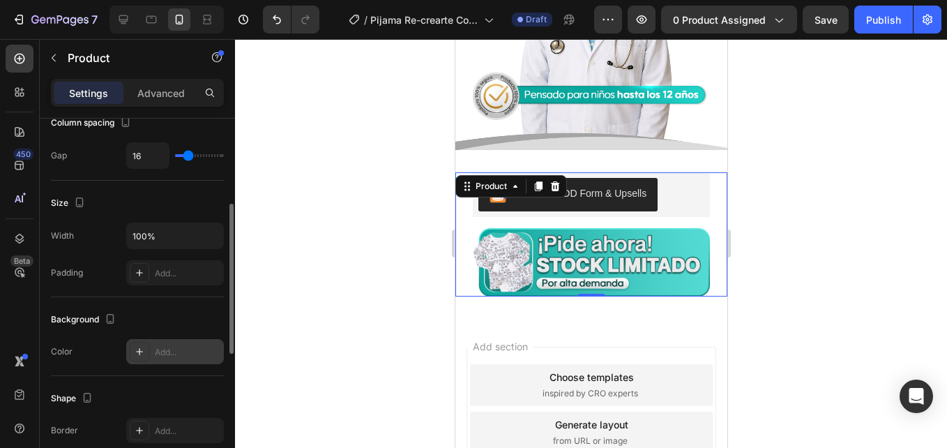
click at [142, 350] on icon at bounding box center [139, 351] width 11 height 11
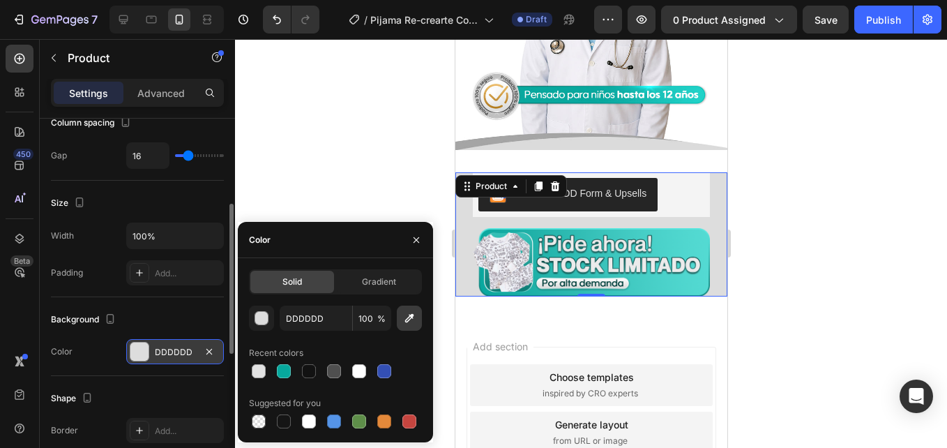
click at [406, 326] on button "button" at bounding box center [409, 318] width 25 height 25
type input "DBDBDB"
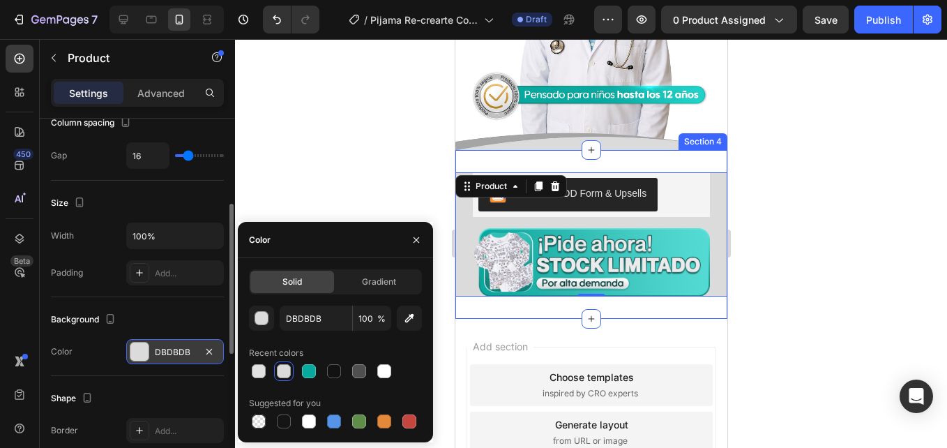
click at [692, 150] on div "Releasit COD Form & Upsells Releasit COD Form & Upsells Image Product 0 Section…" at bounding box center [591, 234] width 272 height 169
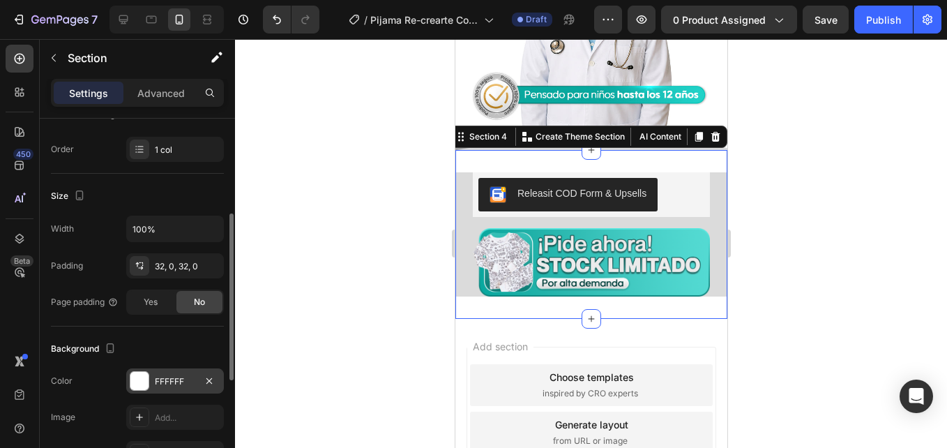
click at [144, 388] on div at bounding box center [139, 381] width 18 height 18
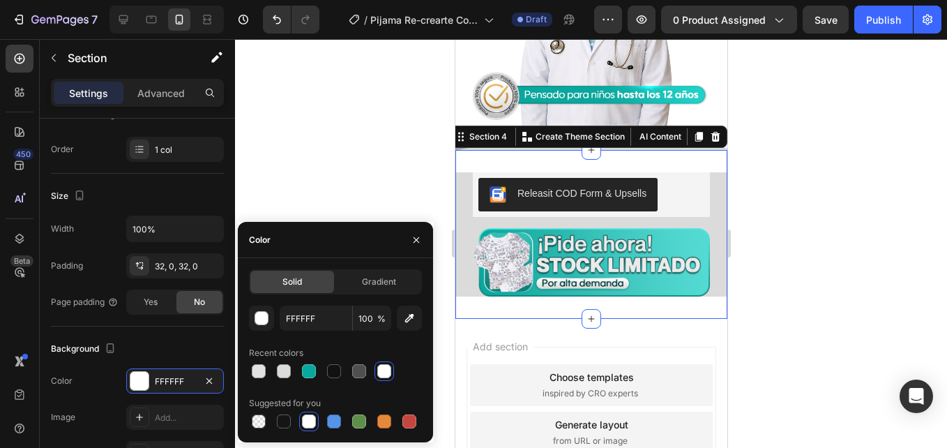
click at [270, 367] on div at bounding box center [335, 371] width 173 height 20
click at [267, 368] on div at bounding box center [259, 371] width 20 height 20
type input "E2E2E2"
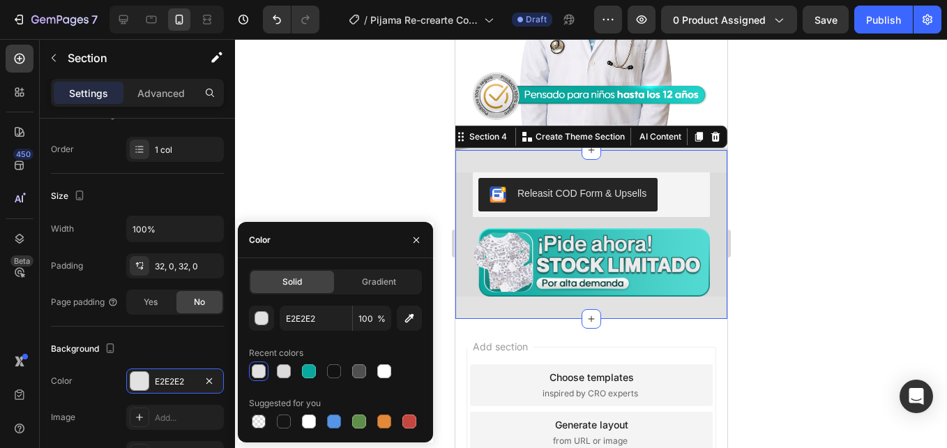
click at [344, 177] on div at bounding box center [591, 243] width 712 height 409
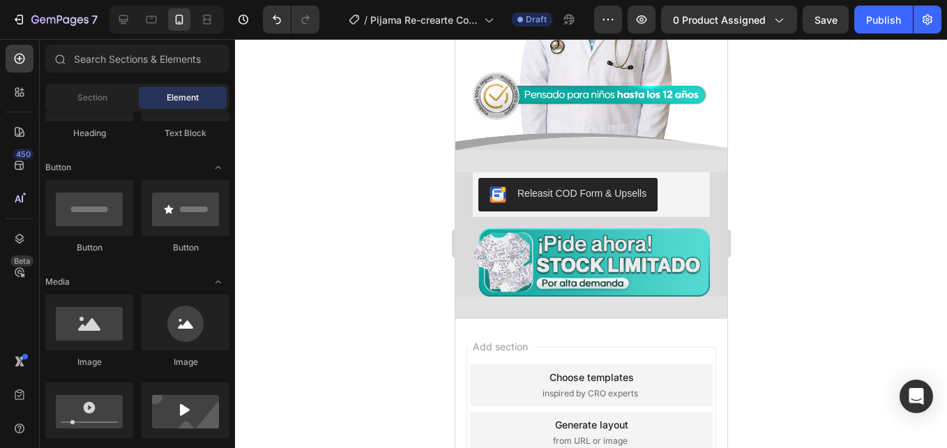
click at [344, 177] on div at bounding box center [591, 243] width 712 height 409
click at [691, 283] on div "Releasit COD Form & Upsells Releasit COD Form & Upsells Image Product Section 4" at bounding box center [591, 234] width 272 height 169
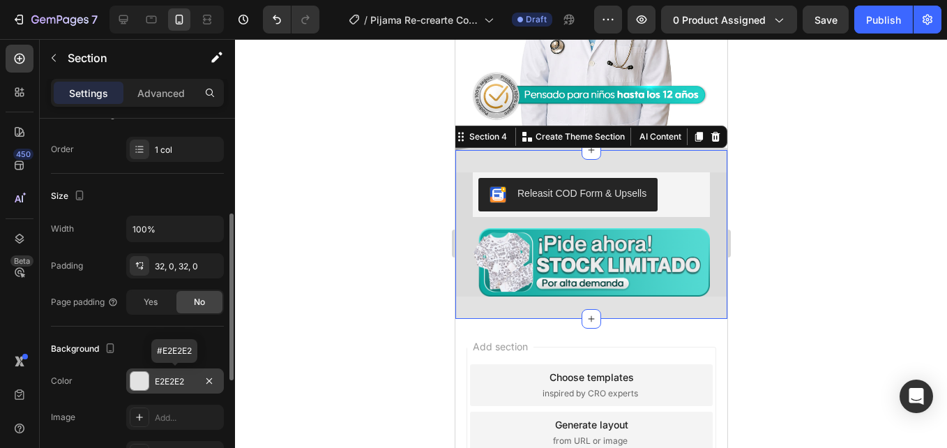
click at [138, 375] on div at bounding box center [139, 381] width 18 height 18
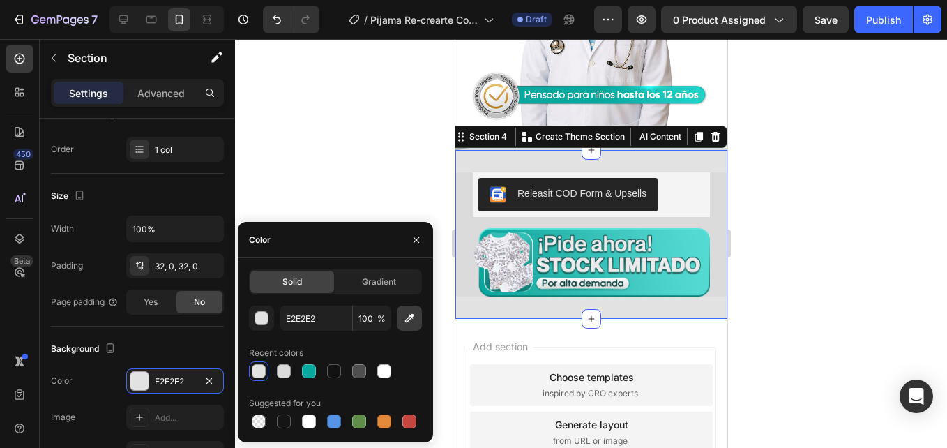
click at [402, 329] on button "button" at bounding box center [409, 318] width 25 height 25
type input "DBDBDB"
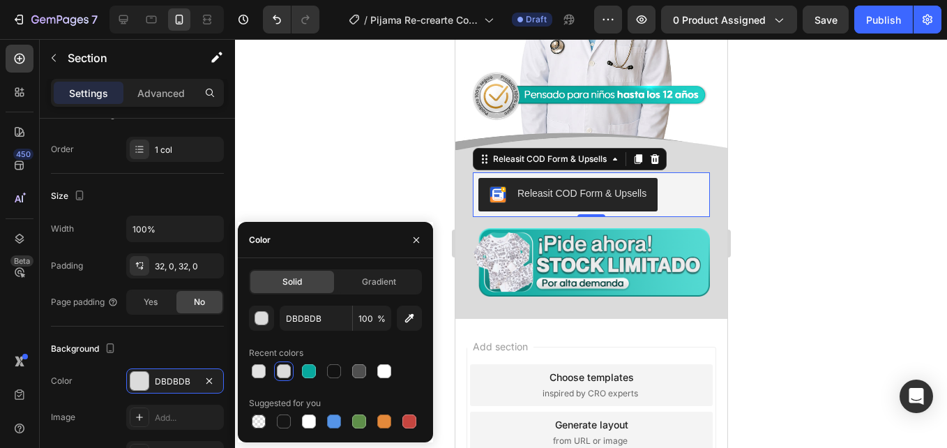
click at [512, 186] on div "Releasit COD Form & Upsells" at bounding box center [567, 194] width 157 height 17
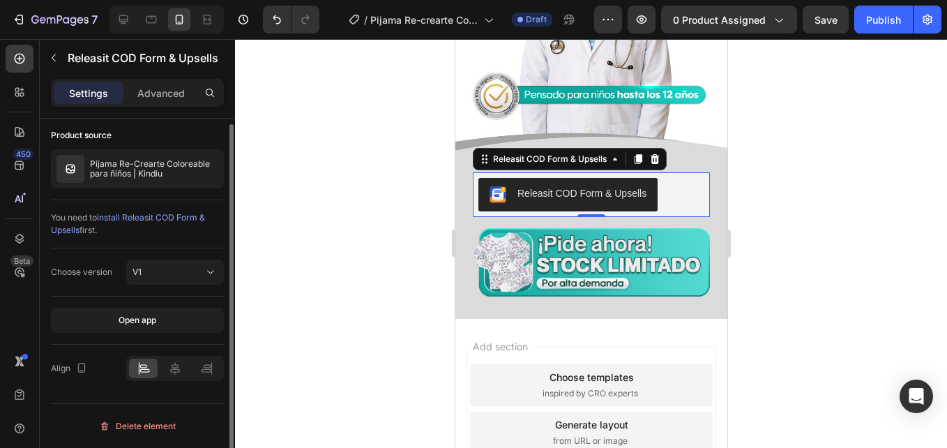
scroll to position [0, 0]
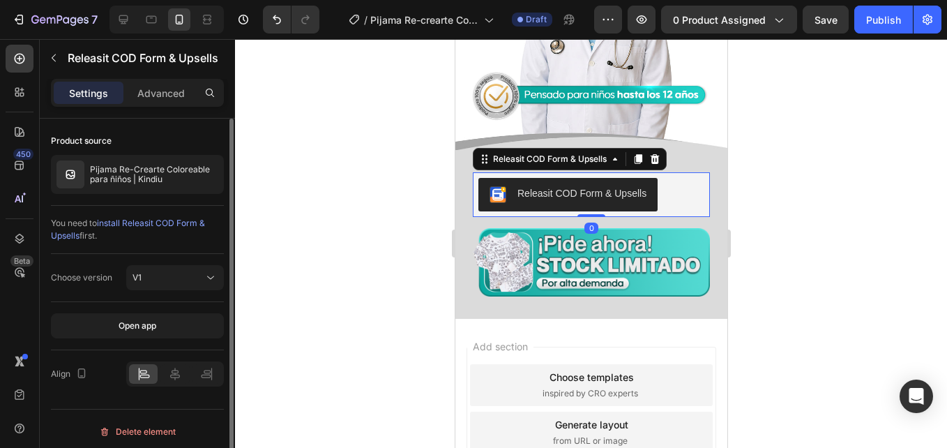
click at [357, 183] on div at bounding box center [591, 243] width 712 height 409
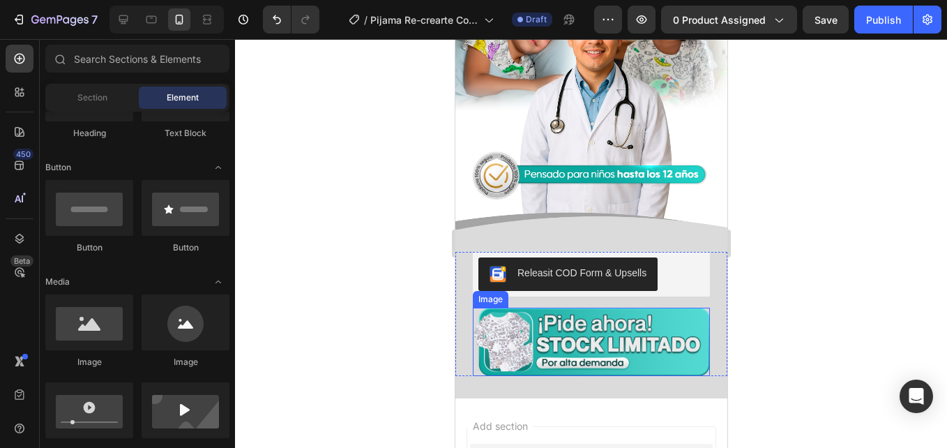
scroll to position [1486, 0]
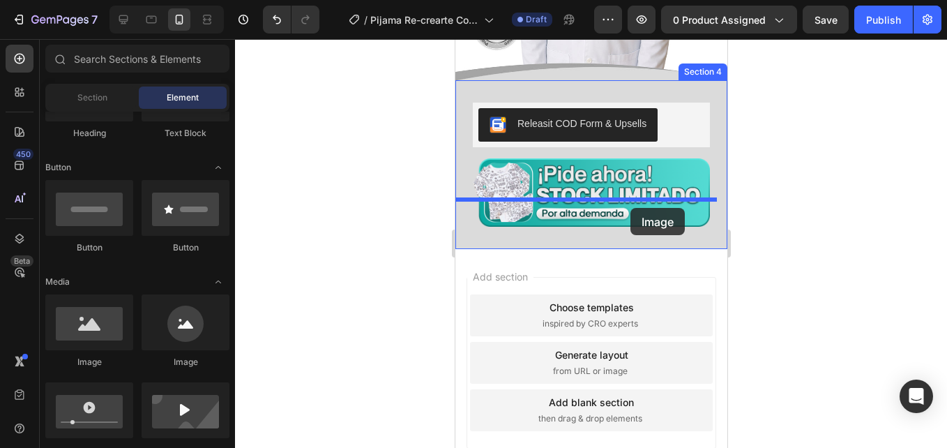
drag, startPoint x: 684, startPoint y: 344, endPoint x: 630, endPoint y: 208, distance: 146.3
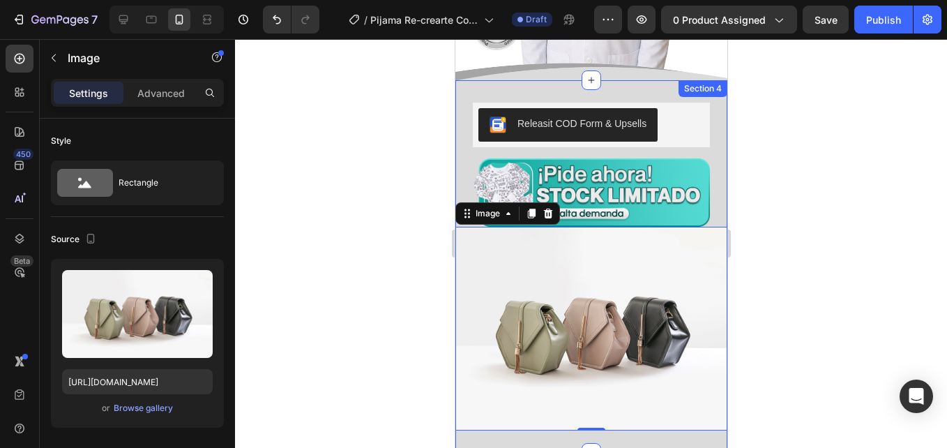
click at [692, 80] on div "Section 4" at bounding box center [702, 88] width 49 height 17
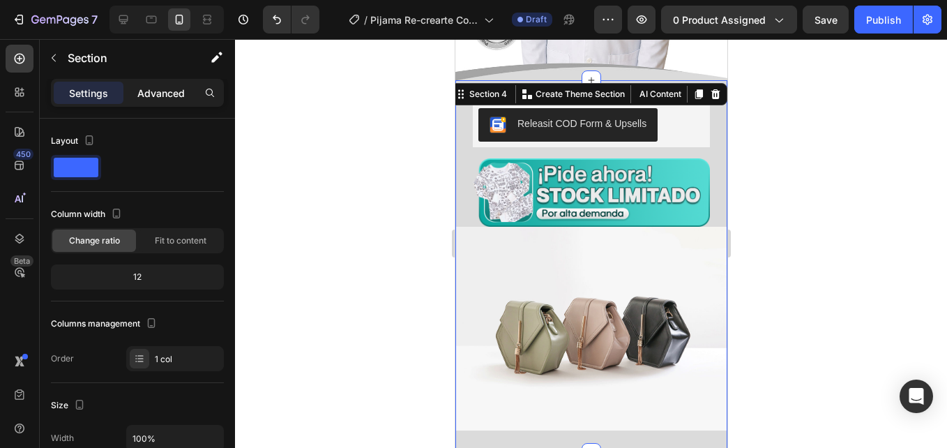
click at [165, 93] on p "Advanced" at bounding box center [160, 93] width 47 height 15
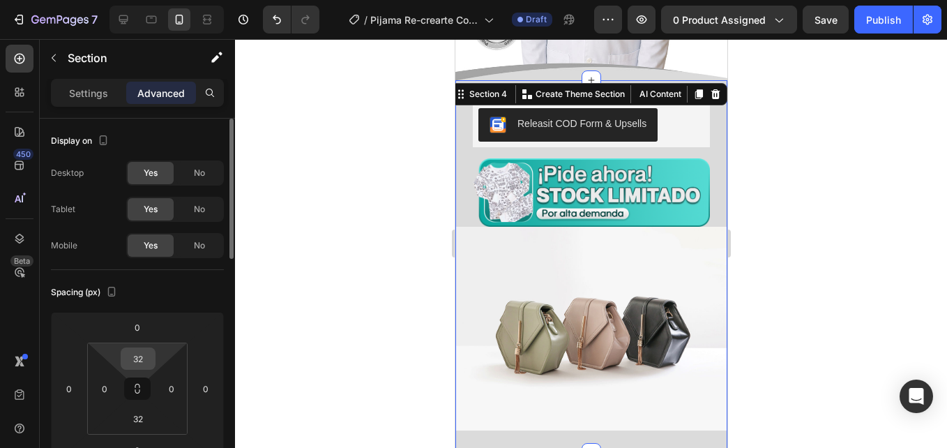
click at [137, 354] on input "32" at bounding box center [138, 358] width 28 height 21
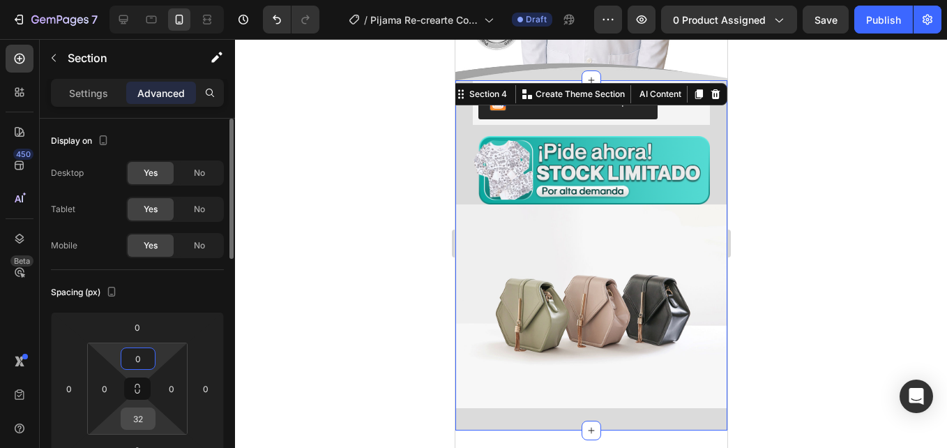
type input "0"
click at [137, 407] on div "32" at bounding box center [138, 418] width 35 height 22
click at [144, 426] on input "32" at bounding box center [138, 418] width 28 height 21
type input "0"
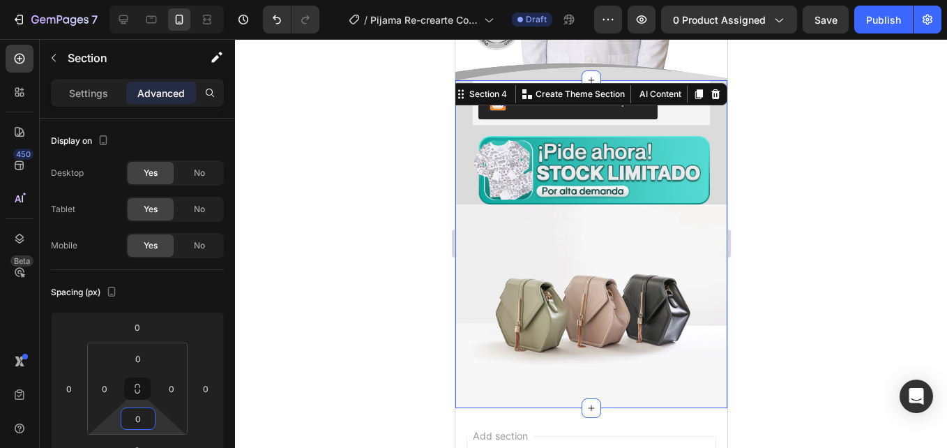
click at [362, 264] on div at bounding box center [591, 243] width 712 height 409
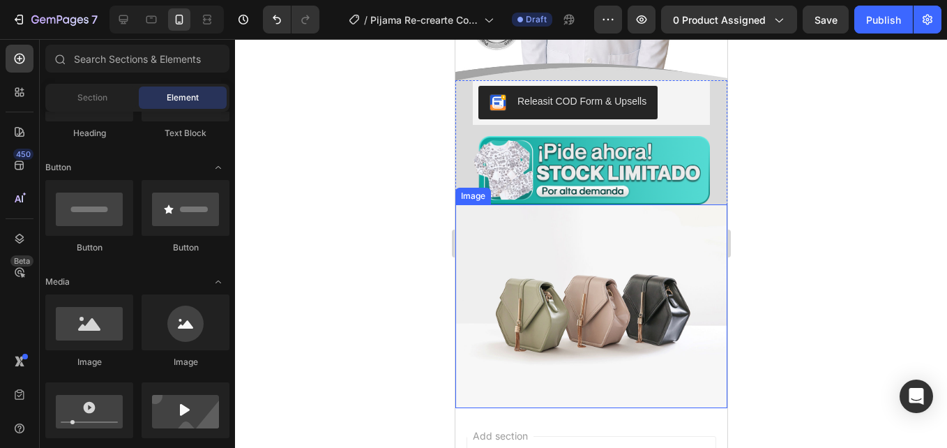
click at [661, 252] on img at bounding box center [591, 306] width 272 height 204
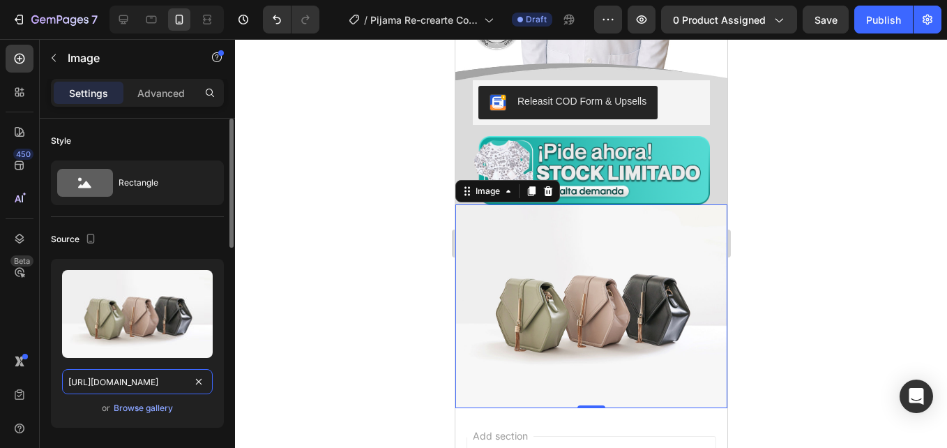
click at [183, 370] on input "[URL][DOMAIN_NAME]" at bounding box center [137, 381] width 151 height 25
paste input "0668/7414/6893/files/Grupo_4.jpg?v=1758929814"
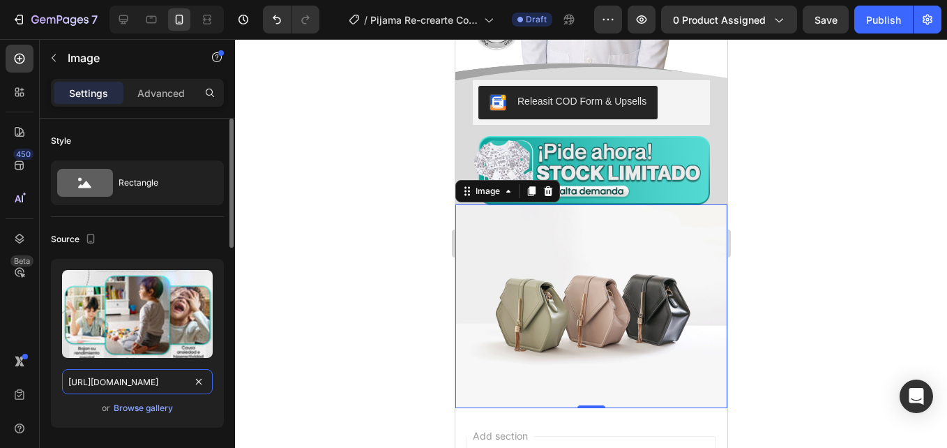
scroll to position [0, 212]
type input "[URL][DOMAIN_NAME]"
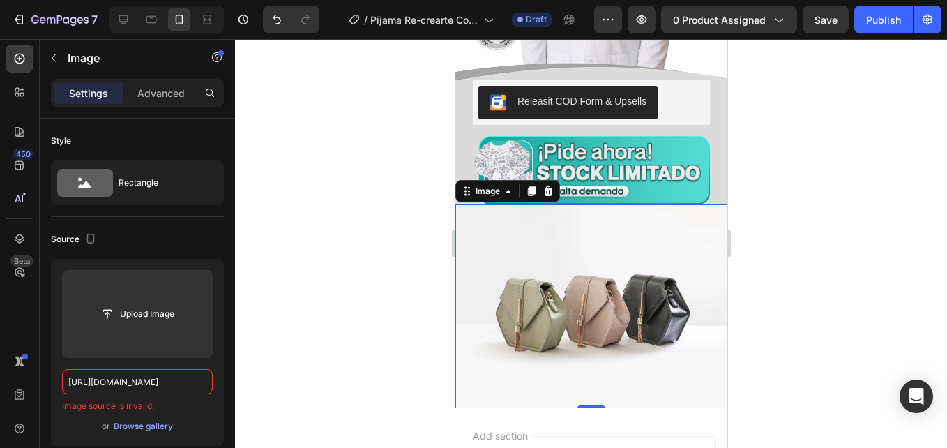
scroll to position [0, 0]
click at [317, 346] on div at bounding box center [591, 243] width 712 height 409
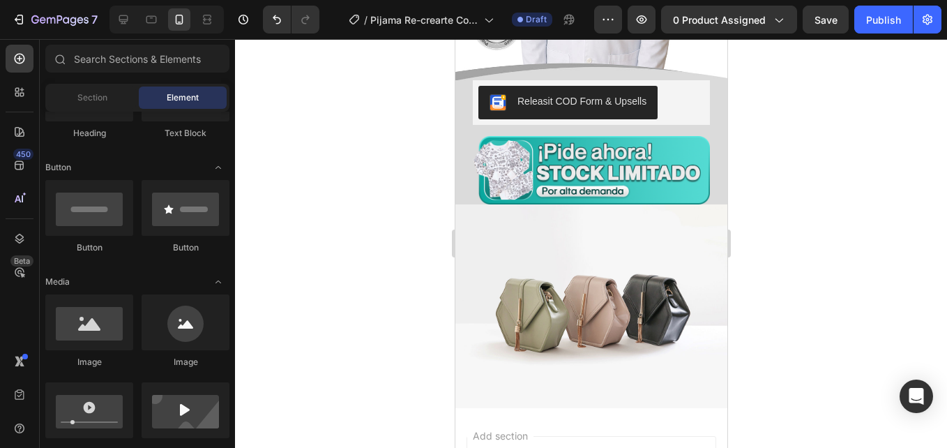
click at [594, 274] on img at bounding box center [591, 306] width 272 height 204
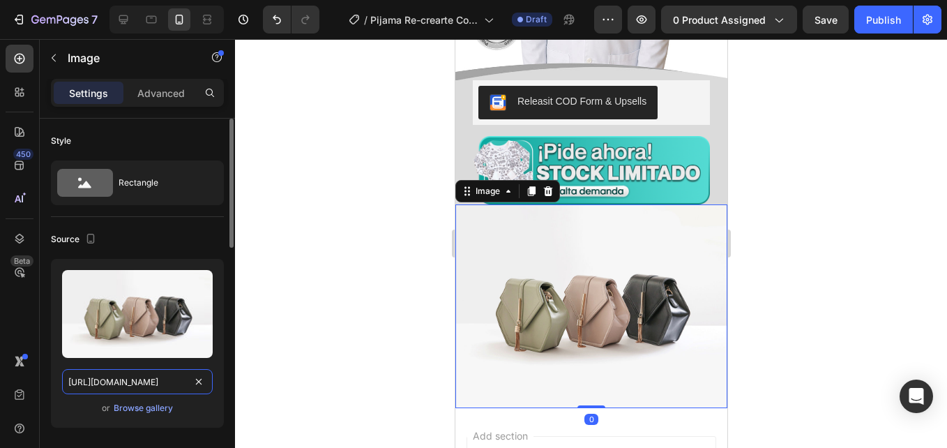
click at [154, 372] on input "[URL][DOMAIN_NAME]" at bounding box center [137, 381] width 151 height 25
paste input "0668/7414/6893/files/Grupo_4.jpg?v=1758929814"
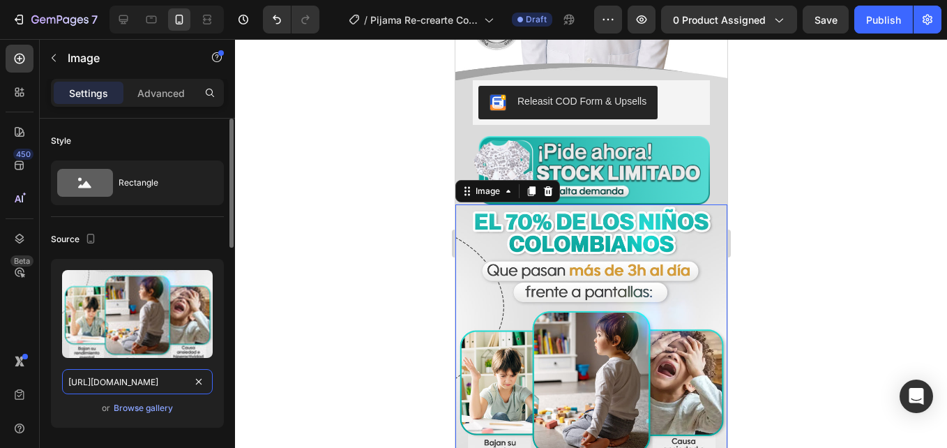
scroll to position [0, 212]
type input "[URL][DOMAIN_NAME]"
click at [401, 185] on div at bounding box center [591, 243] width 712 height 409
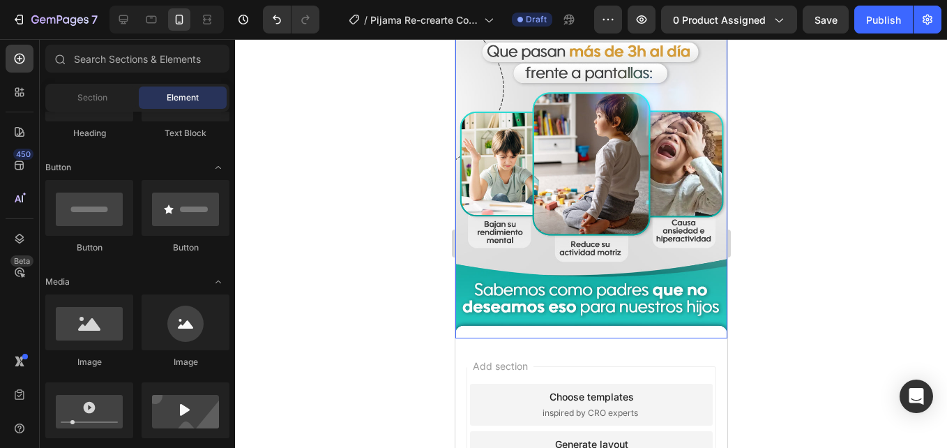
scroll to position [1711, 0]
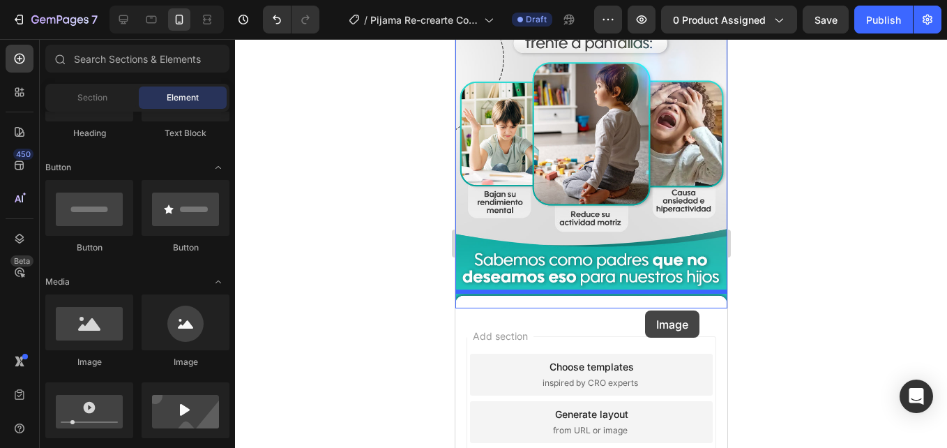
drag, startPoint x: 558, startPoint y: 377, endPoint x: 645, endPoint y: 313, distance: 108.3
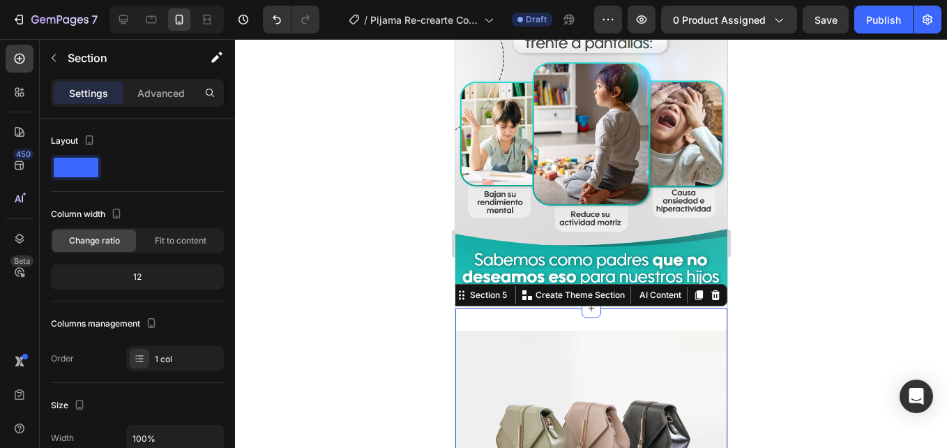
click at [623, 308] on div "Image Section 5 You can create reusable sections Create Theme Section AI Conten…" at bounding box center [591, 432] width 272 height 249
click at [153, 103] on div "Advanced" at bounding box center [161, 93] width 70 height 22
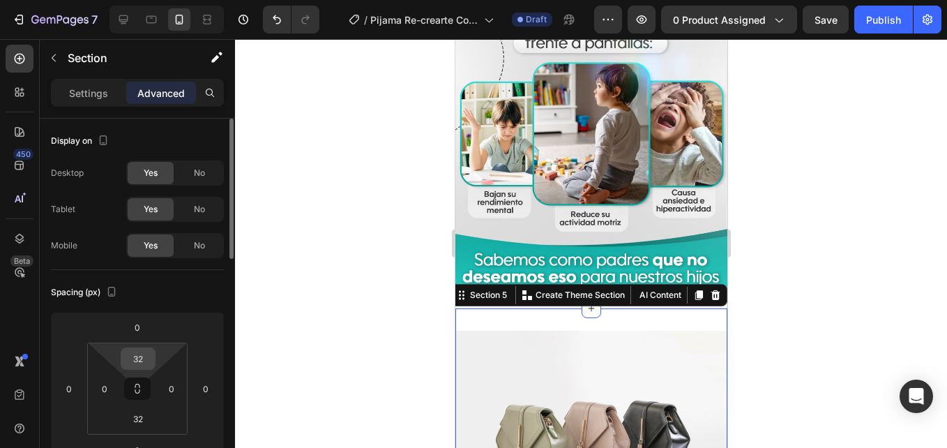
click at [143, 361] on input "32" at bounding box center [138, 358] width 28 height 21
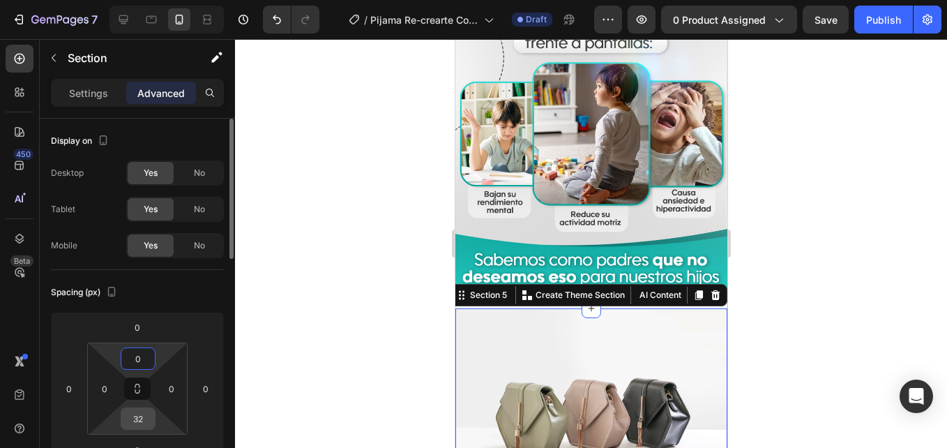
type input "0"
click at [130, 420] on input "32" at bounding box center [138, 418] width 28 height 21
type input "0"
click at [305, 396] on div at bounding box center [591, 243] width 712 height 409
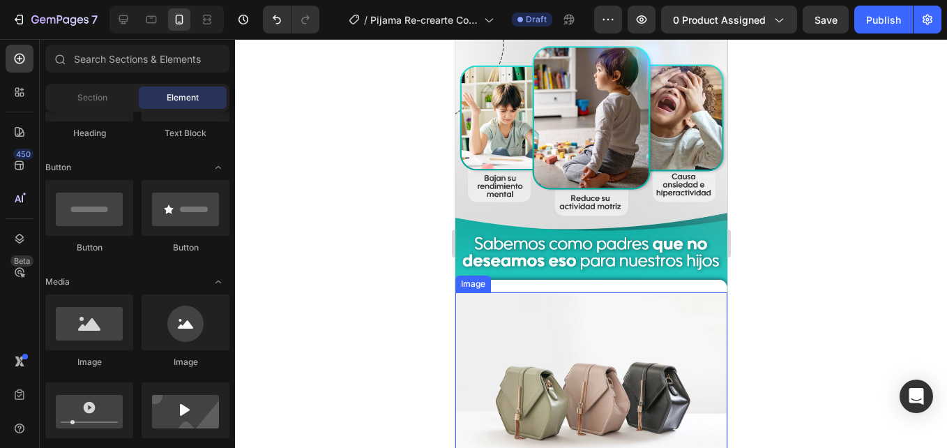
scroll to position [1814, 0]
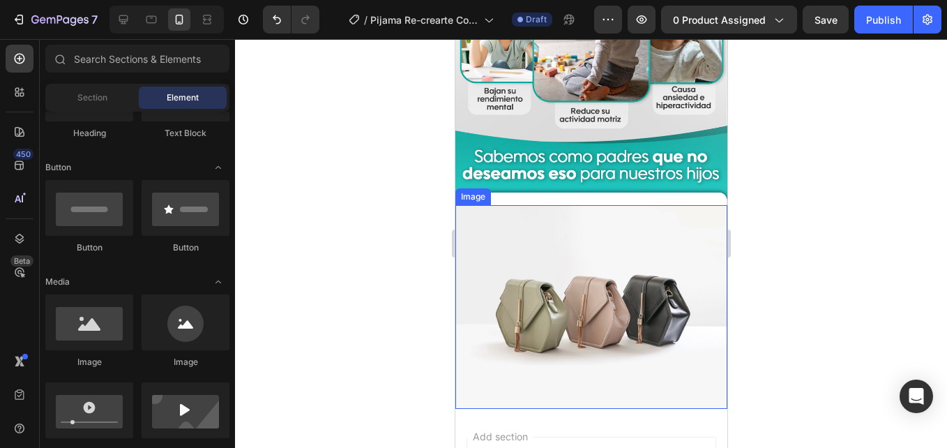
click at [574, 291] on img at bounding box center [591, 307] width 272 height 204
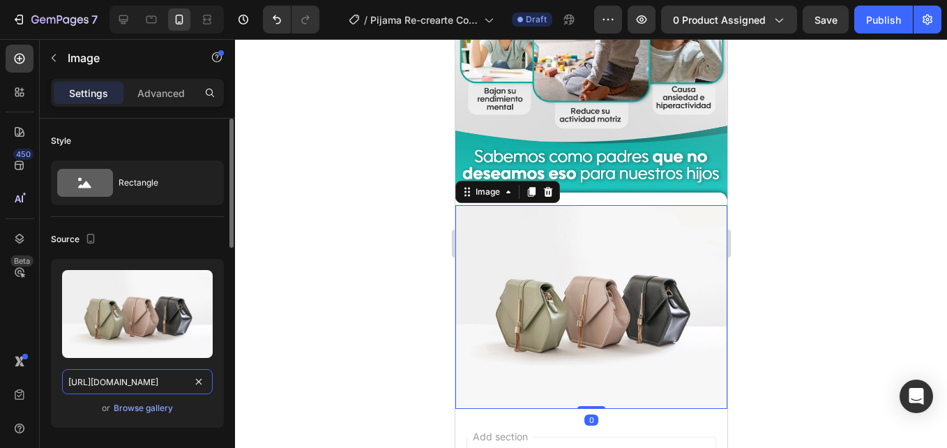
click at [126, 376] on input "[URL][DOMAIN_NAME]" at bounding box center [137, 381] width 151 height 25
paste input "0668/7414/6893/files/VideodeWhatsApp2025-09-26alas16.17.50_b53b3516-ezgif.com-v…"
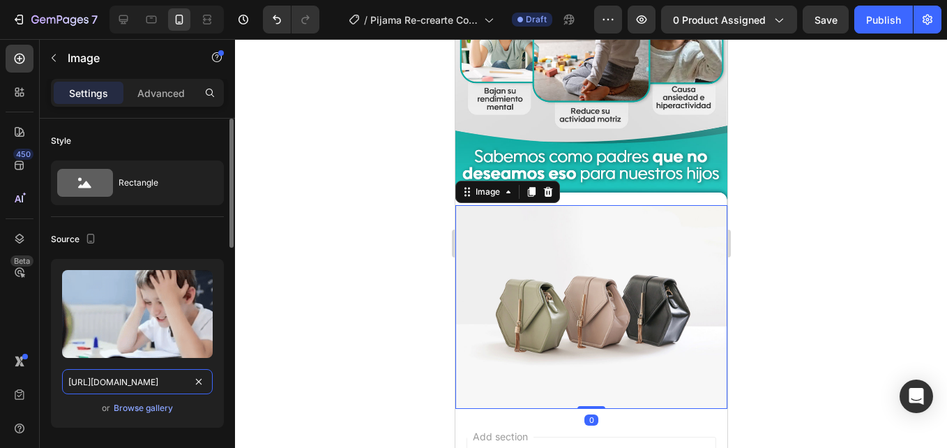
type input "[URL][DOMAIN_NAME]"
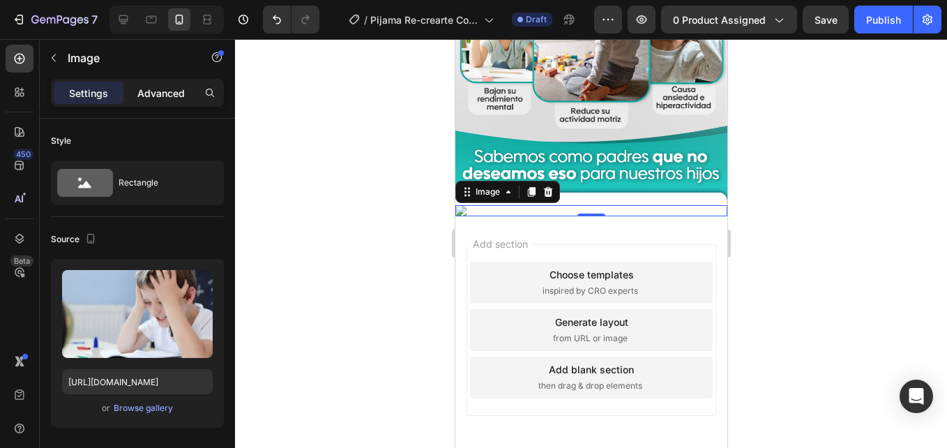
click at [151, 87] on p "Advanced" at bounding box center [160, 93] width 47 height 15
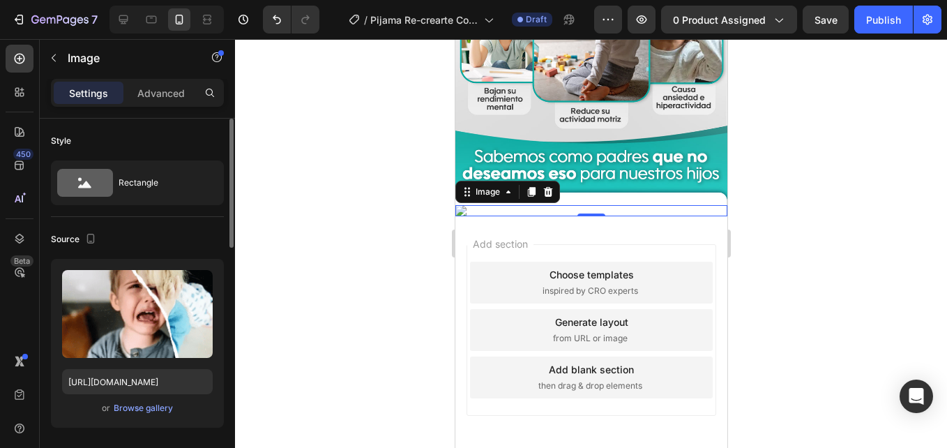
scroll to position [0, 0]
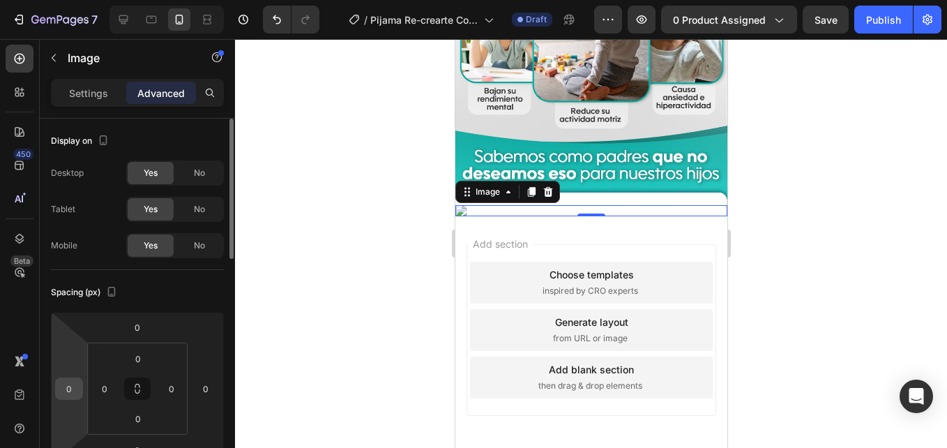
click at [62, 389] on input "0" at bounding box center [69, 388] width 21 height 21
type input "25"
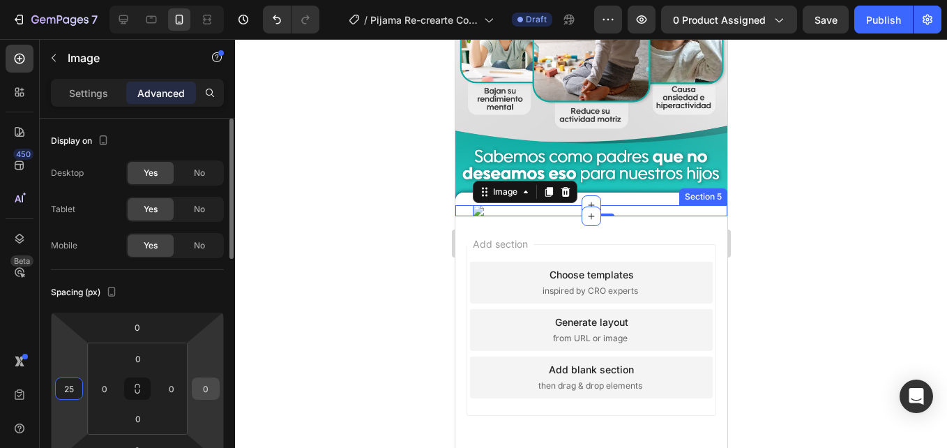
click at [201, 392] on input "0" at bounding box center [205, 388] width 21 height 21
type input "25"
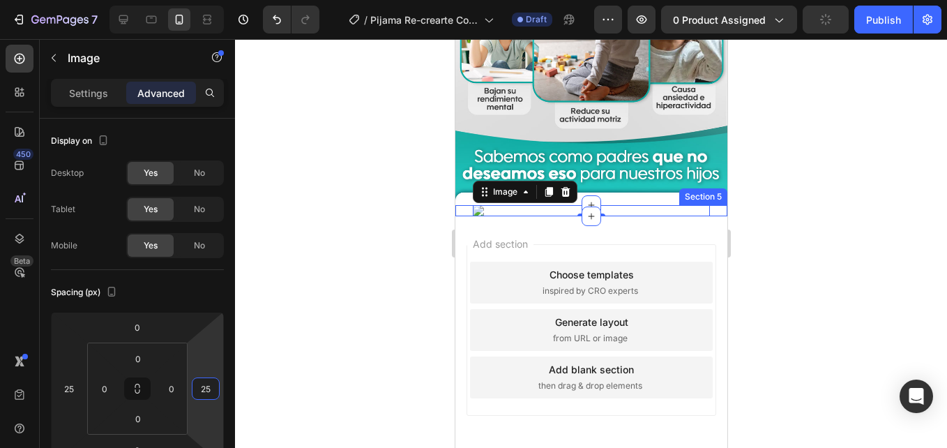
click at [304, 153] on div at bounding box center [591, 243] width 712 height 409
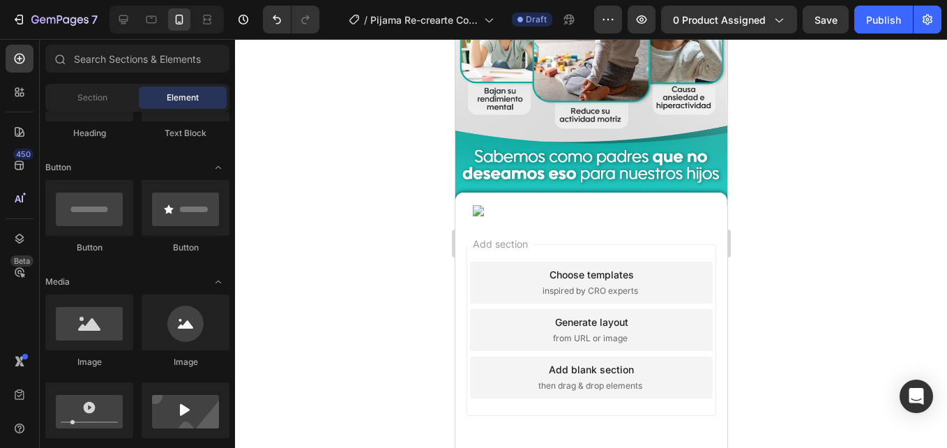
drag, startPoint x: 398, startPoint y: 207, endPoint x: 49, endPoint y: 193, distance: 349.8
click at [398, 207] on div at bounding box center [591, 243] width 712 height 409
drag, startPoint x: 519, startPoint y: 235, endPoint x: 507, endPoint y: 232, distance: 12.2
click at [519, 216] on img at bounding box center [590, 210] width 237 height 11
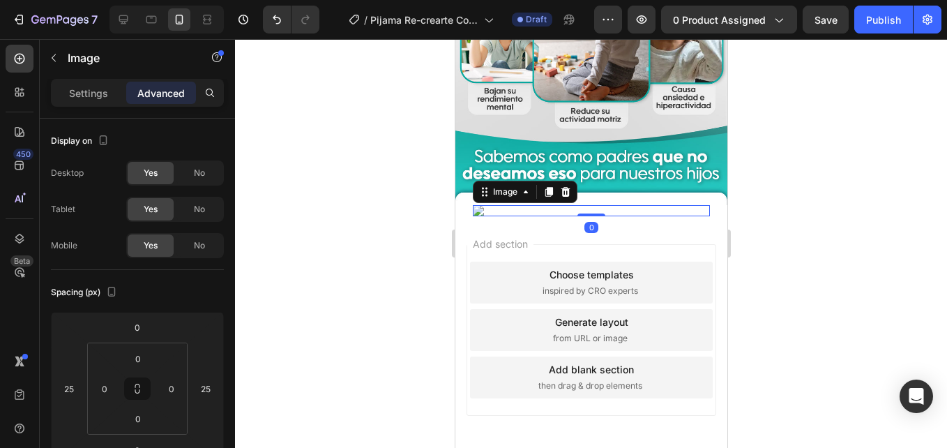
scroll to position [1884, 0]
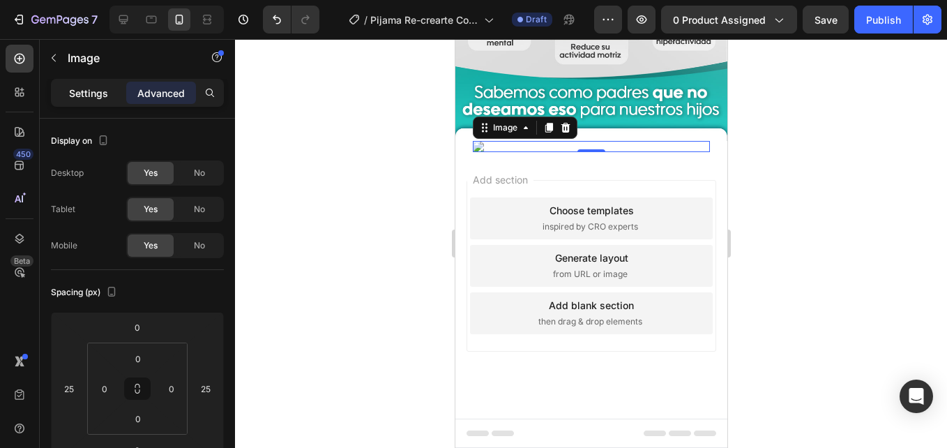
click at [99, 101] on div "Settings" at bounding box center [89, 93] width 70 height 22
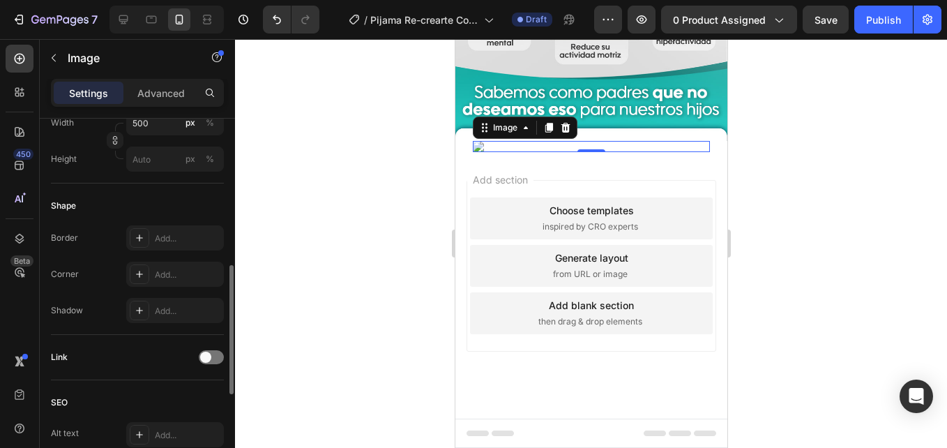
scroll to position [349, 0]
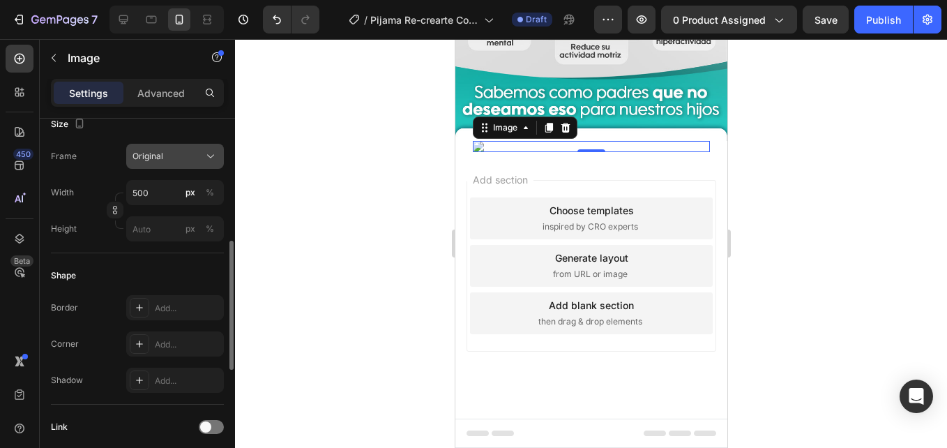
click at [211, 163] on icon at bounding box center [211, 156] width 14 height 14
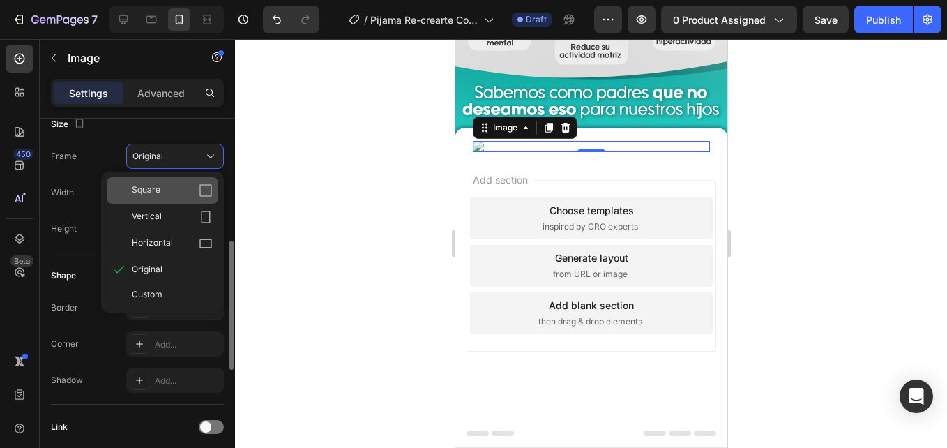
click at [200, 186] on icon at bounding box center [206, 190] width 13 height 13
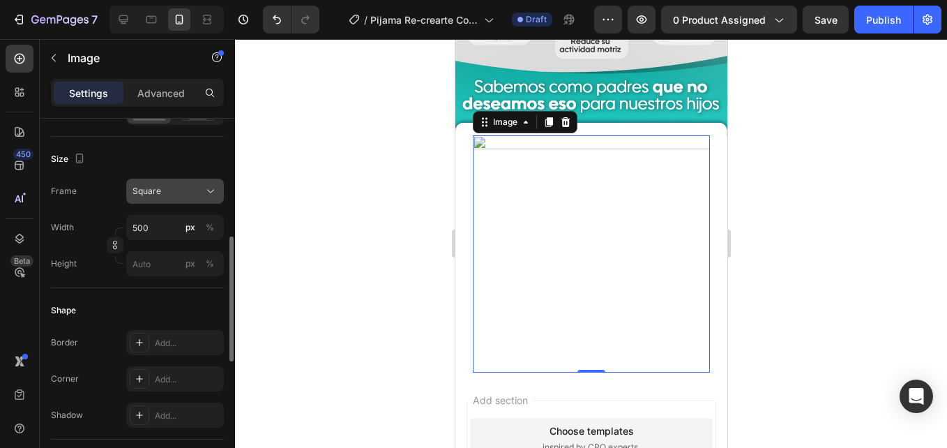
click at [200, 188] on div "Square" at bounding box center [167, 191] width 68 height 13
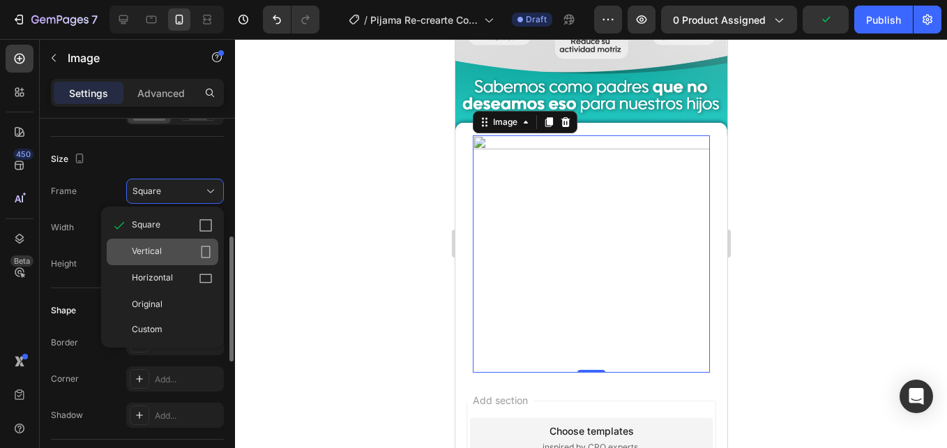
click at [211, 249] on icon at bounding box center [206, 252] width 14 height 14
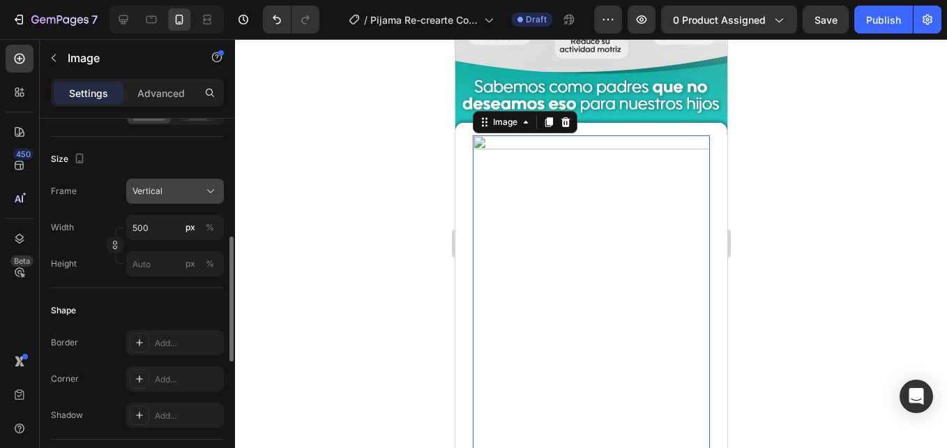
click at [211, 188] on icon at bounding box center [211, 191] width 14 height 14
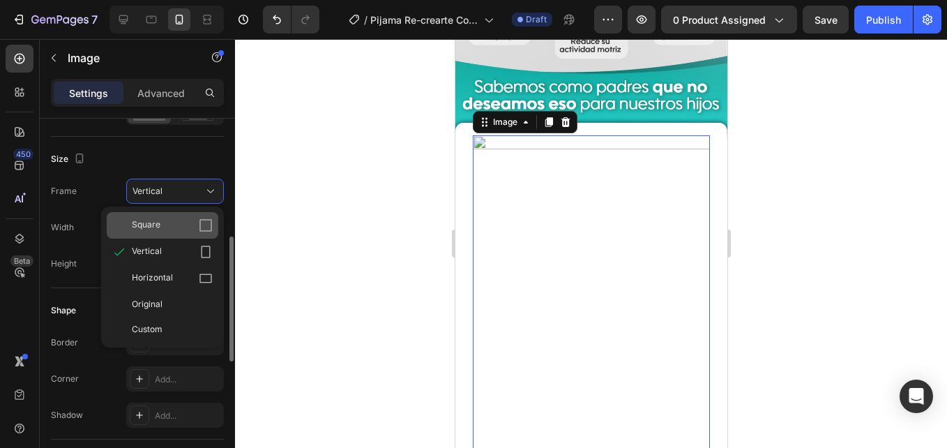
click at [212, 220] on icon at bounding box center [206, 225] width 14 height 14
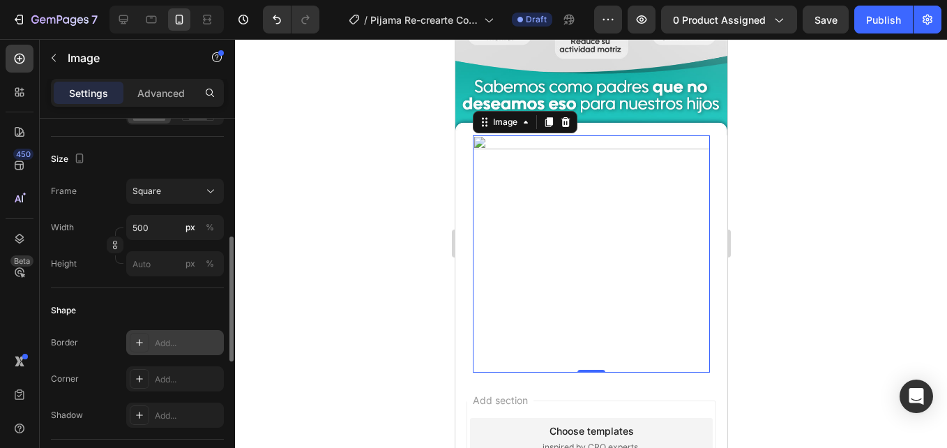
click at [178, 340] on div "Add..." at bounding box center [188, 343] width 66 height 13
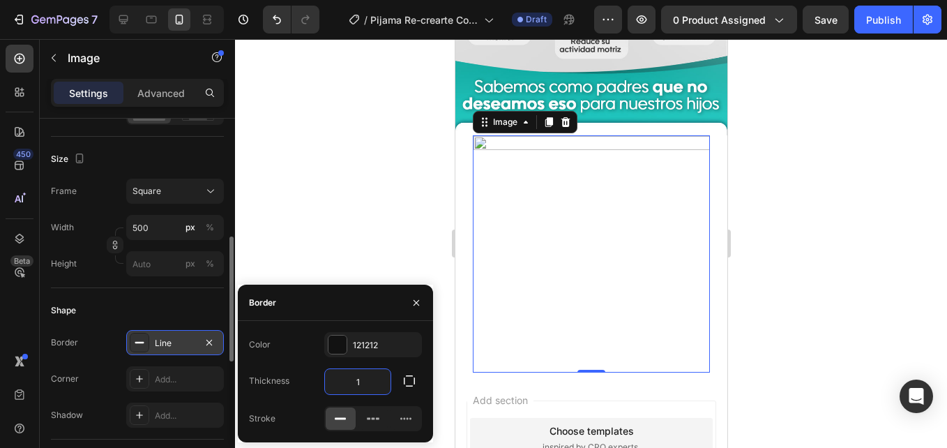
click at [365, 391] on input "1" at bounding box center [358, 381] width 66 height 25
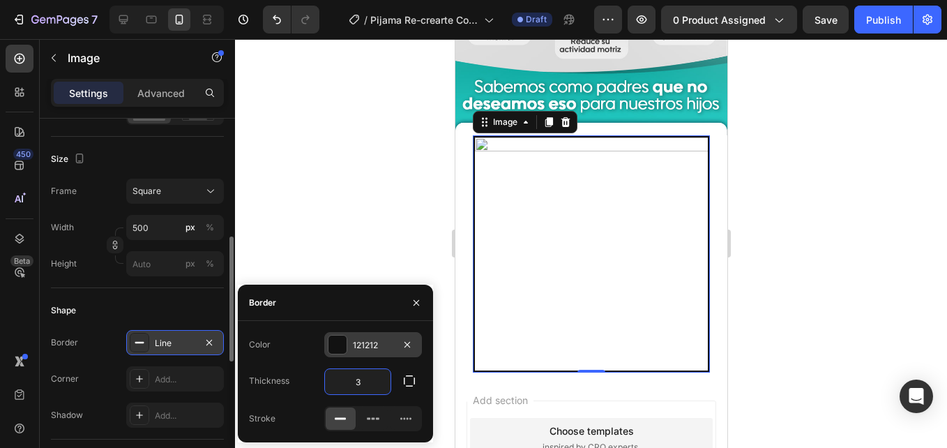
type input "3"
click at [334, 341] on div at bounding box center [338, 345] width 18 height 18
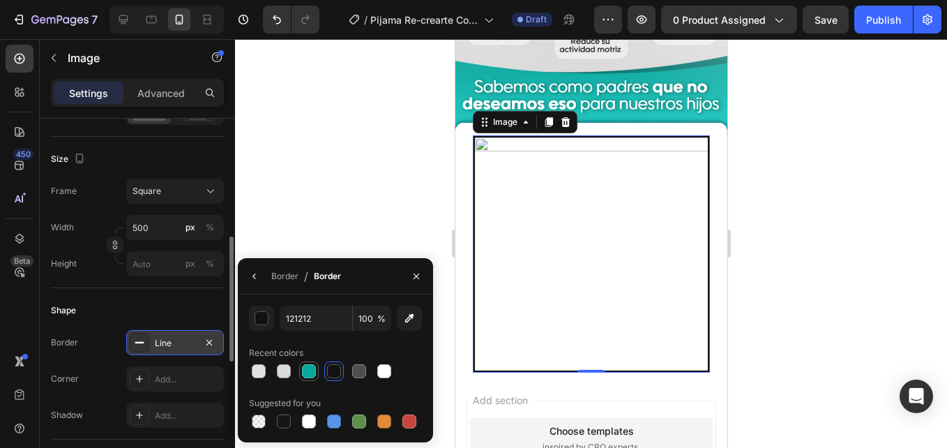
click at [313, 368] on div at bounding box center [309, 371] width 14 height 14
type input "07A89D"
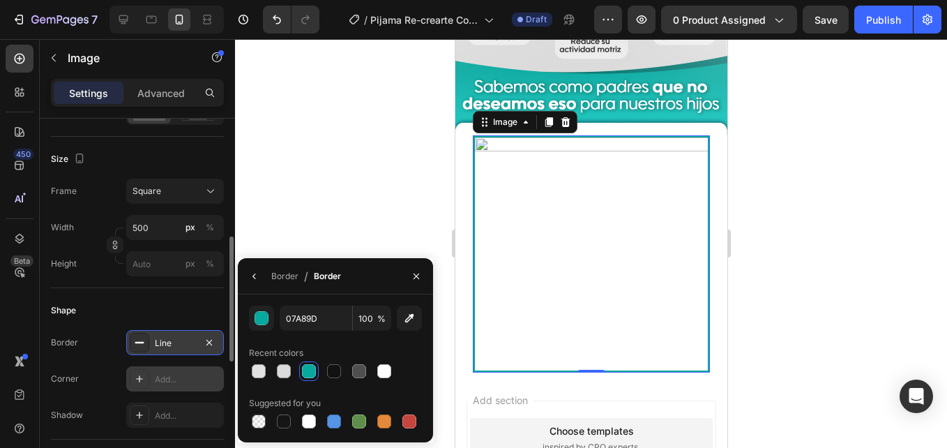
click at [172, 379] on div "Add..." at bounding box center [188, 379] width 66 height 13
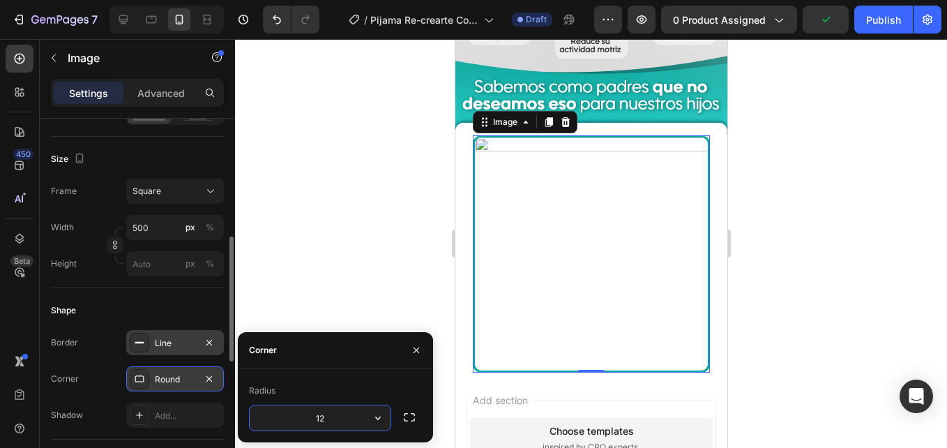
drag, startPoint x: 336, startPoint y: 426, endPoint x: 297, endPoint y: 425, distance: 39.8
click at [297, 425] on input "12" at bounding box center [320, 417] width 141 height 25
type input "15"
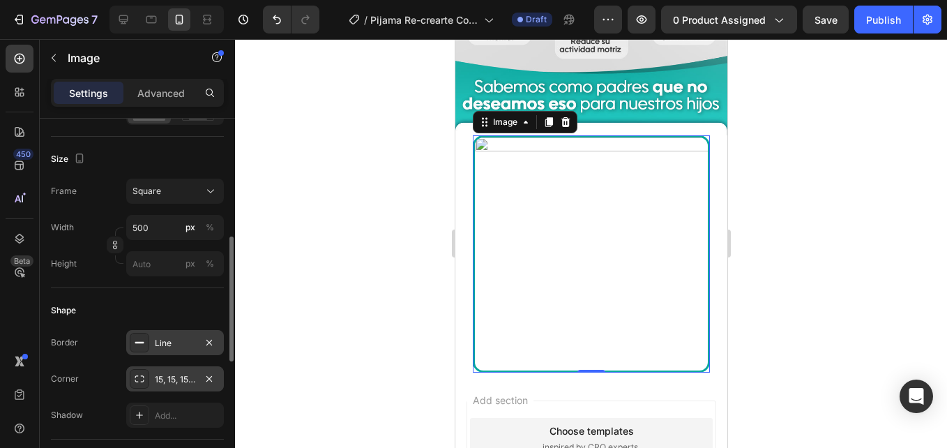
click at [310, 241] on div at bounding box center [591, 243] width 712 height 409
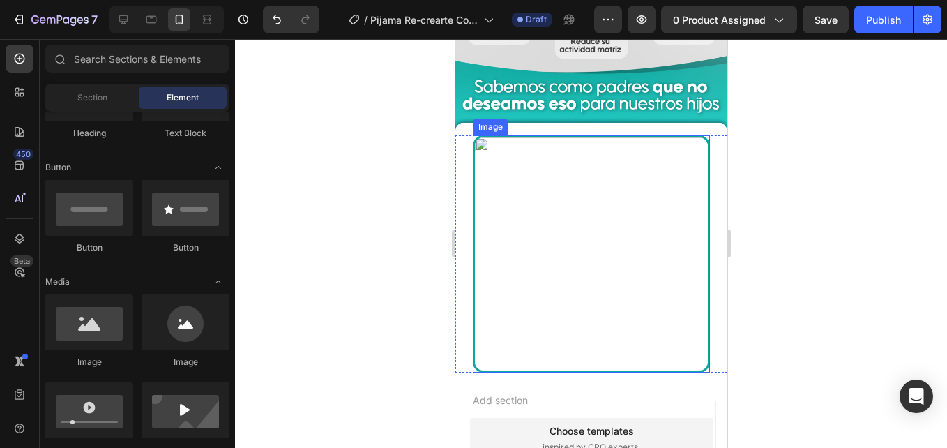
click at [666, 201] on img at bounding box center [590, 253] width 237 height 237
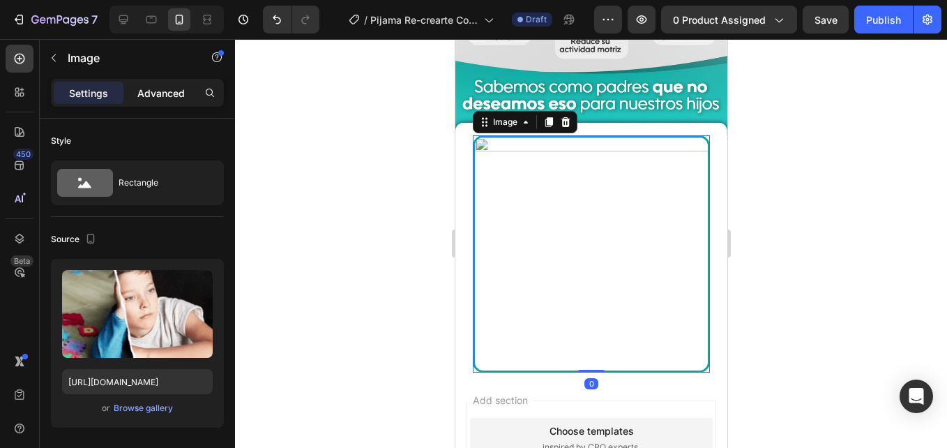
click at [156, 103] on div "Advanced" at bounding box center [161, 93] width 70 height 22
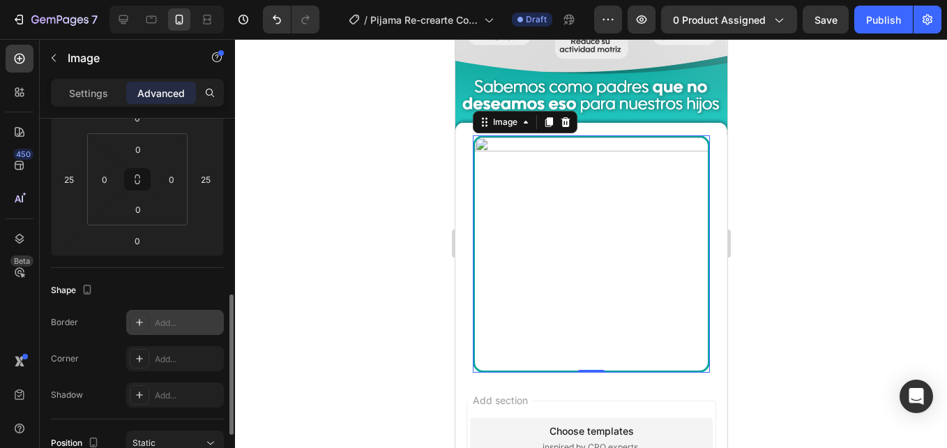
scroll to position [279, 0]
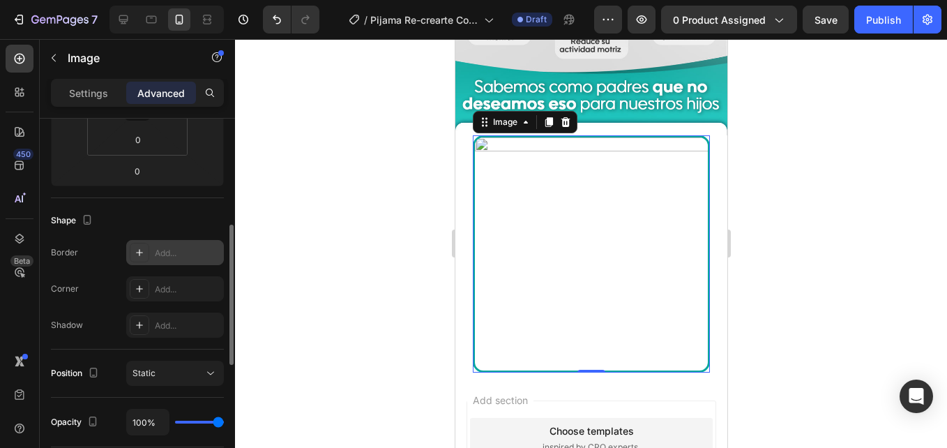
click at [141, 323] on icon at bounding box center [139, 325] width 11 height 11
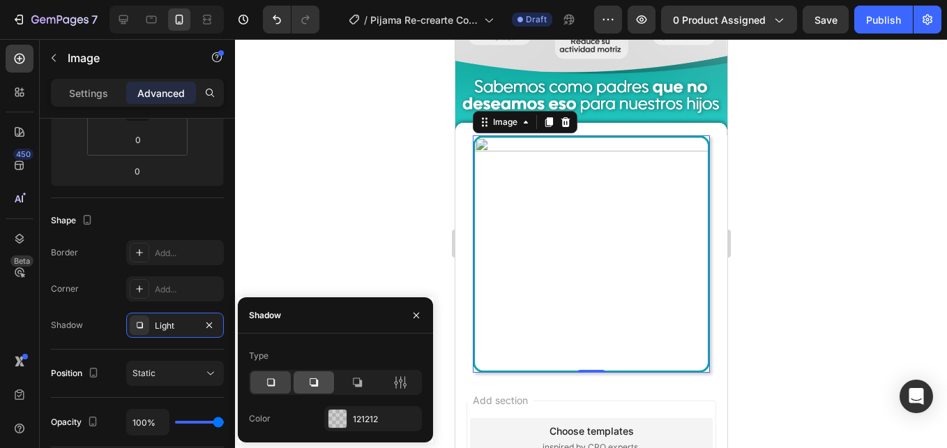
click at [302, 377] on div at bounding box center [314, 382] width 40 height 22
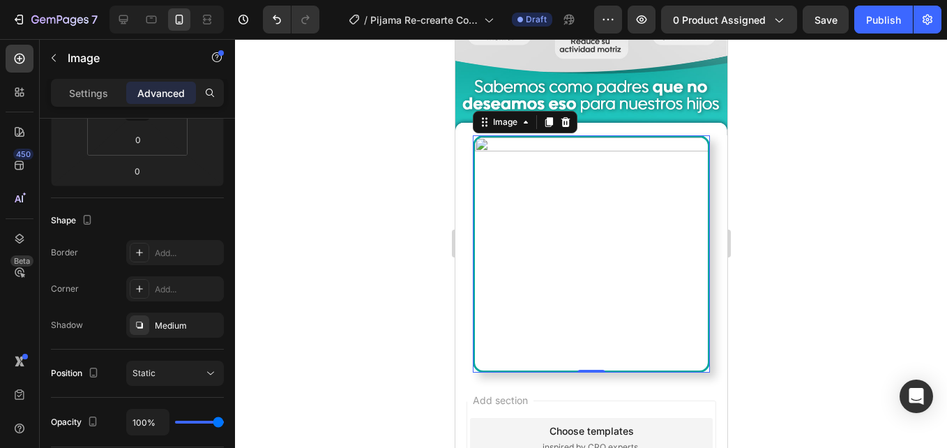
click at [338, 227] on div at bounding box center [591, 243] width 712 height 409
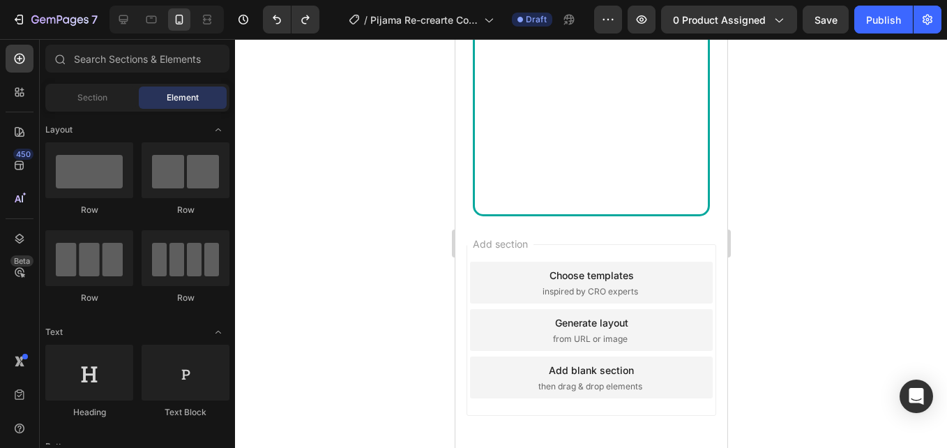
scroll to position [2077, 0]
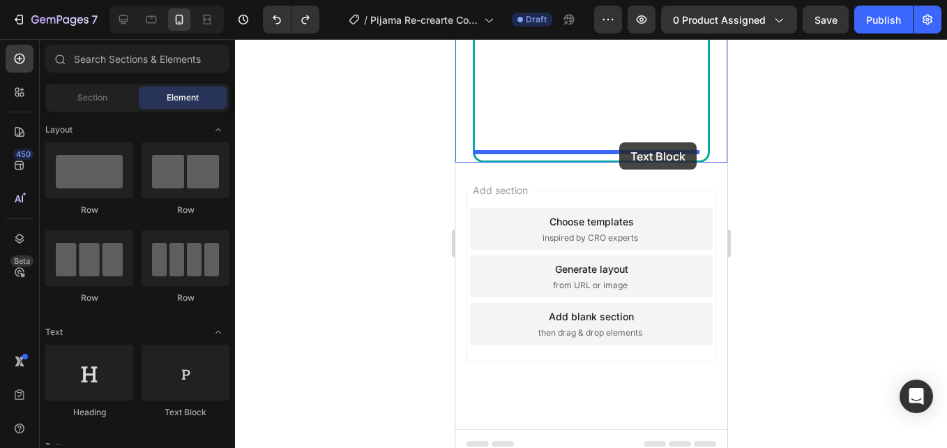
drag, startPoint x: 629, startPoint y: 433, endPoint x: 619, endPoint y: 142, distance: 290.4
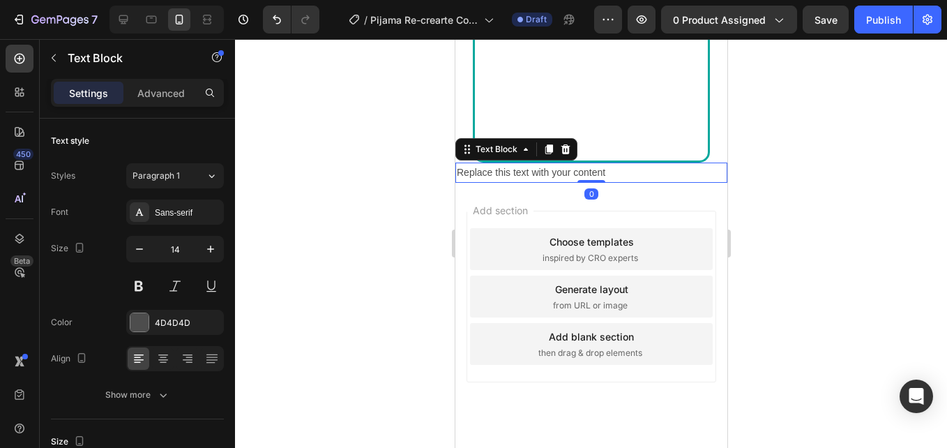
scroll to position [2007, 0]
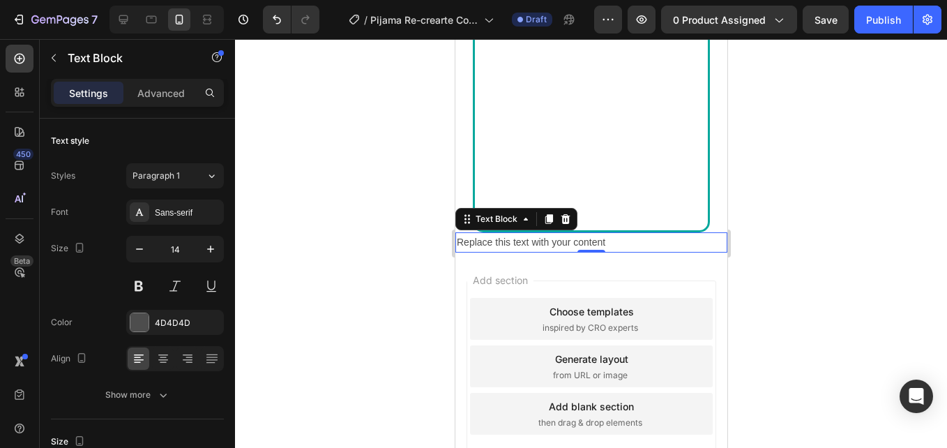
click at [575, 234] on div "Replace this text with your content" at bounding box center [591, 242] width 272 height 20
click at [575, 234] on p "Replace this text with your content" at bounding box center [590, 242] width 269 height 17
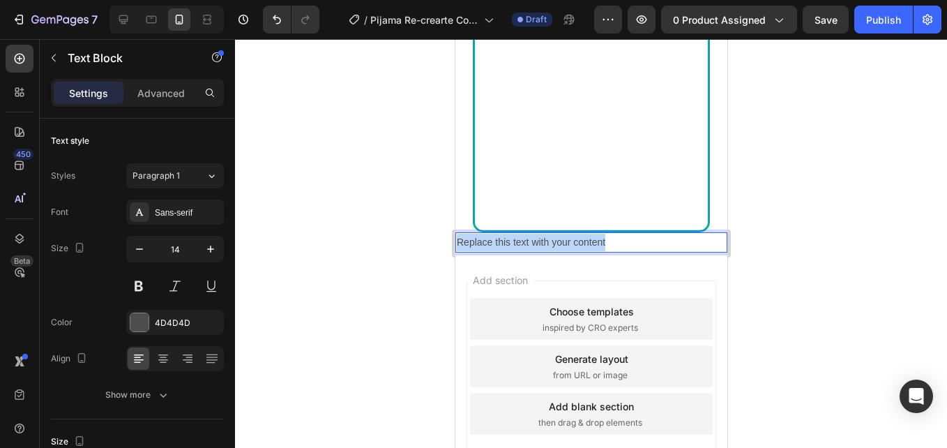
click at [575, 234] on p "Replace this text with your content" at bounding box center [590, 242] width 269 height 17
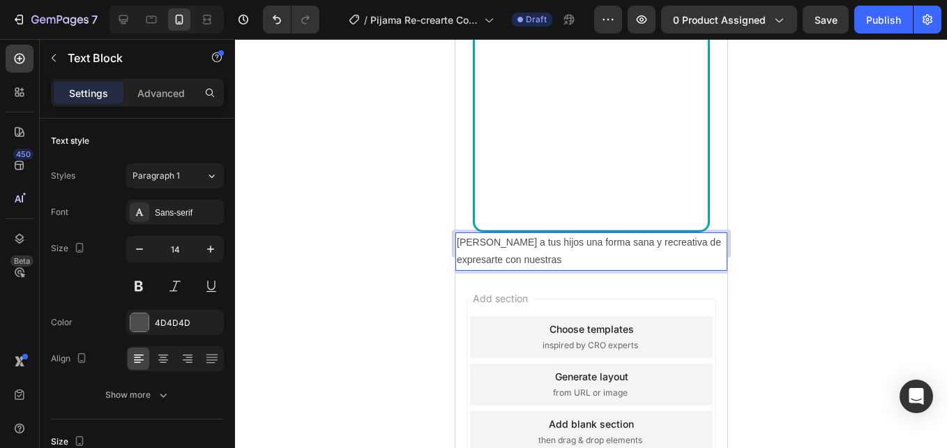
drag, startPoint x: 567, startPoint y: 240, endPoint x: 414, endPoint y: 215, distance: 154.8
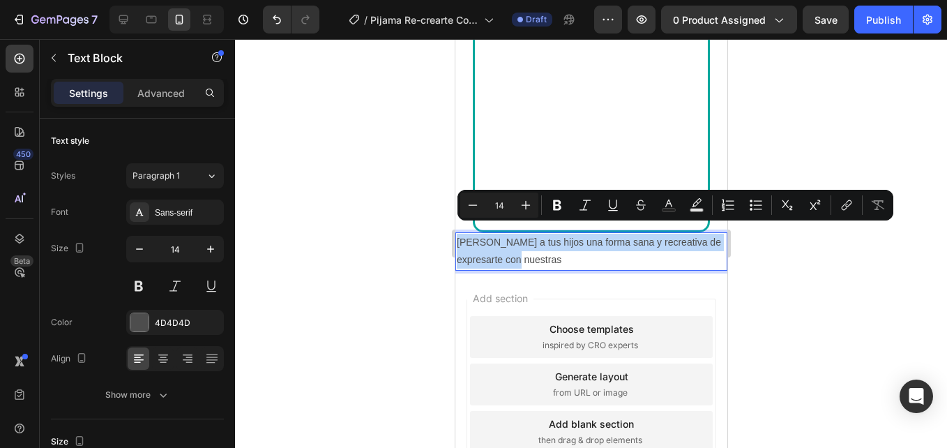
drag, startPoint x: 522, startPoint y: 245, endPoint x: 866, endPoint y: 244, distance: 344.0
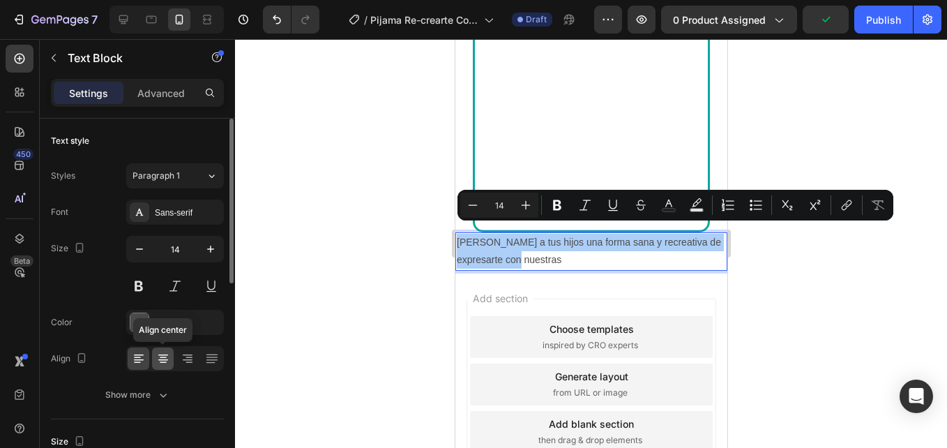
click at [157, 354] on icon at bounding box center [163, 359] width 14 height 14
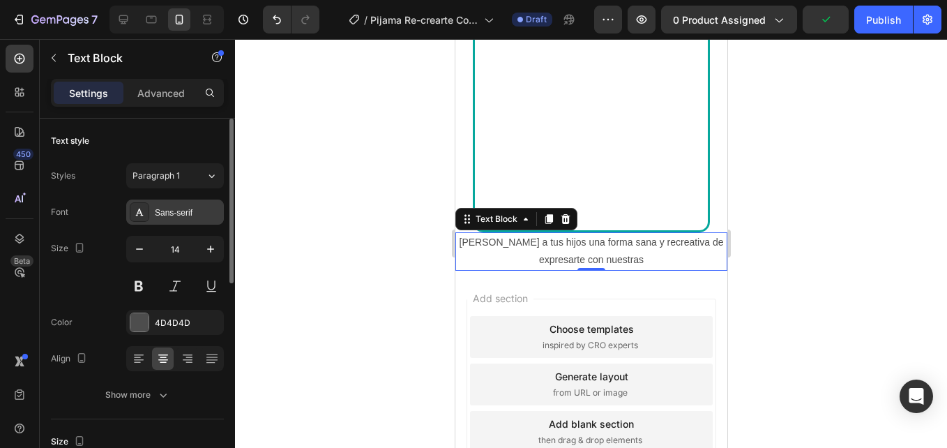
click at [190, 213] on div "Sans-serif" at bounding box center [188, 213] width 66 height 13
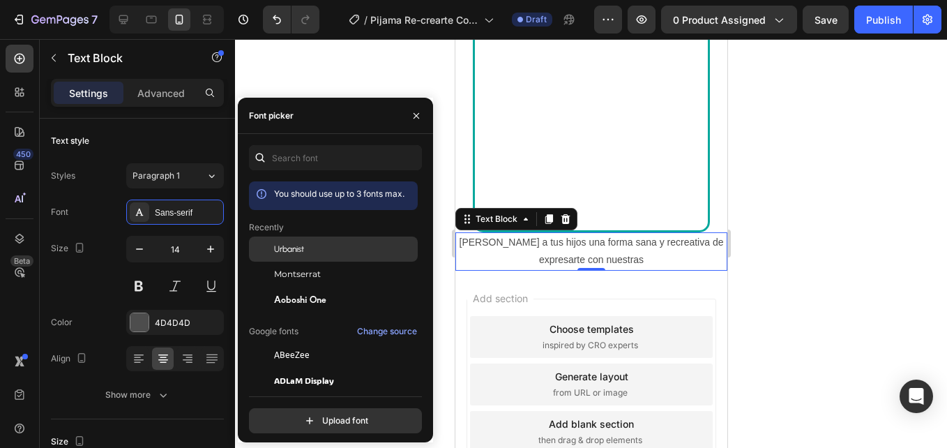
click at [336, 254] on div "Urbanist" at bounding box center [344, 249] width 141 height 13
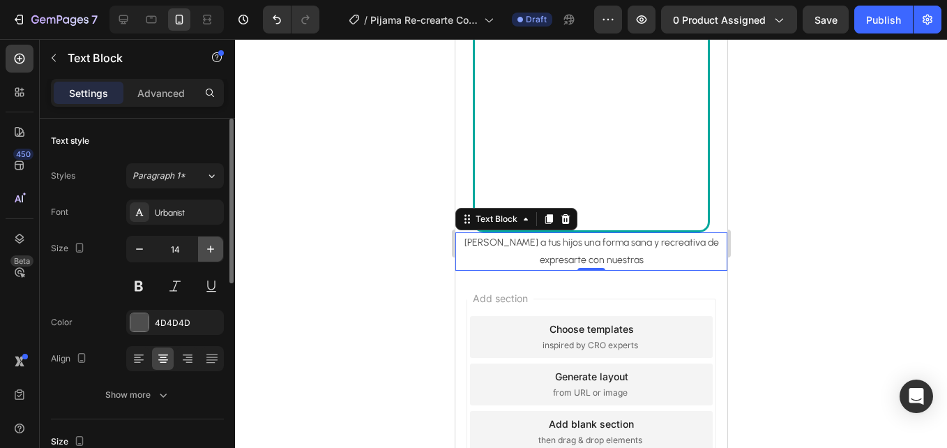
click at [205, 247] on icon "button" at bounding box center [211, 249] width 14 height 14
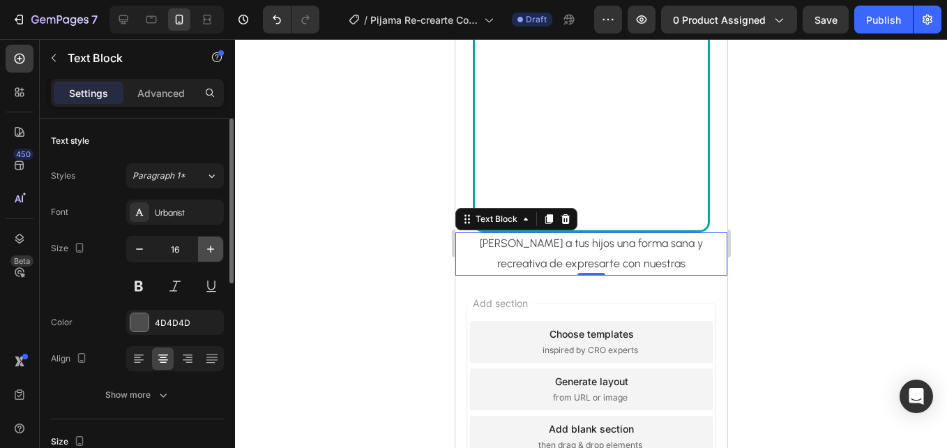
click at [205, 247] on icon "button" at bounding box center [211, 249] width 14 height 14
type input "18"
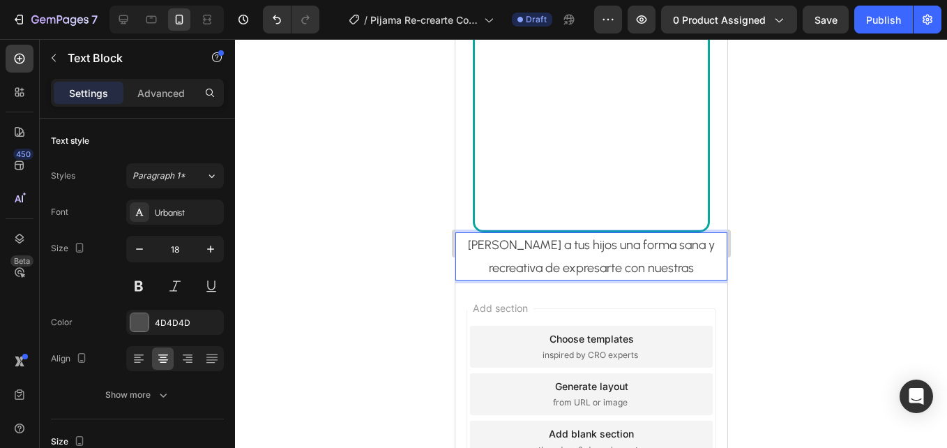
click at [641, 238] on p "[PERSON_NAME] a tus hijos una forma sana y recreativa de expresarte con nuestras" at bounding box center [590, 256] width 269 height 45
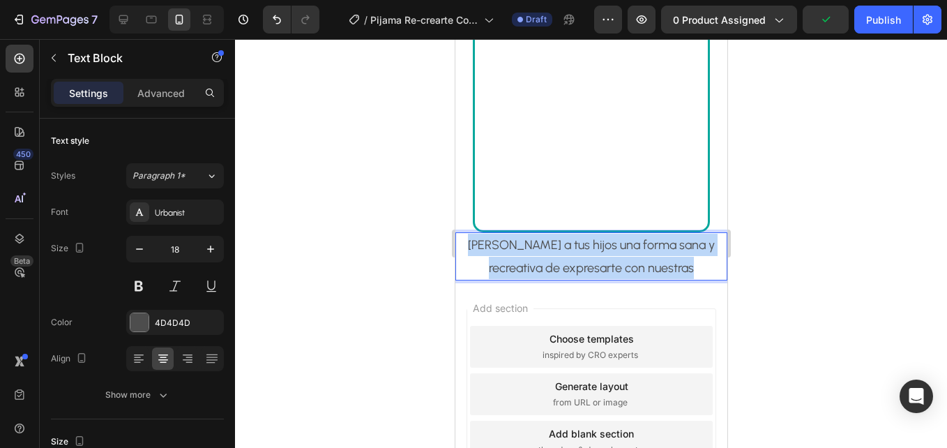
drag, startPoint x: 497, startPoint y: 232, endPoint x: 733, endPoint y: 263, distance: 237.9
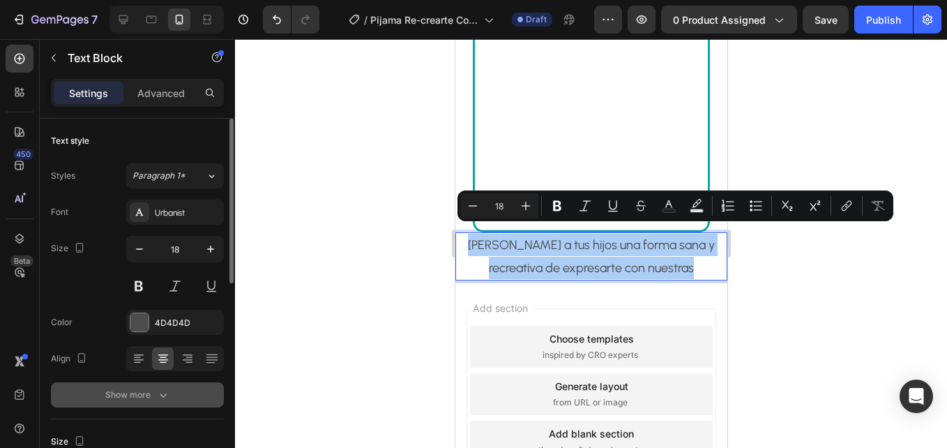
click at [179, 395] on button "Show more" at bounding box center [137, 394] width 173 height 25
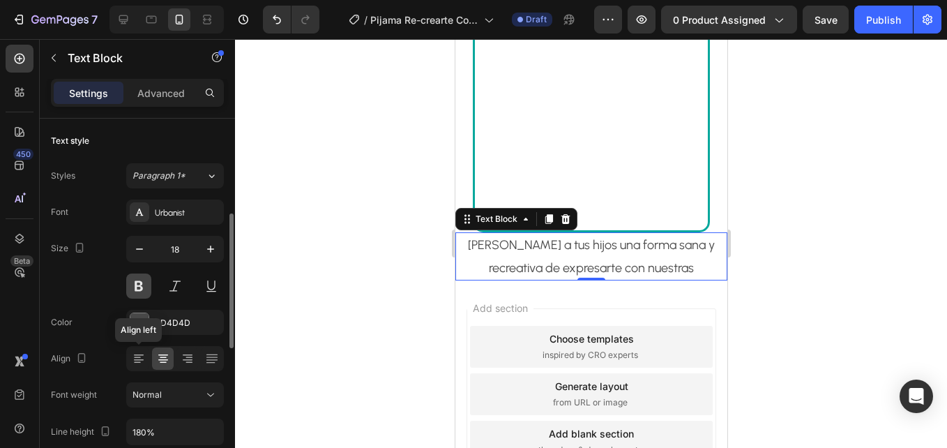
scroll to position [70, 0]
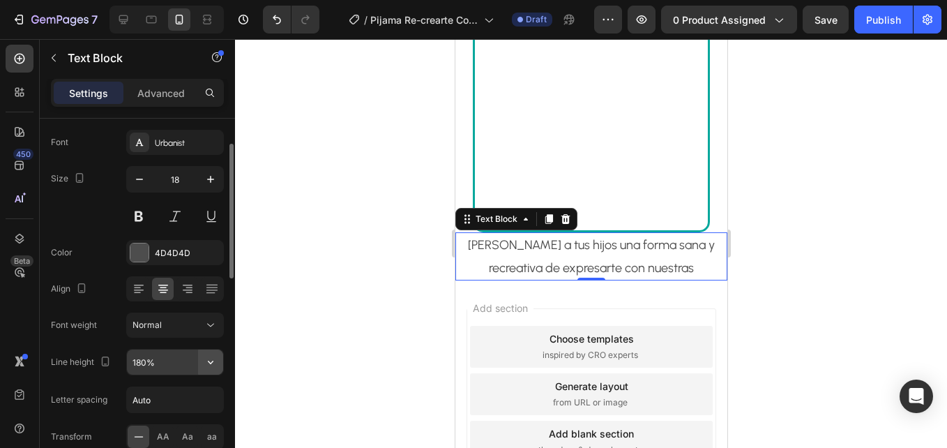
click at [221, 366] on button "button" at bounding box center [210, 362] width 25 height 25
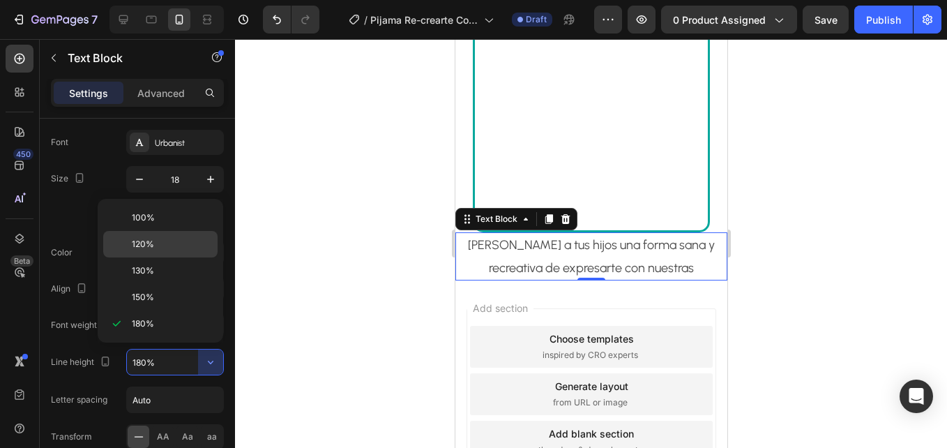
click at [207, 249] on p "120%" at bounding box center [172, 244] width 80 height 13
type input "120%"
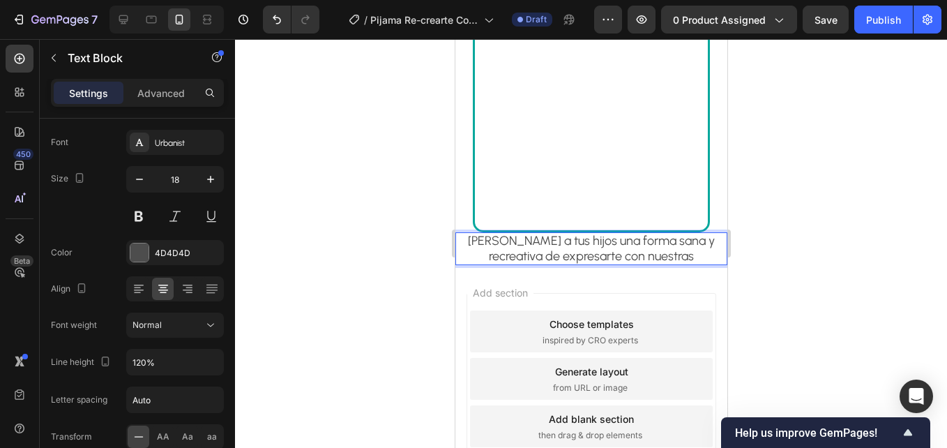
drag, startPoint x: 601, startPoint y: 230, endPoint x: 629, endPoint y: 248, distance: 33.9
click at [613, 234] on p "[PERSON_NAME] a tus hijos una forma sana y" at bounding box center [590, 241] width 269 height 15
click at [601, 234] on p "[PERSON_NAME] a tus hijos una forma sana y" at bounding box center [590, 241] width 269 height 15
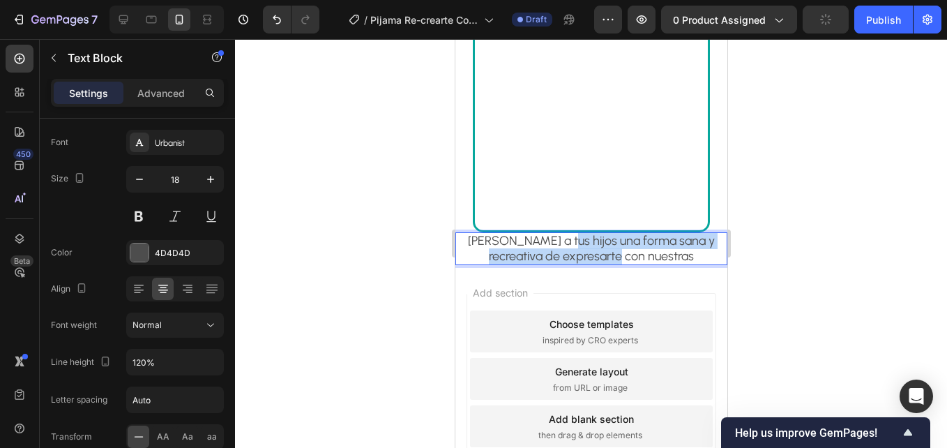
drag, startPoint x: 576, startPoint y: 233, endPoint x: 616, endPoint y: 253, distance: 44.3
click at [616, 253] on div "[PERSON_NAME] a tus hijos una forma sana y recreativa de expresarte con nuestras" at bounding box center [591, 248] width 272 height 33
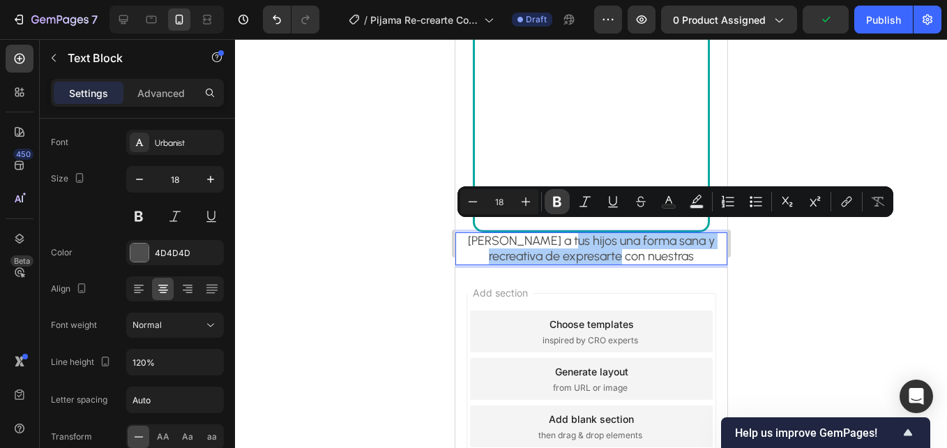
click at [561, 195] on icon "Editor contextual toolbar" at bounding box center [557, 202] width 14 height 14
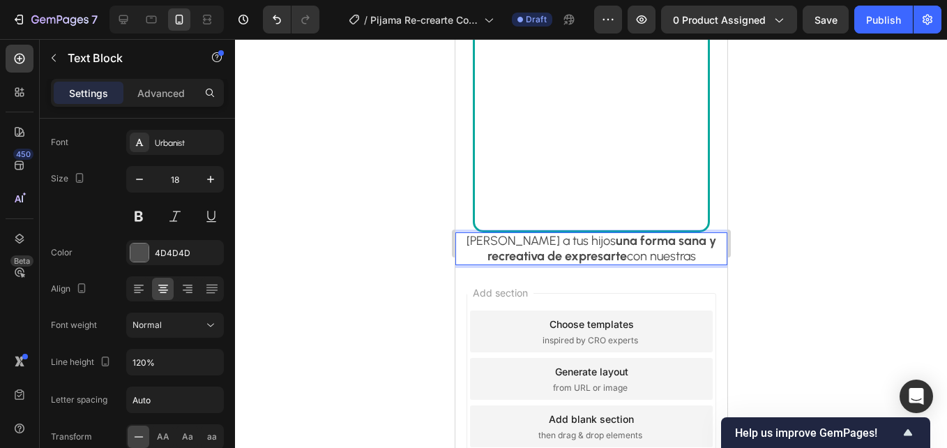
click at [620, 250] on p "recreativa de expresarte con nuestras" at bounding box center [590, 256] width 269 height 15
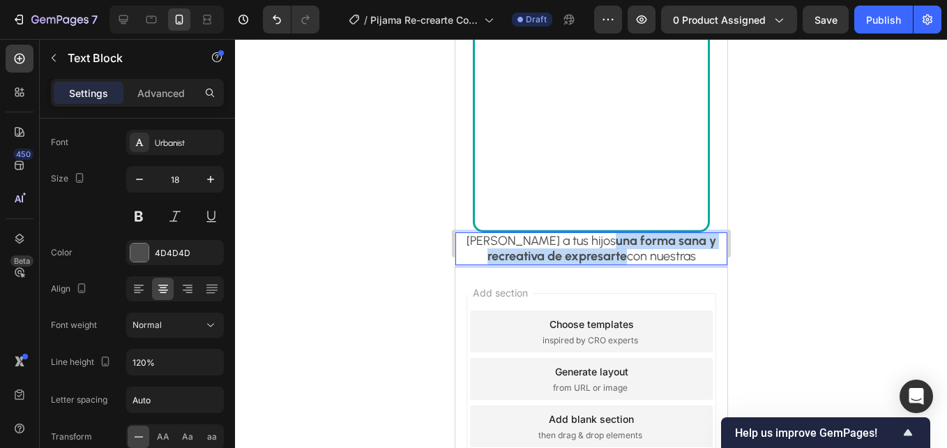
drag, startPoint x: 620, startPoint y: 250, endPoint x: 578, endPoint y: 228, distance: 47.4
click at [578, 232] on div "[PERSON_NAME] a tus hijos una forma sana y recreativa de expresarte con nuestras" at bounding box center [591, 248] width 272 height 33
click at [778, 276] on div at bounding box center [591, 243] width 712 height 409
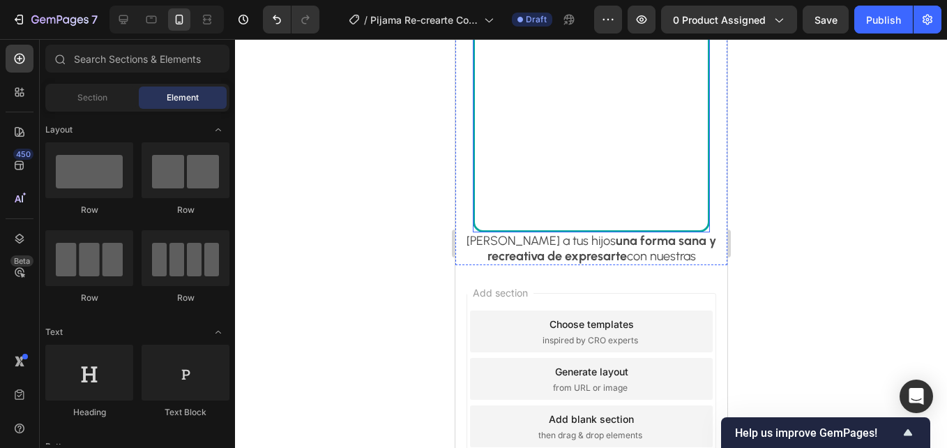
drag, startPoint x: 656, startPoint y: 200, endPoint x: 645, endPoint y: 204, distance: 11.0
click at [654, 200] on img at bounding box center [590, 113] width 237 height 237
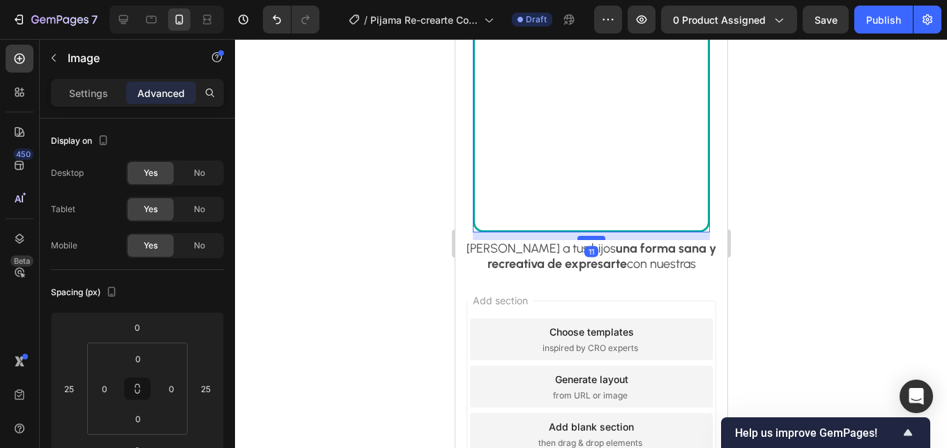
drag, startPoint x: 584, startPoint y: 220, endPoint x: 595, endPoint y: 227, distance: 13.5
click at [595, 236] on div at bounding box center [591, 238] width 28 height 4
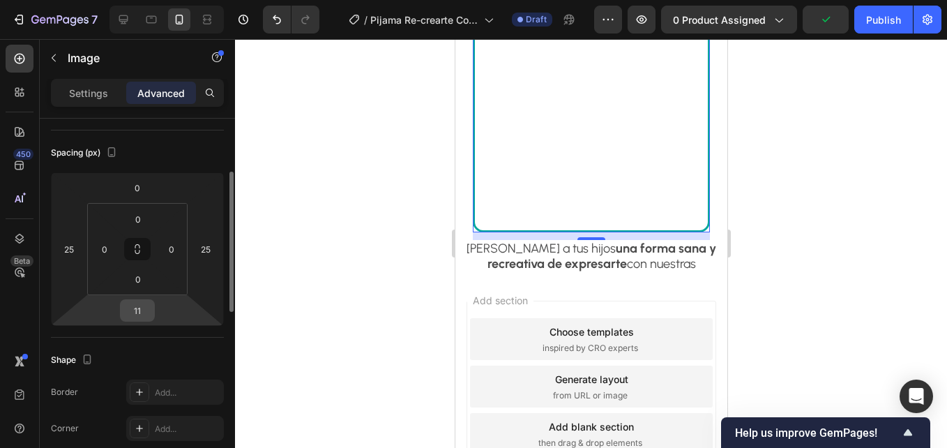
click at [142, 310] on input "11" at bounding box center [137, 310] width 28 height 21
type input "10"
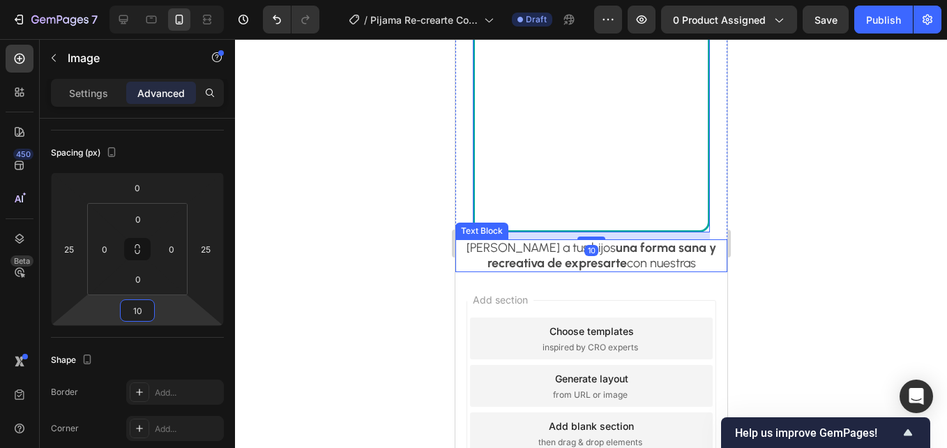
click at [509, 241] on p "[PERSON_NAME] a tus hijos una forma sana y" at bounding box center [590, 248] width 269 height 15
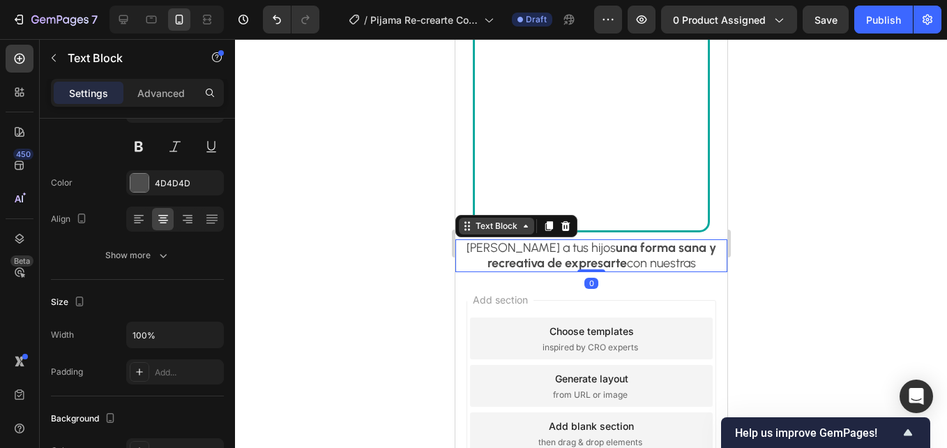
scroll to position [0, 0]
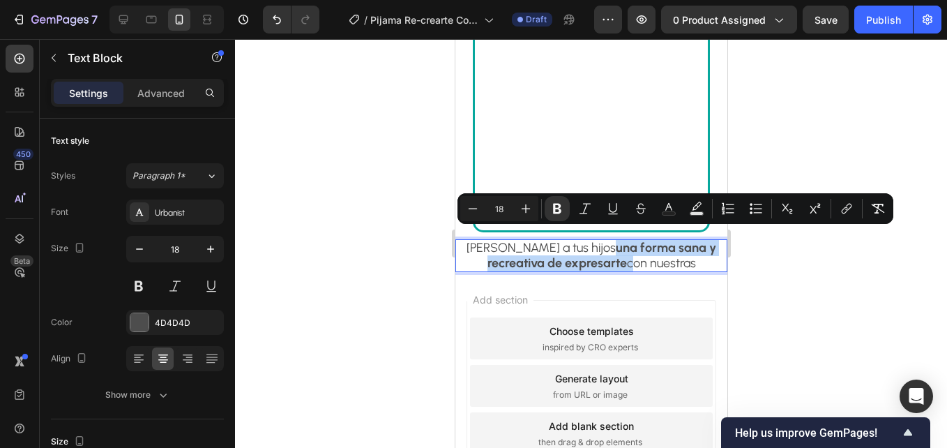
drag, startPoint x: 575, startPoint y: 237, endPoint x: 621, endPoint y: 255, distance: 49.5
click at [706, 204] on button "Text Background Color" at bounding box center [696, 208] width 25 height 25
type input "000000"
type input "77"
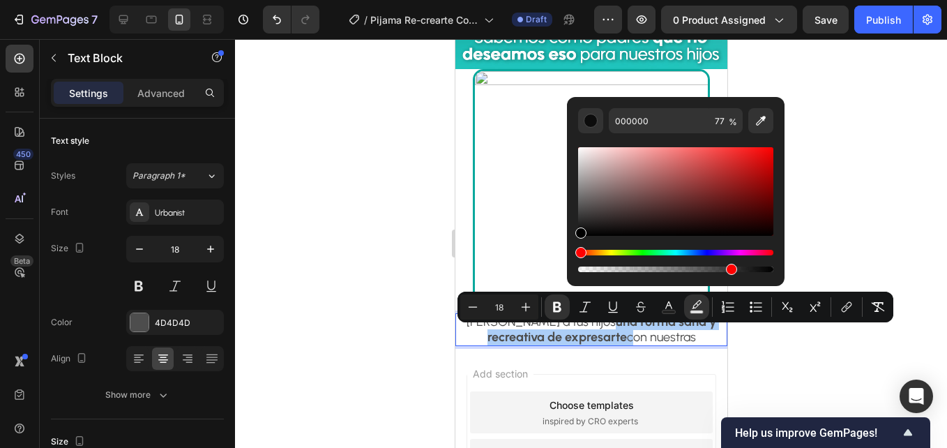
scroll to position [1908, 0]
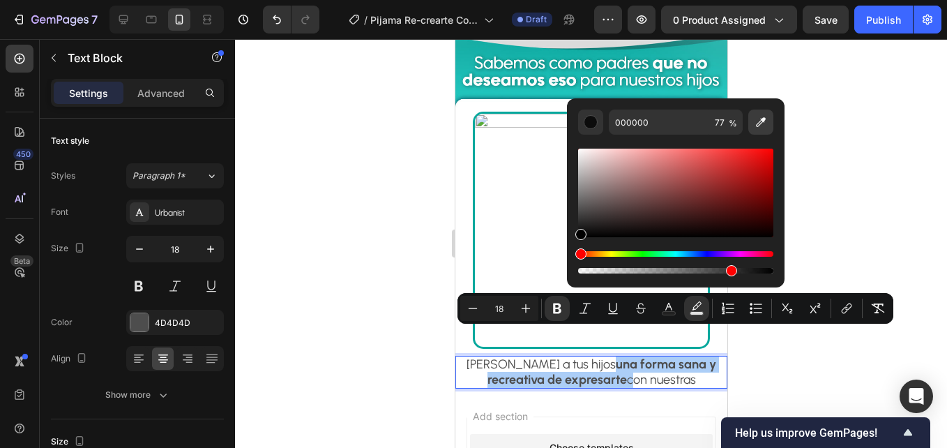
click at [764, 123] on icon "Editor contextual toolbar" at bounding box center [761, 122] width 14 height 14
type input "20B5B0"
type input "100"
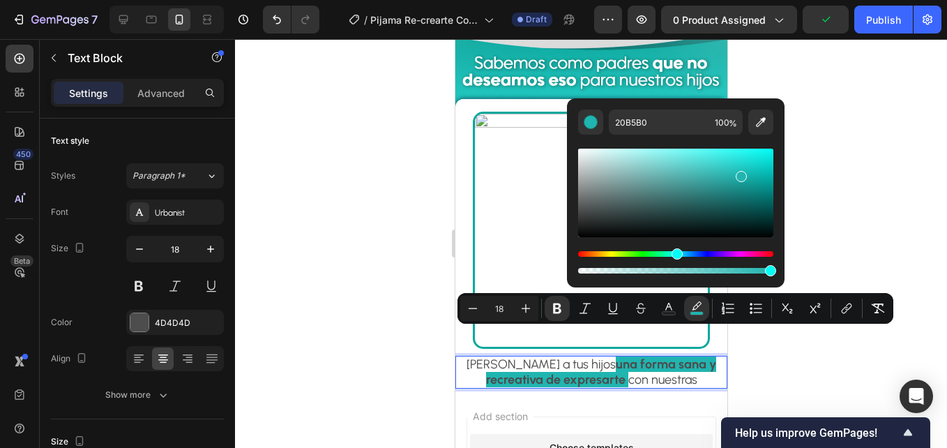
click at [829, 97] on div at bounding box center [591, 243] width 712 height 409
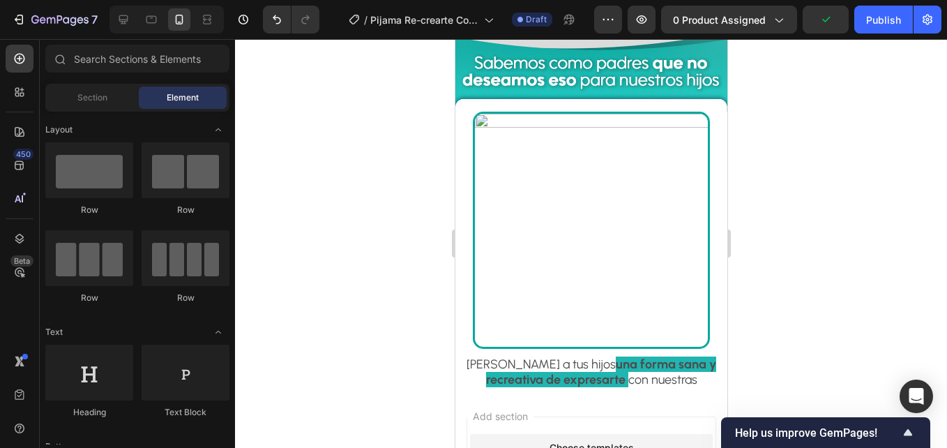
click at [829, 97] on div at bounding box center [591, 243] width 712 height 409
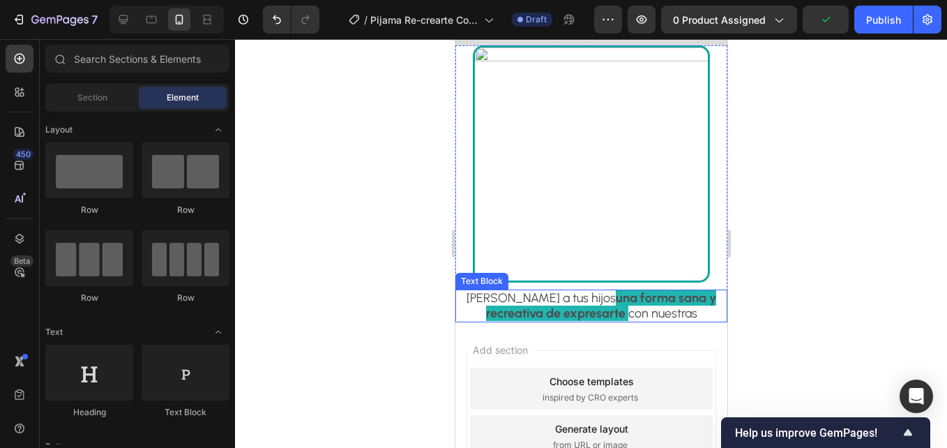
scroll to position [1977, 0]
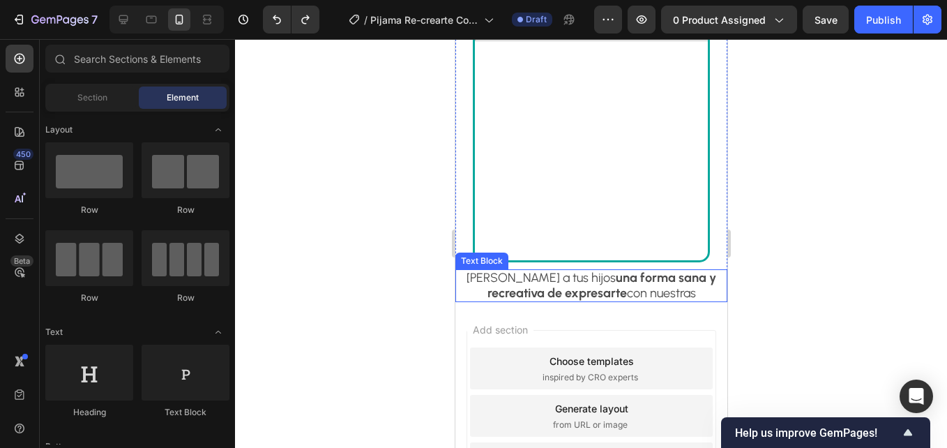
click at [511, 271] on p "[PERSON_NAME] a tus hijos una forma sana y" at bounding box center [590, 278] width 269 height 15
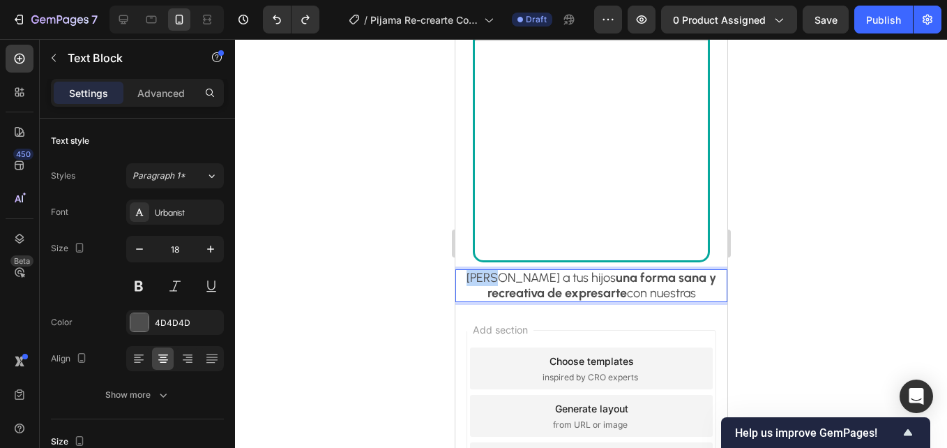
click at [510, 271] on p "[PERSON_NAME] a tus hijos una forma sana y" at bounding box center [590, 278] width 269 height 15
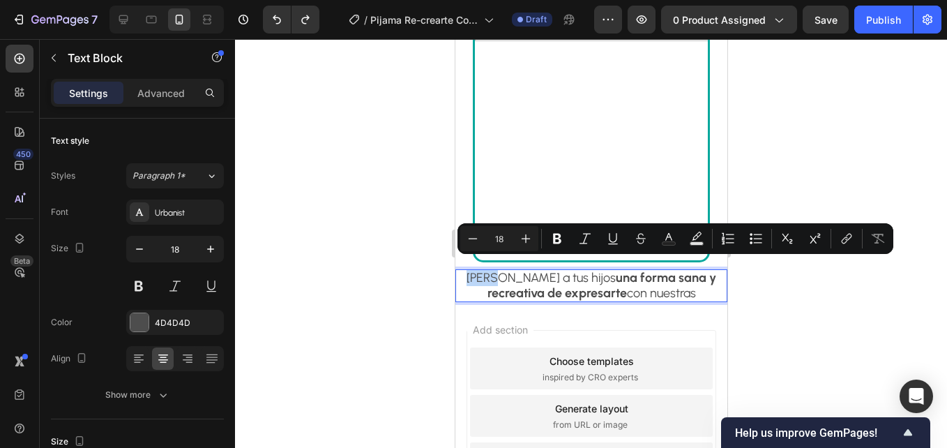
click at [510, 271] on p "[PERSON_NAME] a tus hijos una forma sana y" at bounding box center [590, 278] width 269 height 15
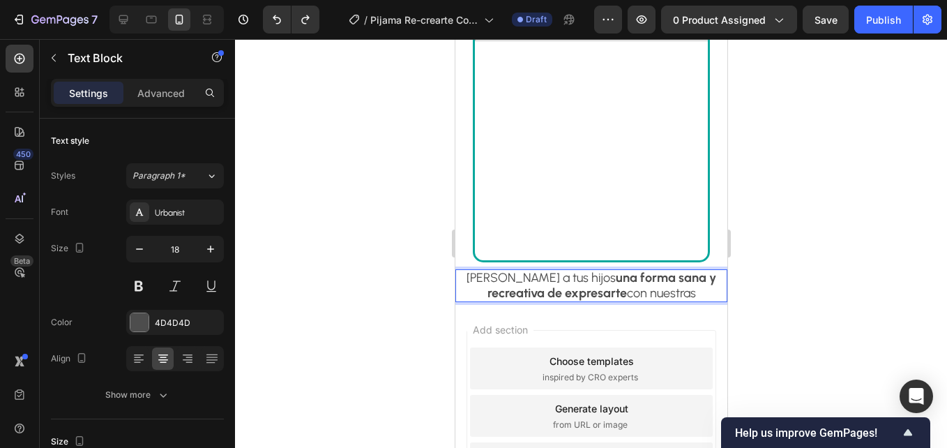
click at [510, 271] on p "[PERSON_NAME] a tus hijos una forma sana y" at bounding box center [590, 278] width 269 height 15
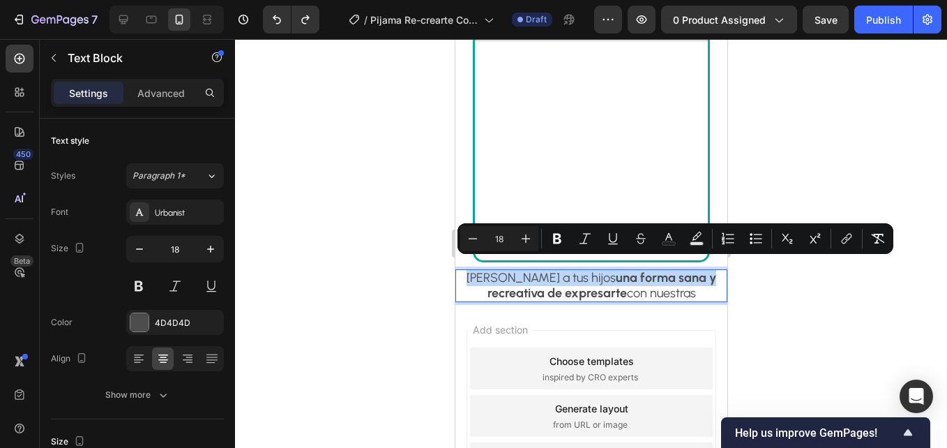
click at [495, 271] on p "[PERSON_NAME] a tus hijos una forma sana y" at bounding box center [590, 278] width 269 height 15
drag, startPoint x: 488, startPoint y: 264, endPoint x: 728, endPoint y: 299, distance: 243.1
click at [531, 236] on icon "Editor contextual toolbar" at bounding box center [526, 239] width 14 height 14
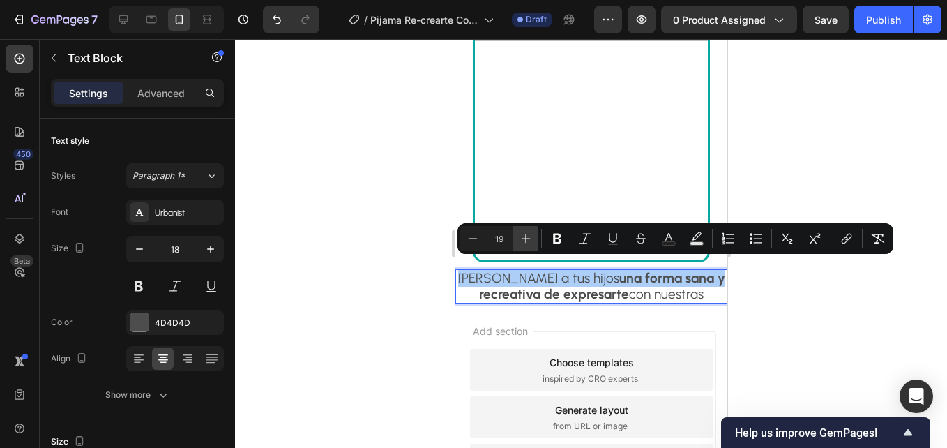
click at [531, 236] on icon "Editor contextual toolbar" at bounding box center [526, 239] width 14 height 14
type input "20"
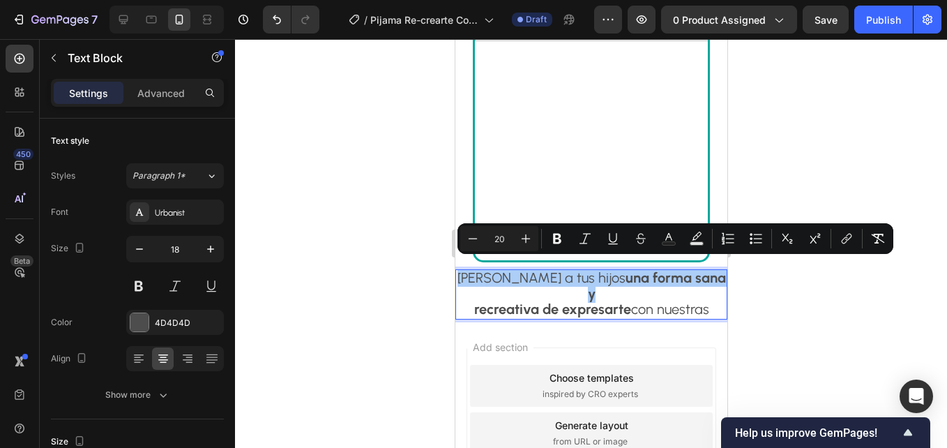
click at [784, 119] on div at bounding box center [591, 243] width 712 height 409
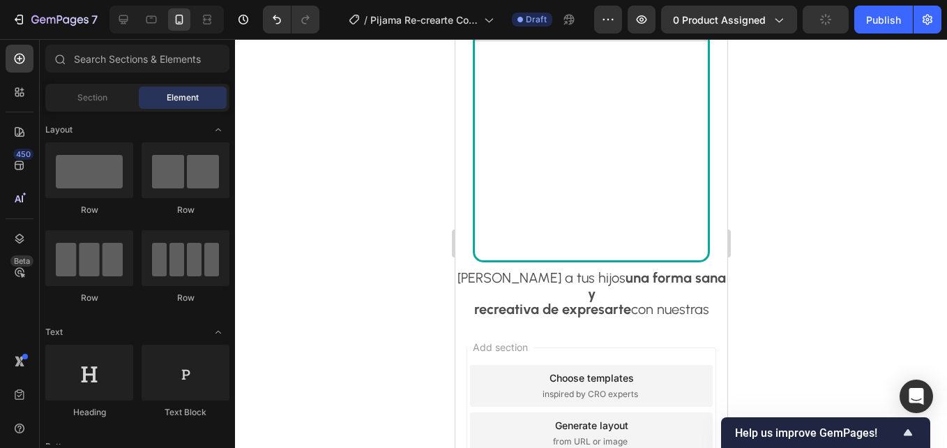
click at [784, 119] on div at bounding box center [591, 243] width 712 height 409
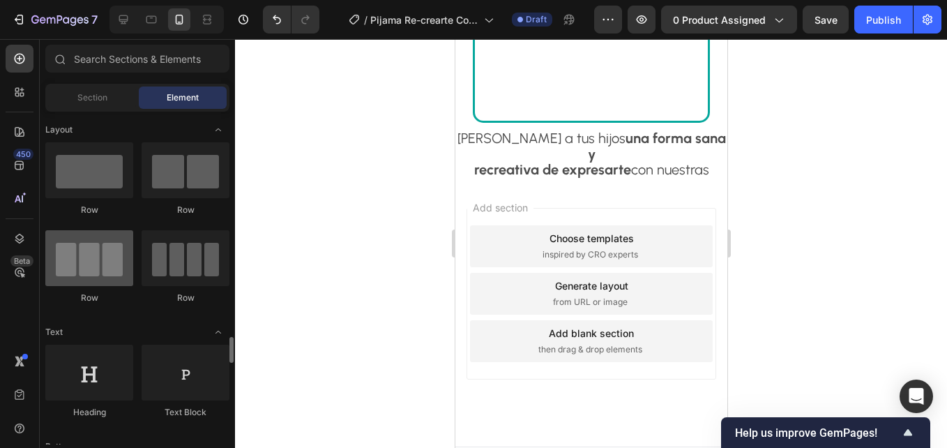
scroll to position [209, 0]
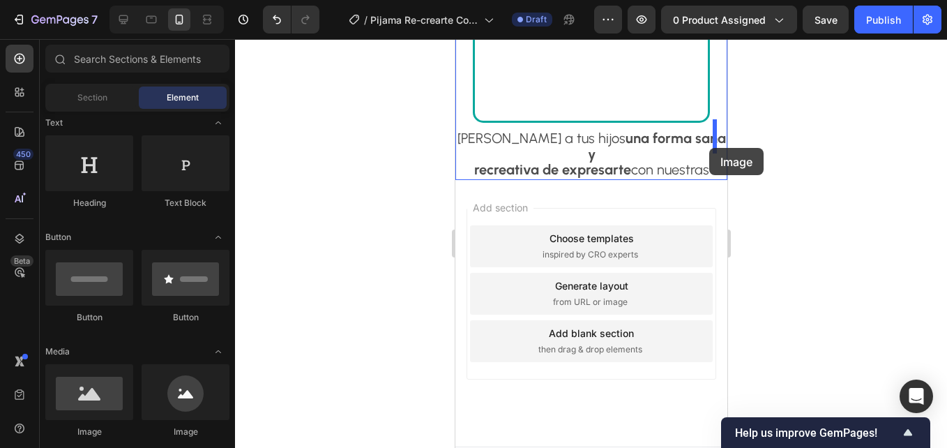
drag, startPoint x: 599, startPoint y: 417, endPoint x: 709, endPoint y: 148, distance: 290.4
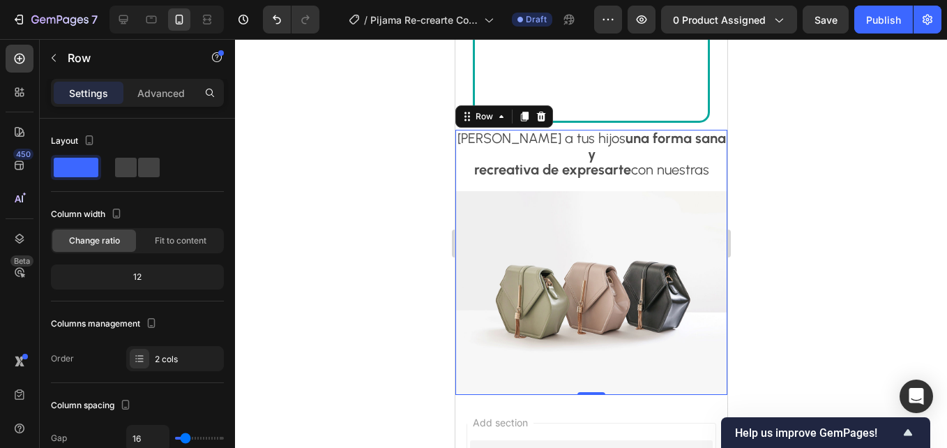
click at [661, 157] on div "[PERSON_NAME] a tus hijos una forma sana y recreativa de expresarte con nuestra…" at bounding box center [591, 262] width 272 height 265
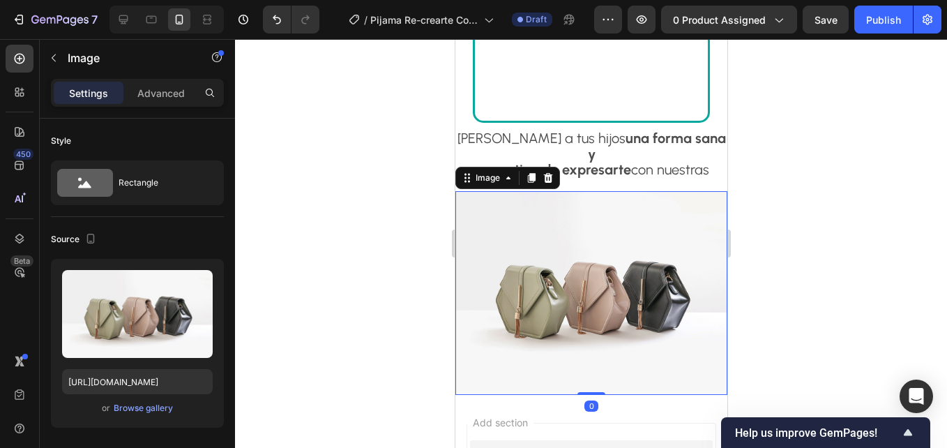
click at [661, 192] on img at bounding box center [591, 293] width 272 height 204
click at [707, 159] on div "[PERSON_NAME] a tus hijos una forma sana y recreativa de expresarte con nuestra…" at bounding box center [591, 262] width 272 height 265
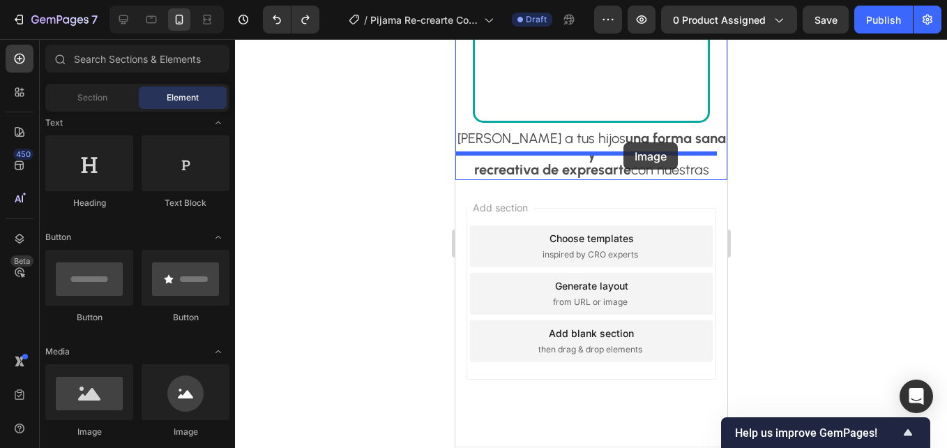
drag, startPoint x: 783, startPoint y: 315, endPoint x: 623, endPoint y: 142, distance: 235.5
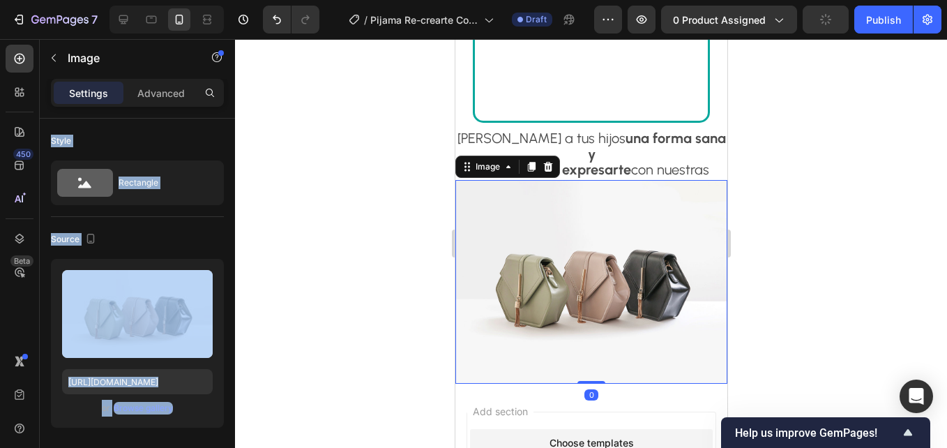
click at [394, 255] on div at bounding box center [591, 243] width 712 height 409
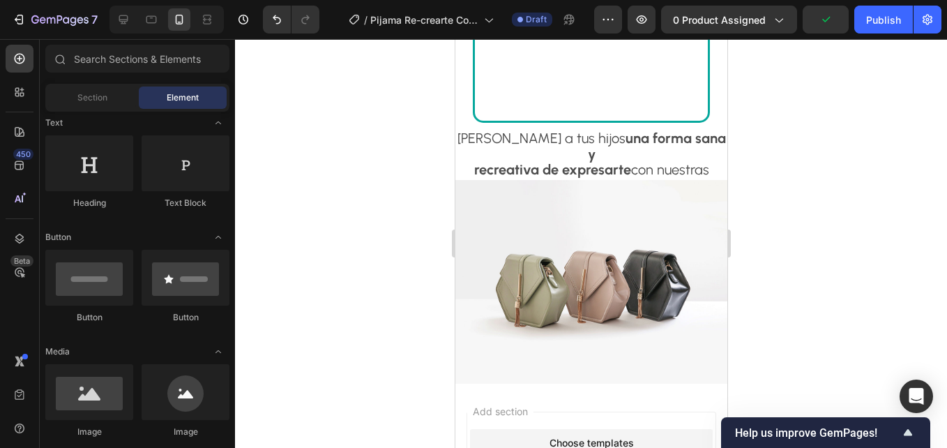
click at [509, 220] on img at bounding box center [591, 282] width 272 height 204
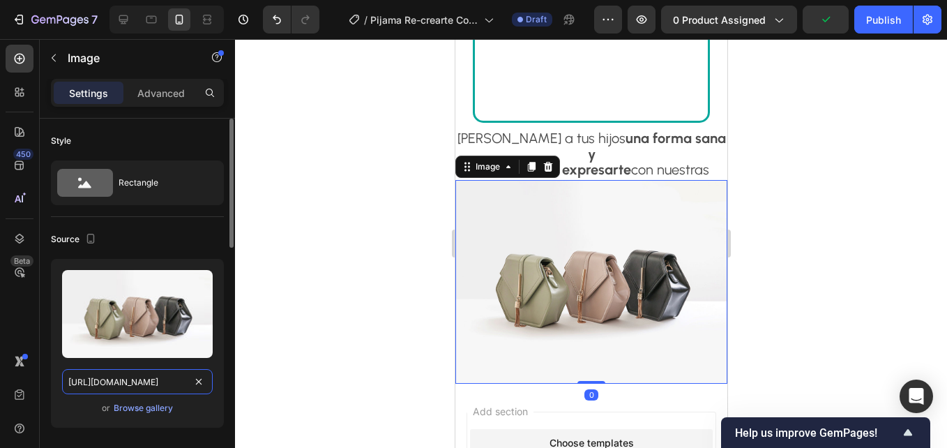
click at [133, 391] on input "[URL][DOMAIN_NAME]" at bounding box center [137, 381] width 151 height 25
paste input "0668/7414/6893/files/Grupo_5.jpg?v=1758929826"
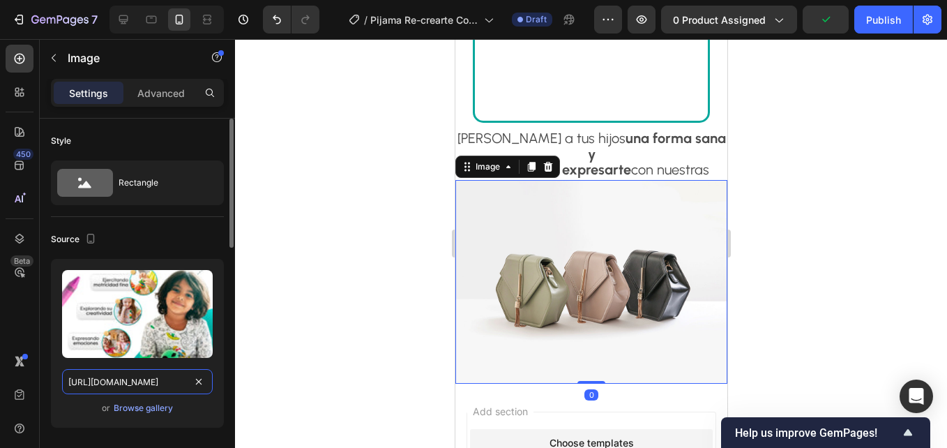
type input "[URL][DOMAIN_NAME]"
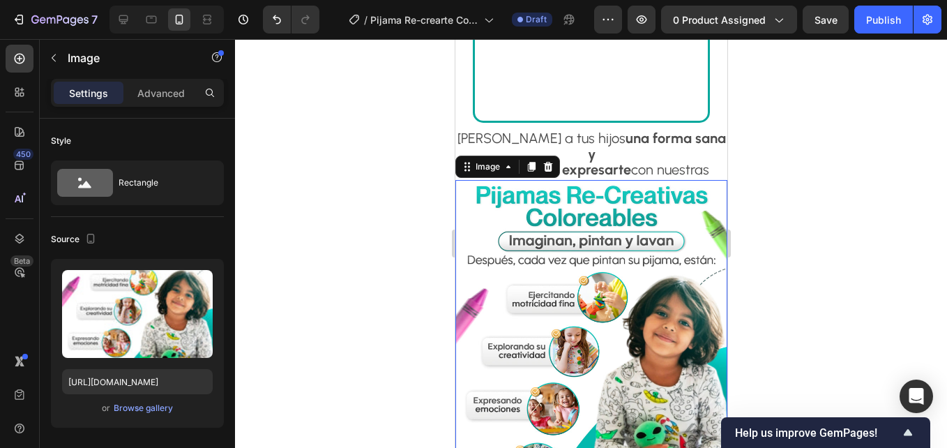
scroll to position [0, 0]
click at [407, 150] on div at bounding box center [591, 243] width 712 height 409
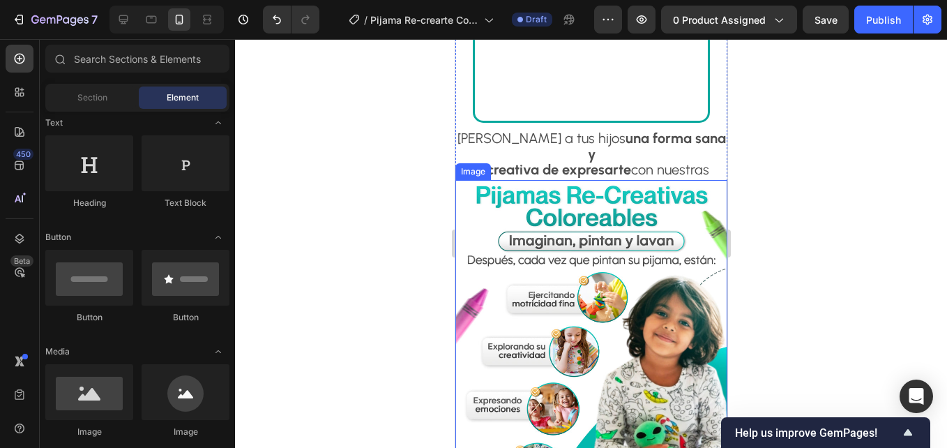
click at [531, 180] on img at bounding box center [591, 356] width 272 height 353
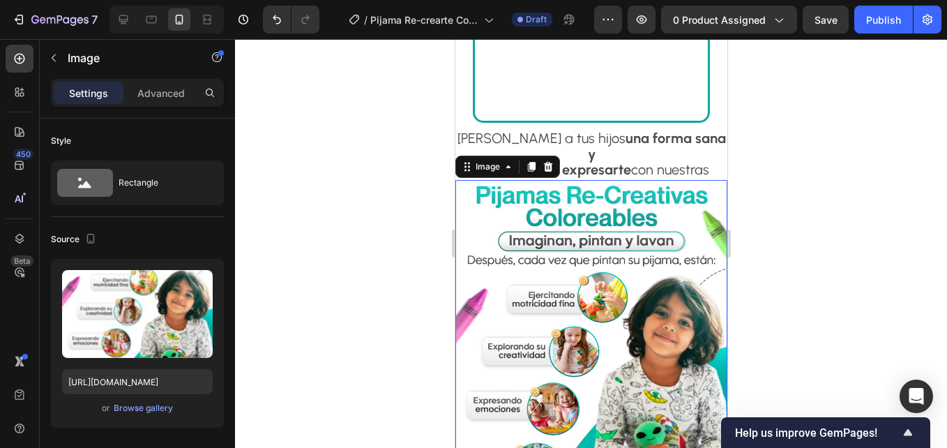
click at [373, 249] on div at bounding box center [591, 243] width 712 height 409
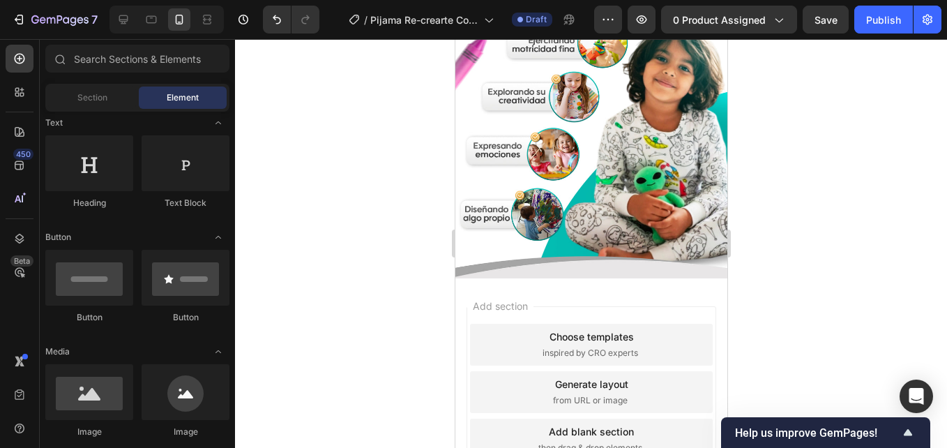
scroll to position [2372, 0]
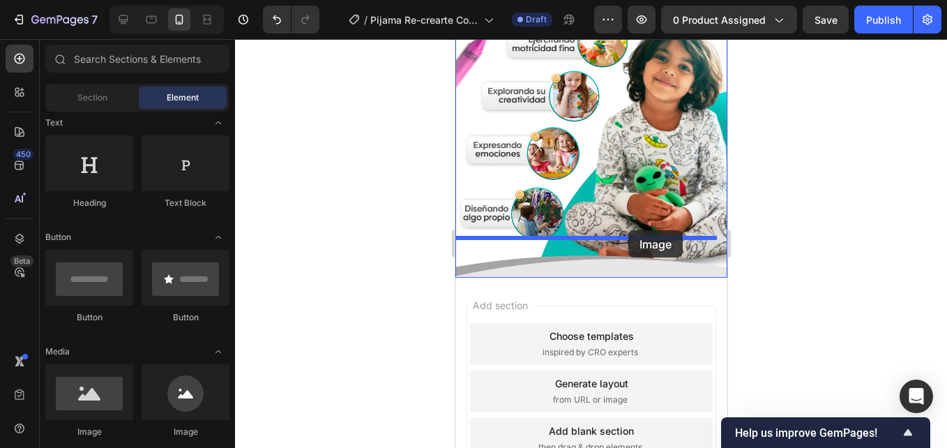
drag, startPoint x: 563, startPoint y: 407, endPoint x: 628, endPoint y: 230, distance: 188.1
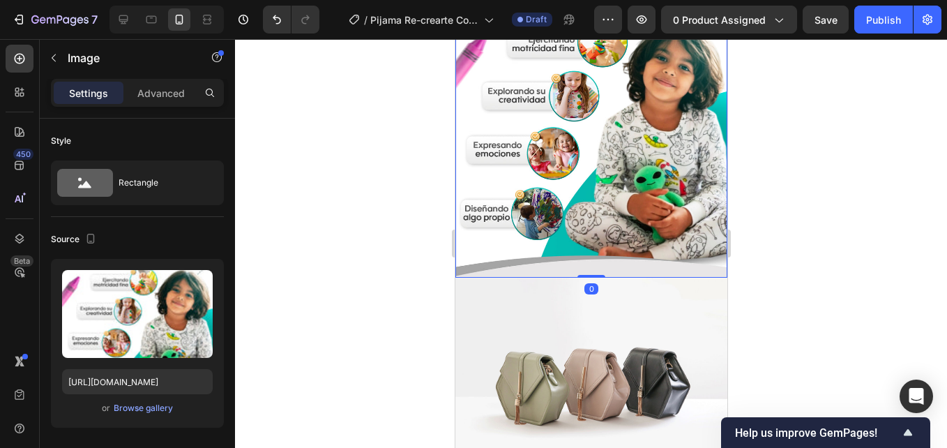
click at [492, 180] on img at bounding box center [591, 101] width 272 height 353
click at [361, 190] on div at bounding box center [591, 243] width 712 height 409
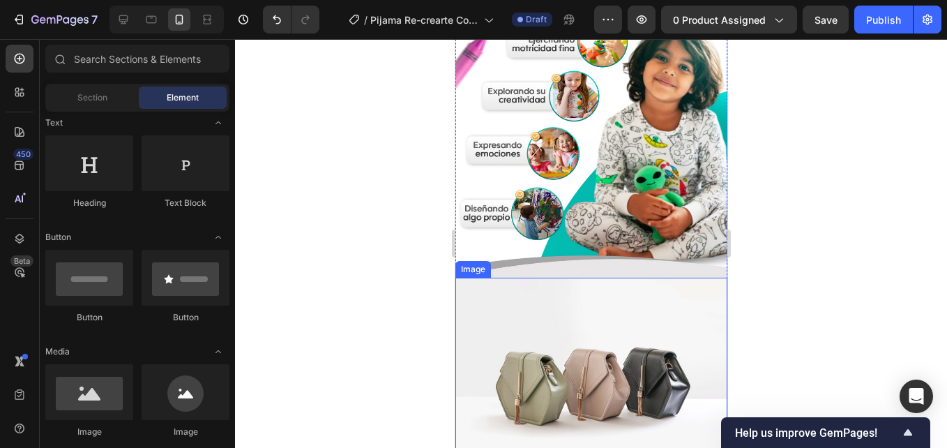
click at [535, 294] on img at bounding box center [591, 380] width 272 height 204
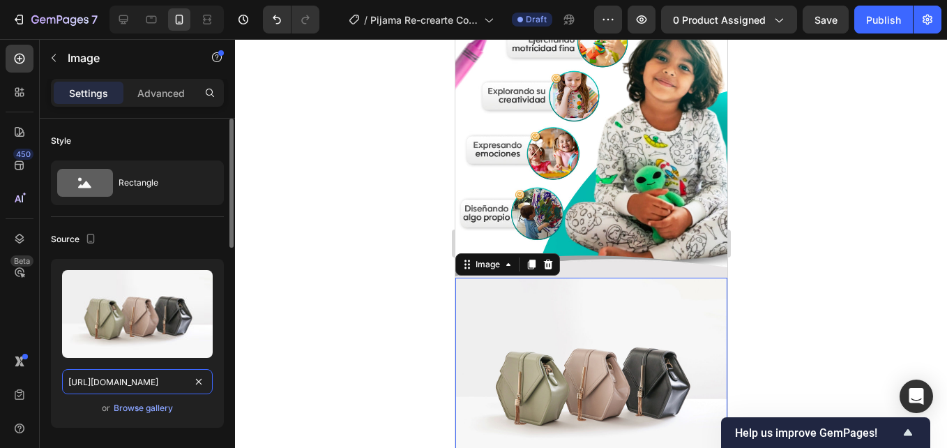
click at [133, 383] on input "[URL][DOMAIN_NAME]" at bounding box center [137, 381] width 151 height 25
paste input "0668/7414/6893/files/Grupo_6.jpg?v=1758999339"
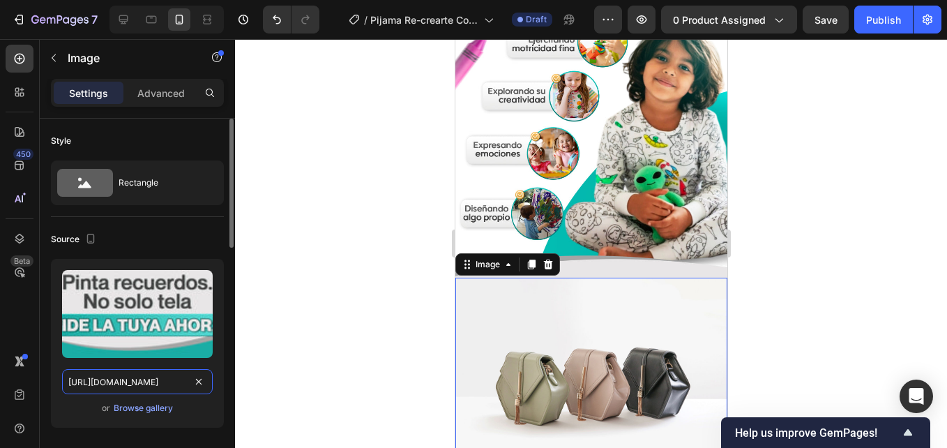
type input "[URL][DOMAIN_NAME]"
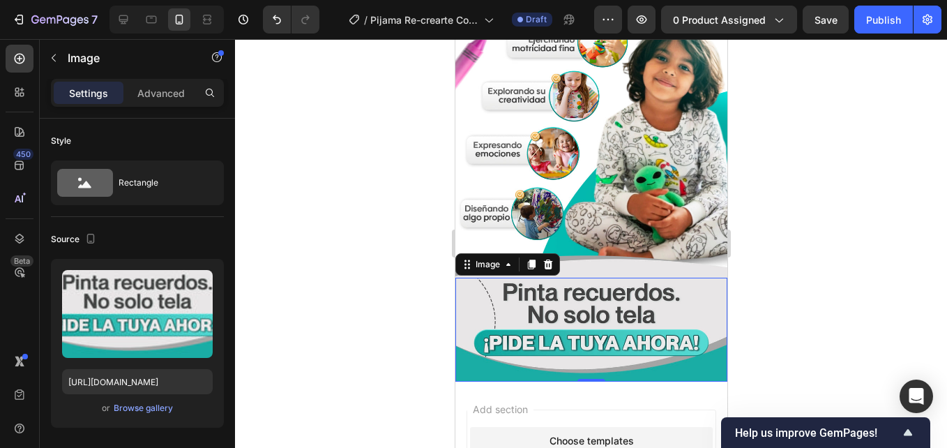
scroll to position [0, 0]
click at [436, 139] on div at bounding box center [591, 243] width 712 height 409
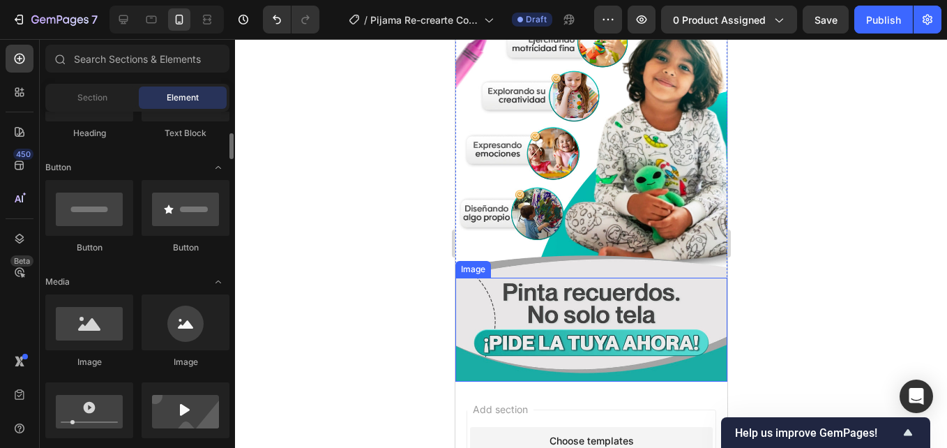
scroll to position [2302, 0]
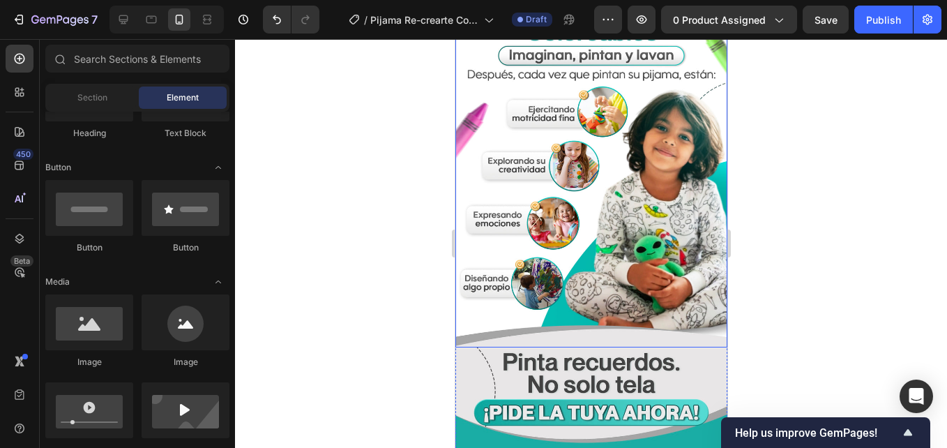
click at [542, 297] on img at bounding box center [591, 170] width 272 height 353
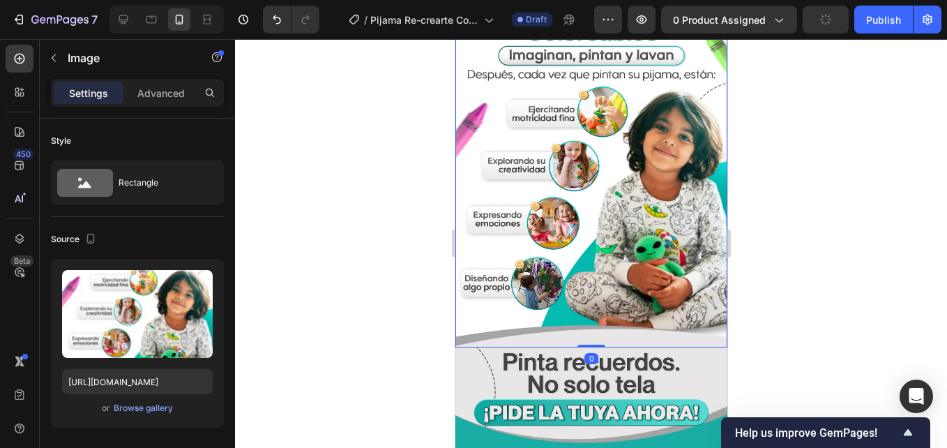
click at [396, 303] on div at bounding box center [591, 243] width 712 height 409
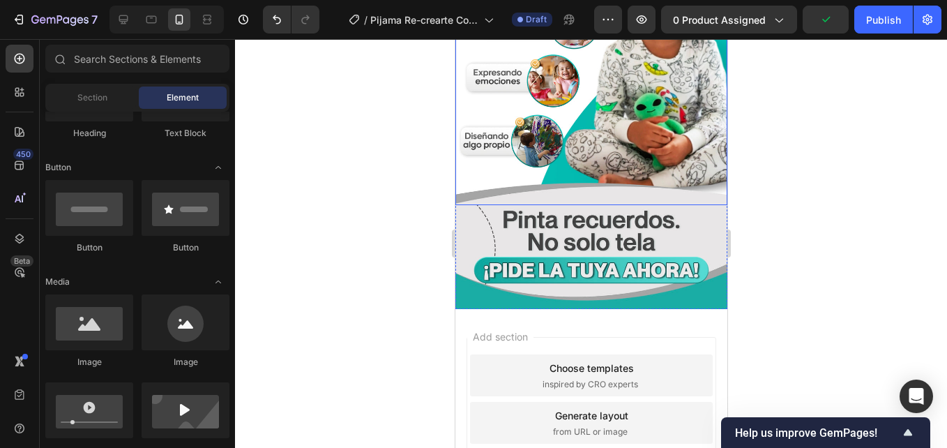
scroll to position [2512, 0]
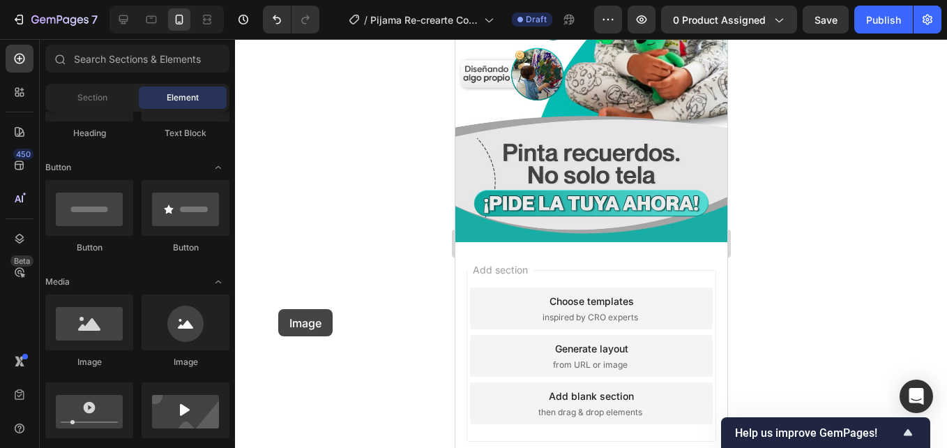
drag, startPoint x: 109, startPoint y: 330, endPoint x: 275, endPoint y: 310, distance: 167.2
click at [275, 0] on div "7 / Pijama Re-crearte Coloreable - IC Draft Preview 0 product assigned Save Pub…" at bounding box center [473, 0] width 947 height 0
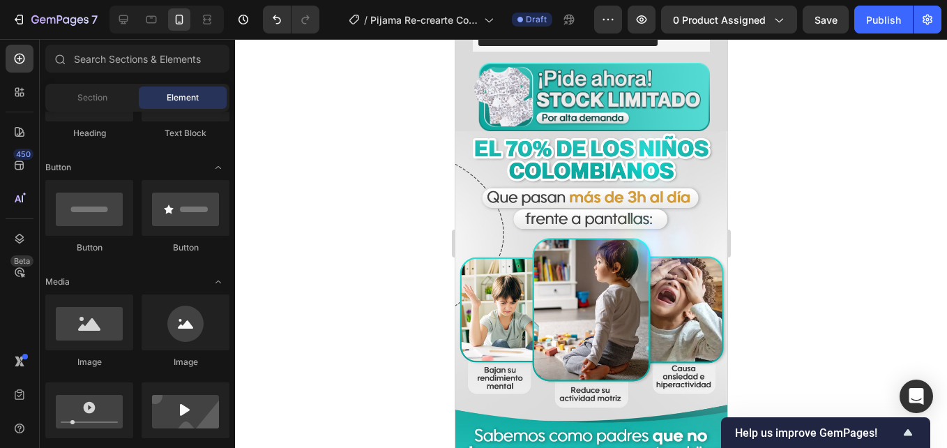
scroll to position [1256, 0]
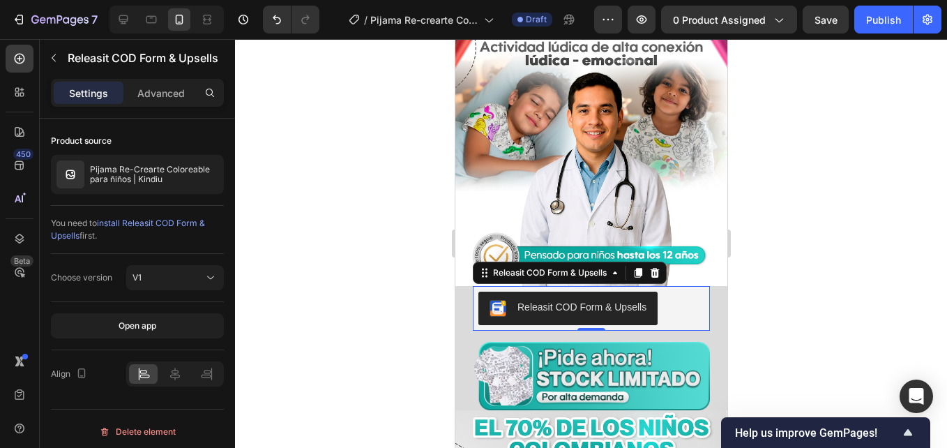
click at [673, 317] on div "Releasit COD Form & Upsells" at bounding box center [591, 308] width 226 height 33
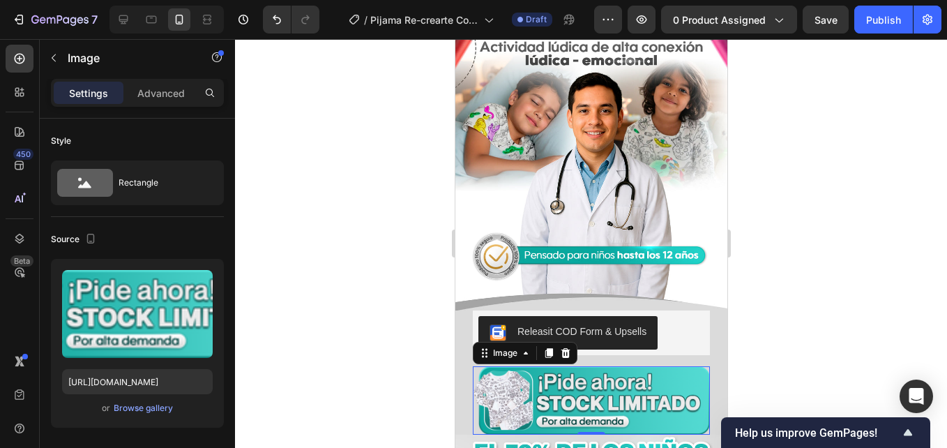
click at [637, 377] on img at bounding box center [590, 400] width 237 height 68
click at [657, 333] on div "Releasit COD Form & Upsells Releasit COD Form & Upsells Image 0 Product" at bounding box center [591, 372] width 272 height 124
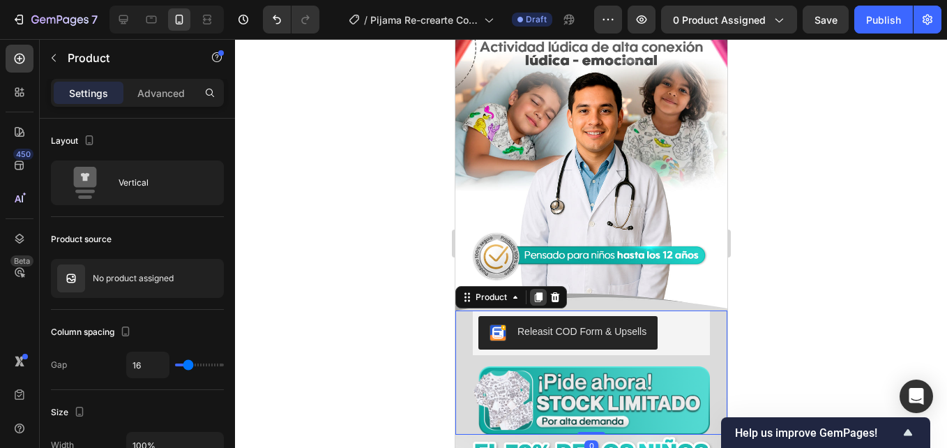
click at [541, 292] on icon at bounding box center [538, 297] width 8 height 10
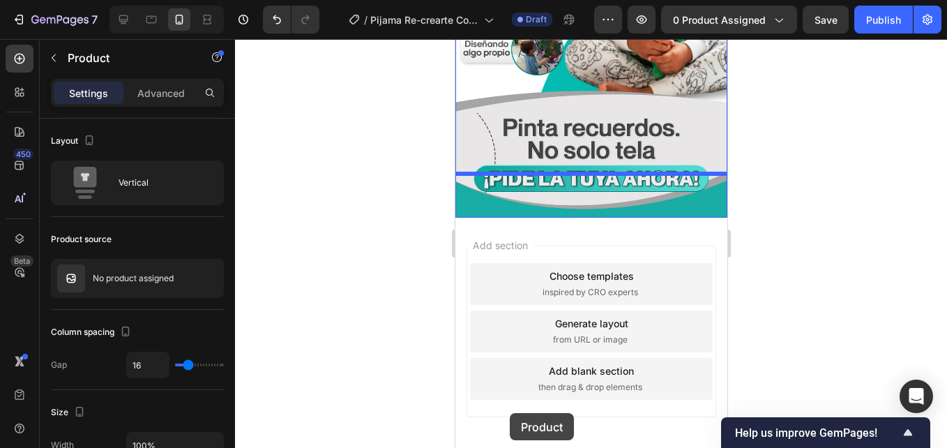
scroll to position [2679, 0]
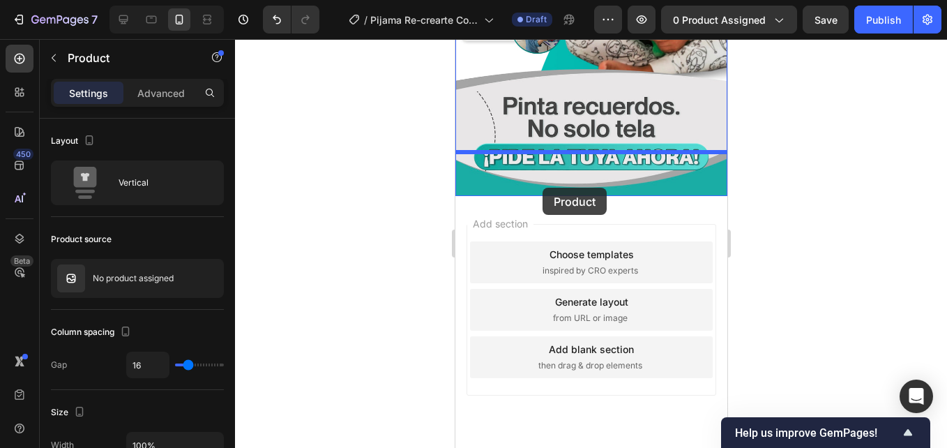
drag, startPoint x: 465, startPoint y: 75, endPoint x: 542, endPoint y: 188, distance: 136.4
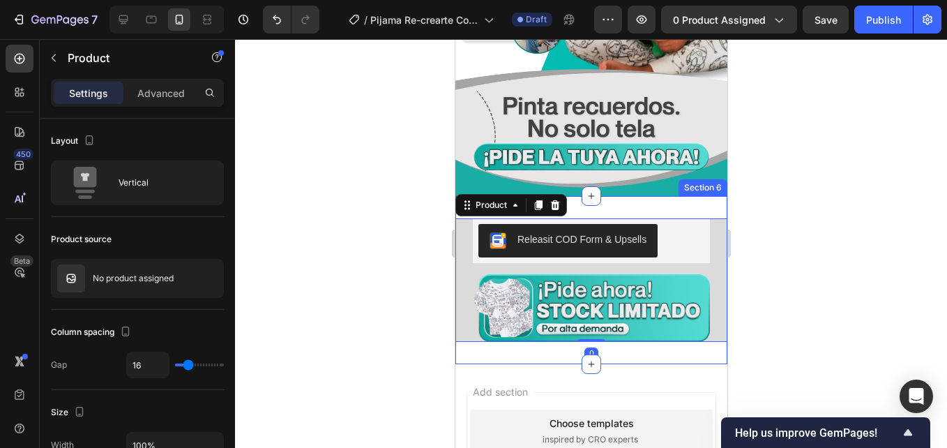
click at [647, 196] on div "Releasit COD Form & Upsells Releasit COD Form & Upsells Image Product 0 Section…" at bounding box center [591, 280] width 272 height 169
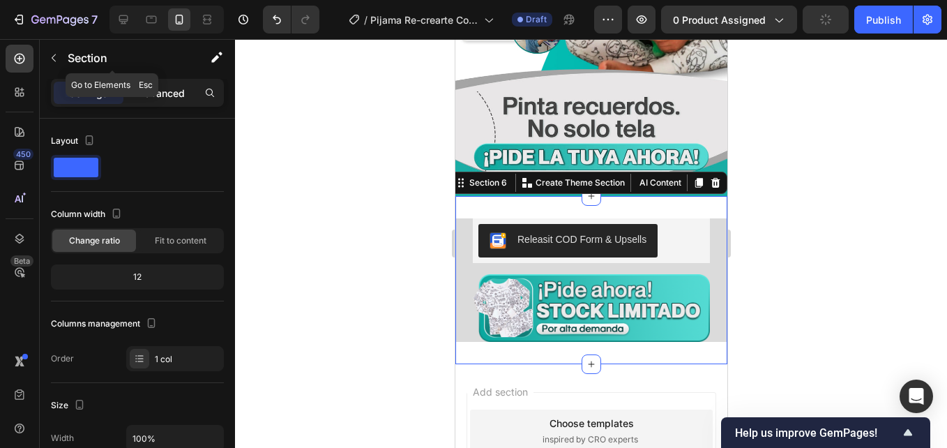
click at [176, 92] on p "Advanced" at bounding box center [160, 93] width 47 height 15
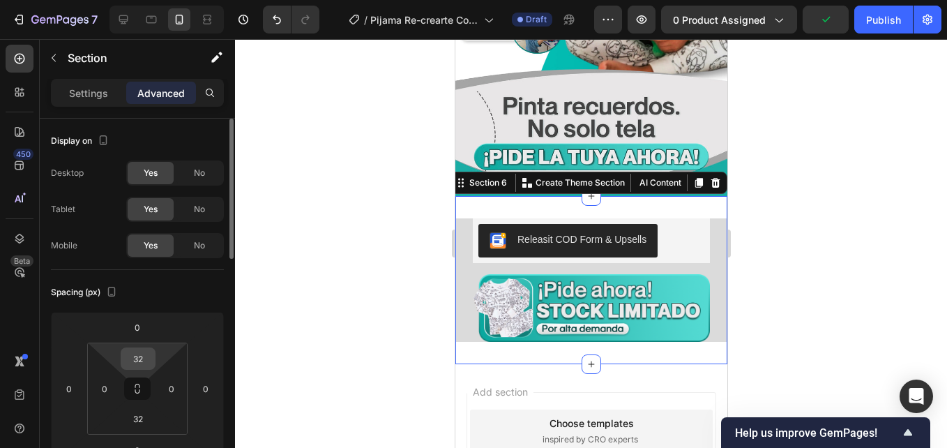
click at [140, 355] on input "32" at bounding box center [138, 358] width 28 height 21
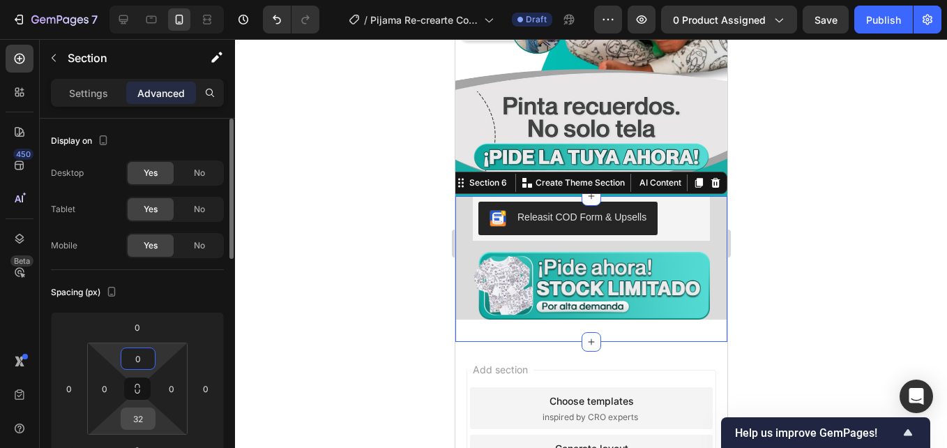
type input "0"
click at [140, 416] on input "32" at bounding box center [138, 418] width 28 height 21
type input "302"
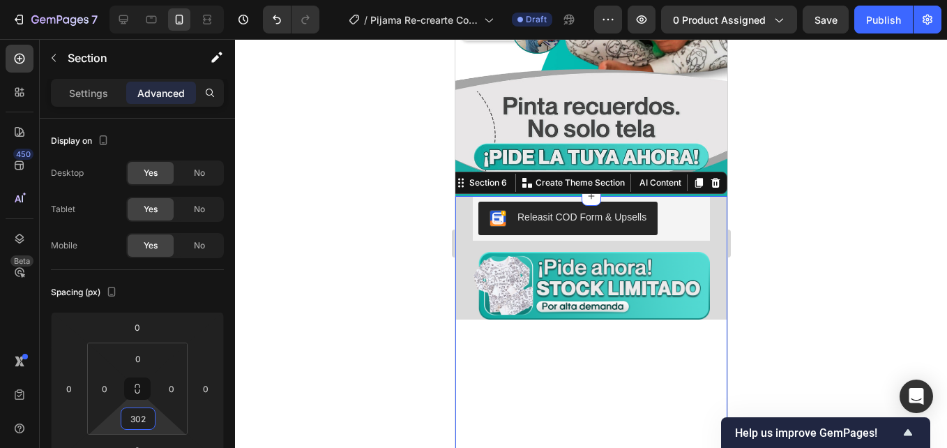
click at [342, 255] on div at bounding box center [591, 243] width 712 height 409
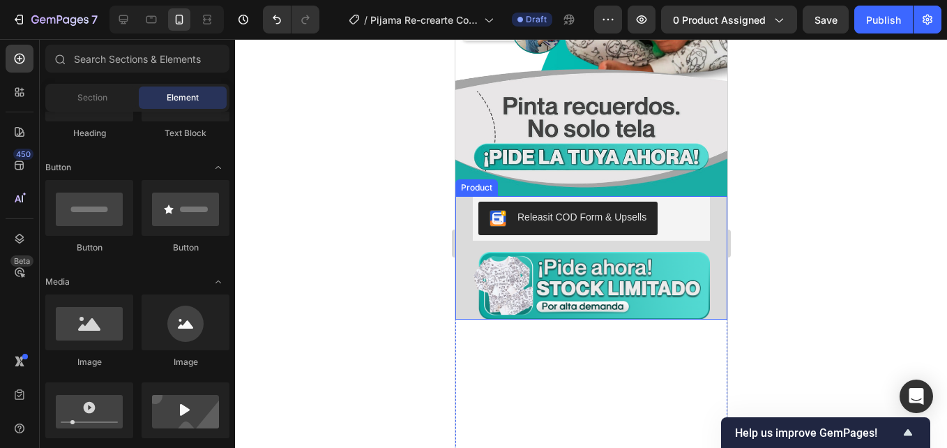
click at [464, 203] on div "Releasit COD Form & Upsells Releasit COD Form & Upsells Image Product" at bounding box center [591, 258] width 272 height 124
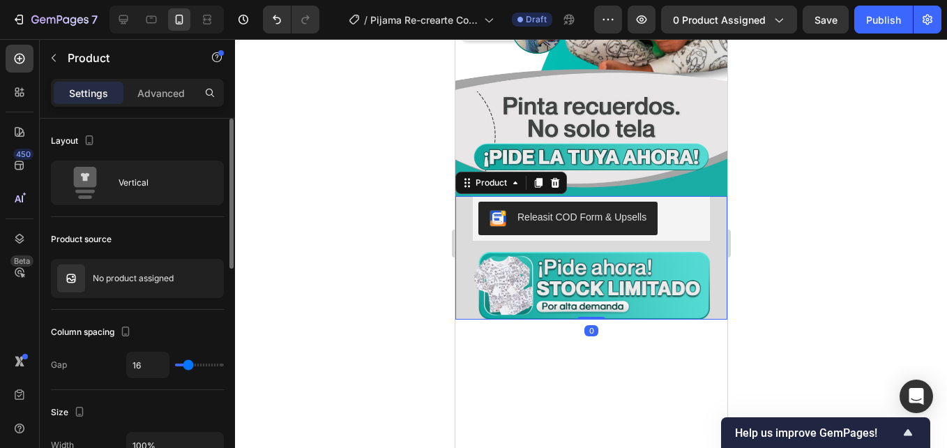
scroll to position [209, 0]
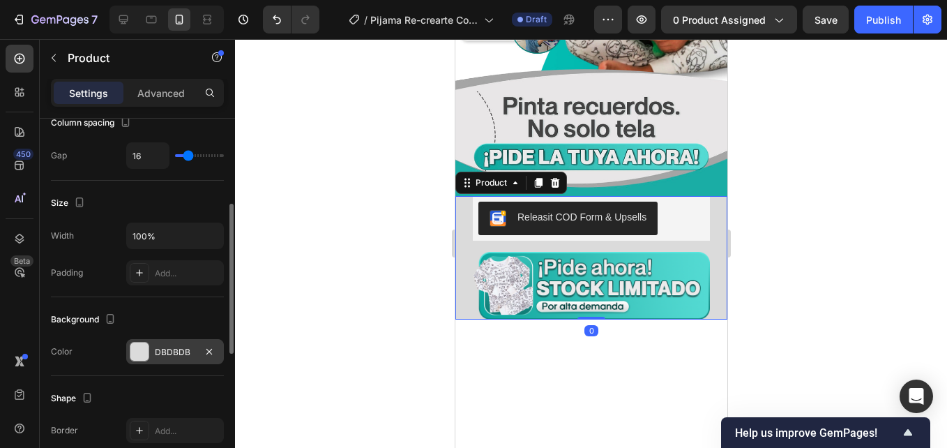
click at [135, 350] on div at bounding box center [139, 352] width 18 height 18
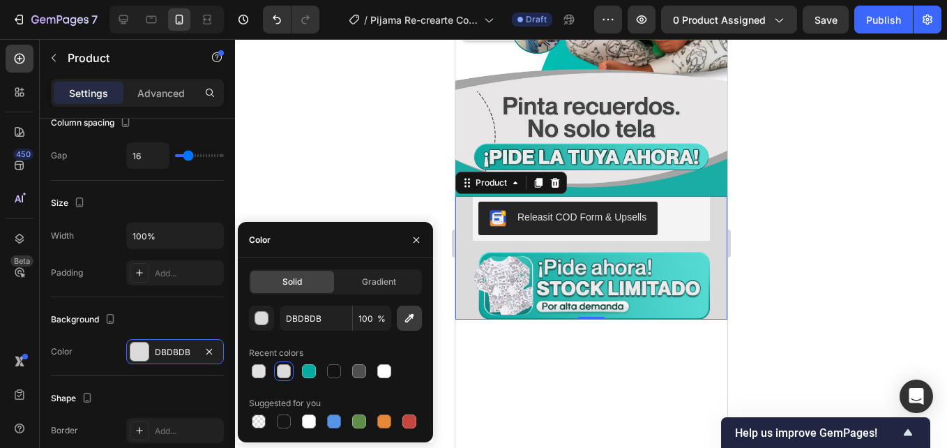
click at [410, 325] on button "button" at bounding box center [409, 318] width 25 height 25
type input "1AADA4"
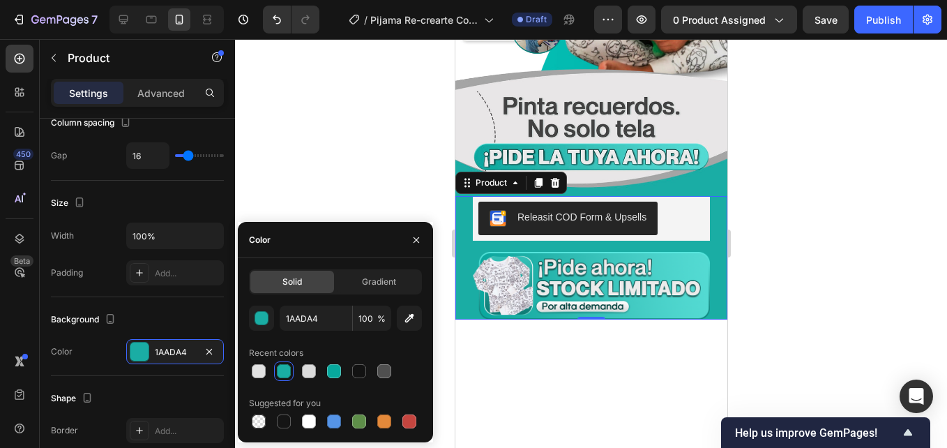
click at [331, 97] on div at bounding box center [591, 243] width 712 height 409
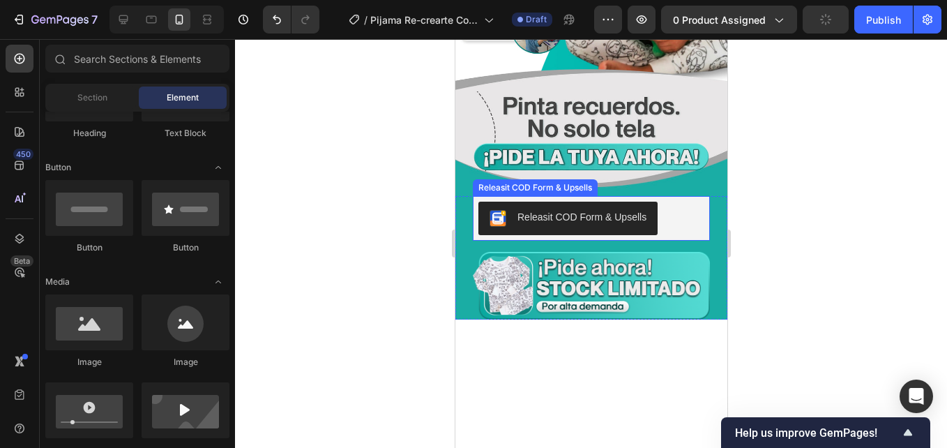
click at [683, 202] on div "Releasit COD Form & Upsells" at bounding box center [591, 218] width 226 height 33
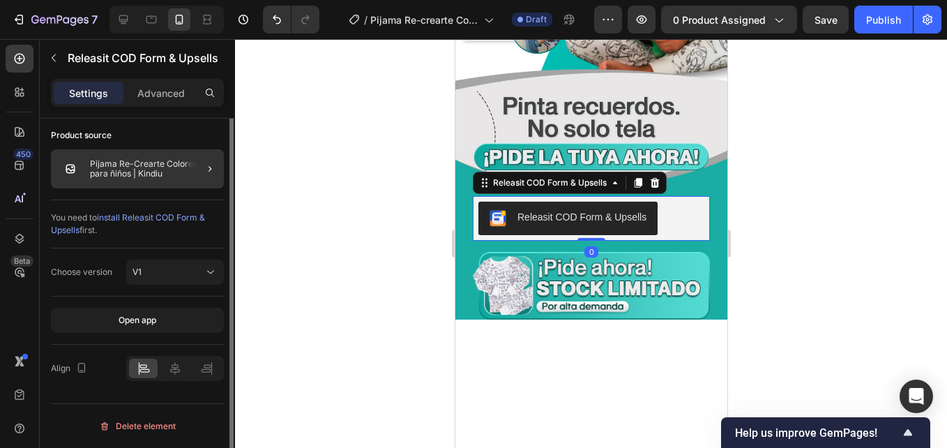
scroll to position [0, 0]
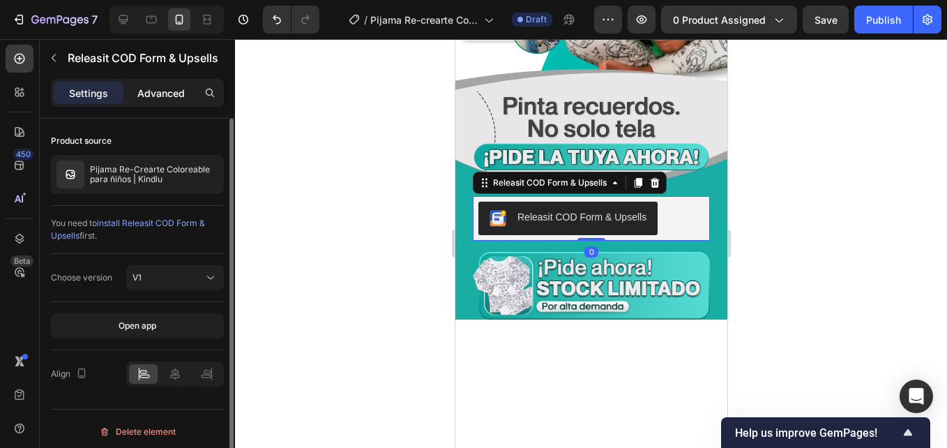
click at [171, 93] on p "Advanced" at bounding box center [160, 93] width 47 height 15
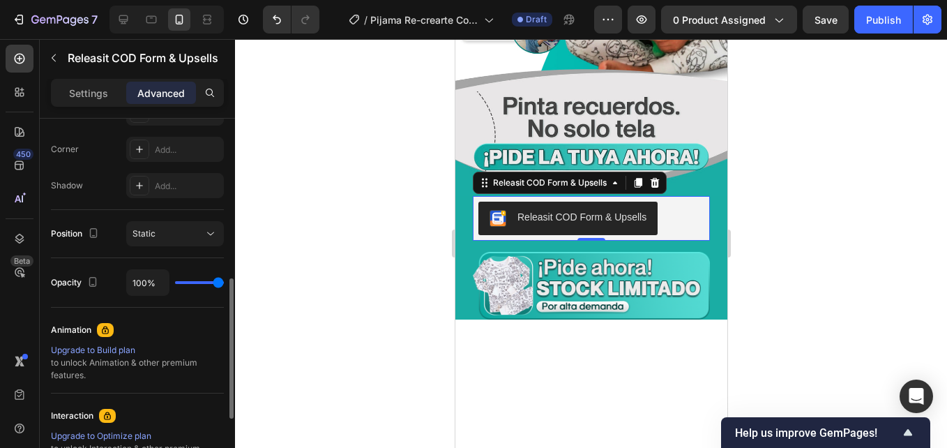
scroll to position [599, 0]
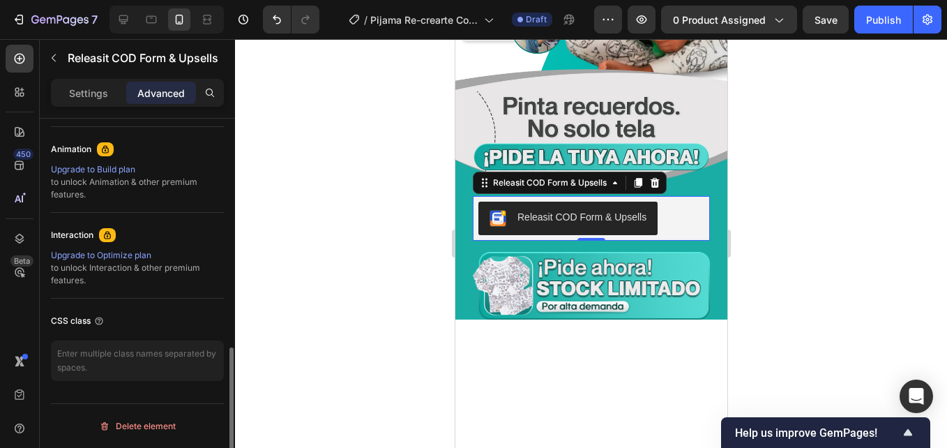
click at [317, 220] on div at bounding box center [591, 243] width 712 height 409
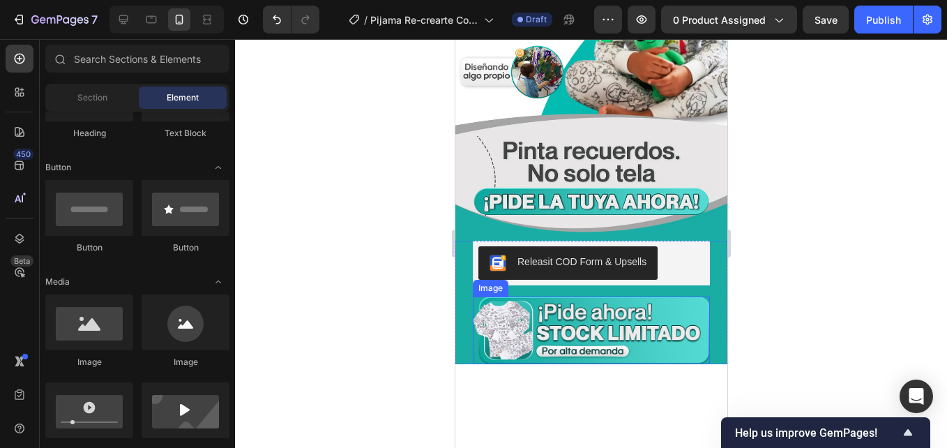
scroll to position [2609, 0]
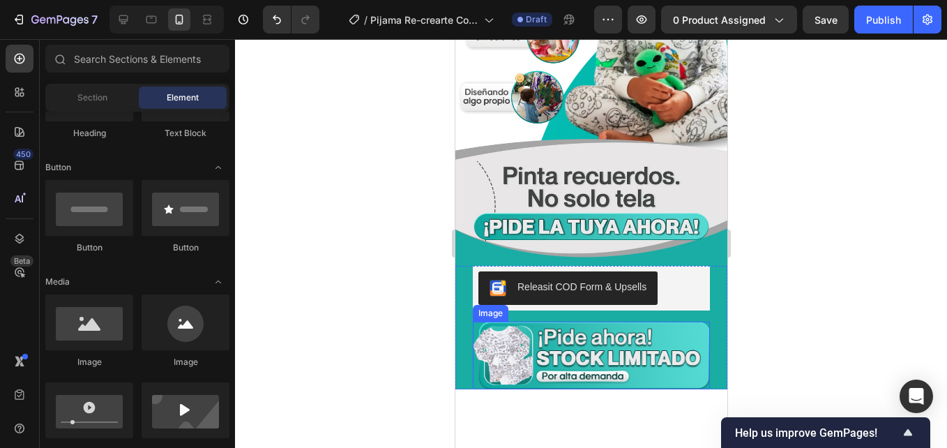
click at [562, 322] on img at bounding box center [590, 356] width 237 height 68
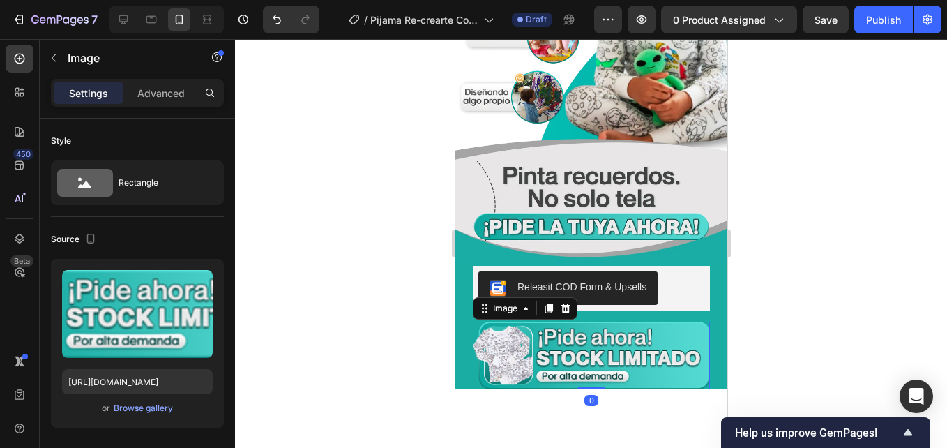
click at [317, 293] on div at bounding box center [591, 243] width 712 height 409
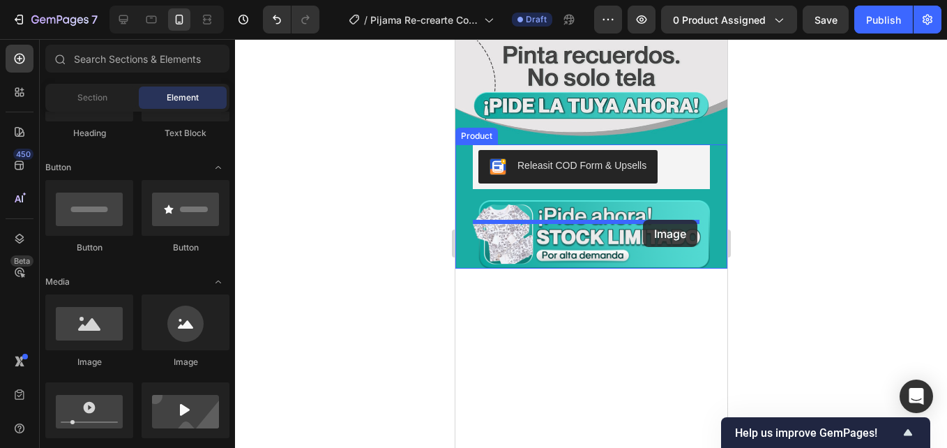
drag, startPoint x: 546, startPoint y: 366, endPoint x: 643, endPoint y: 220, distance: 176.1
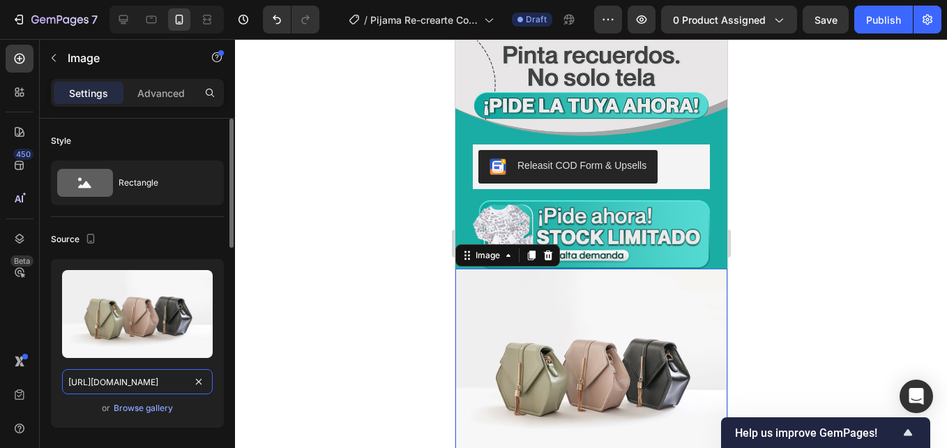
click at [132, 389] on input "[URL][DOMAIN_NAME]" at bounding box center [137, 381] width 151 height 25
paste input "0668/7414/6893/files/Grupo_7.jpg?v=1758929814"
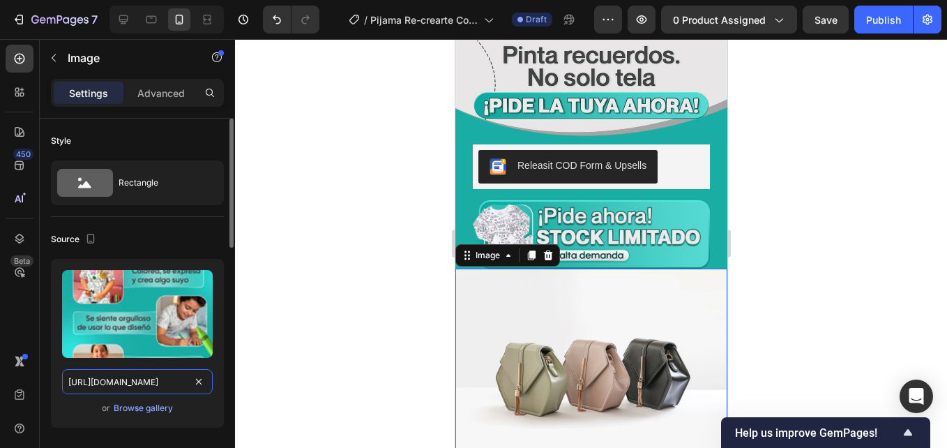
type input "[URL][DOMAIN_NAME]"
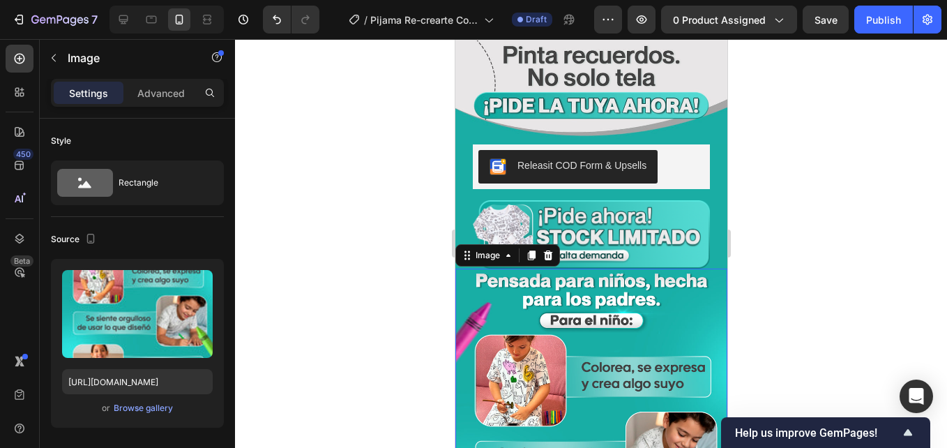
click at [317, 283] on div at bounding box center [591, 243] width 712 height 409
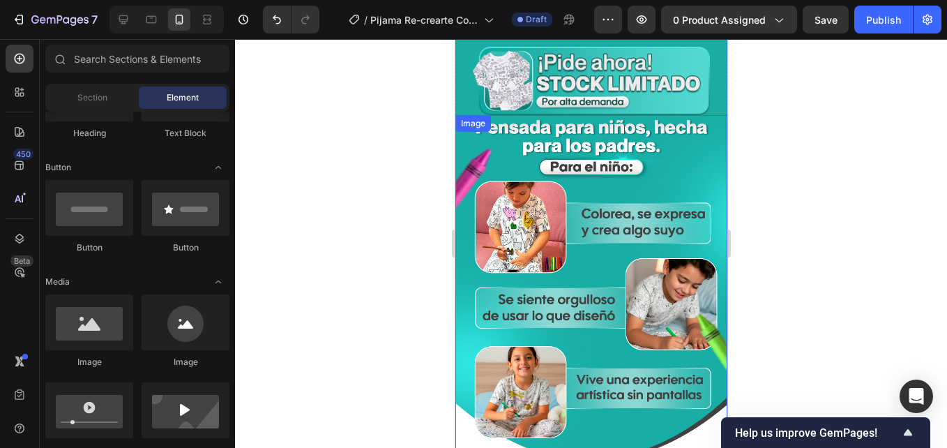
scroll to position [2749, 0]
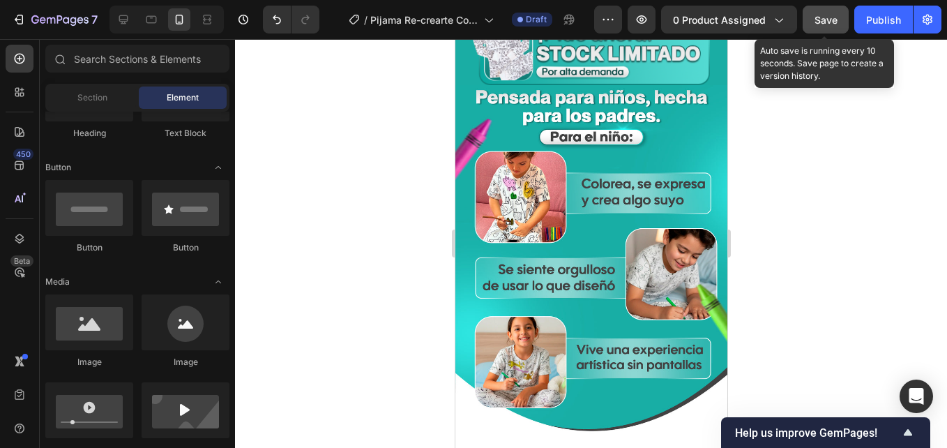
click at [823, 22] on span "Save" at bounding box center [826, 20] width 23 height 12
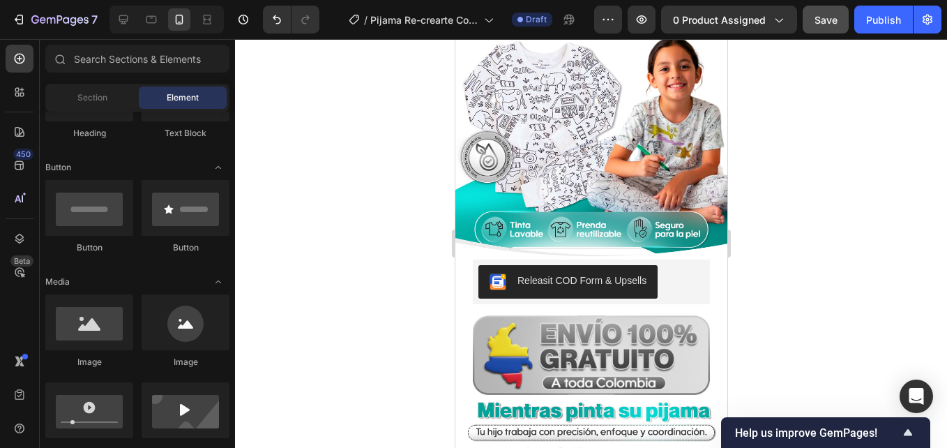
scroll to position [0, 0]
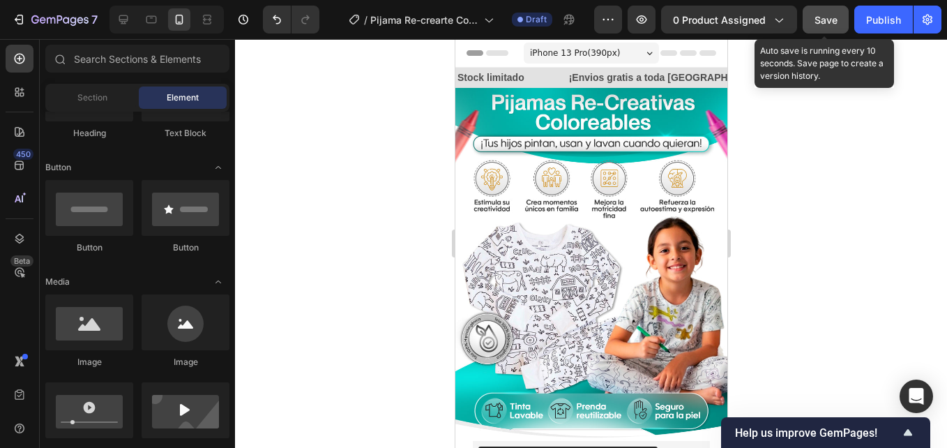
click at [825, 9] on button "Save" at bounding box center [826, 20] width 46 height 28
